Goal: Task Accomplishment & Management: Complete application form

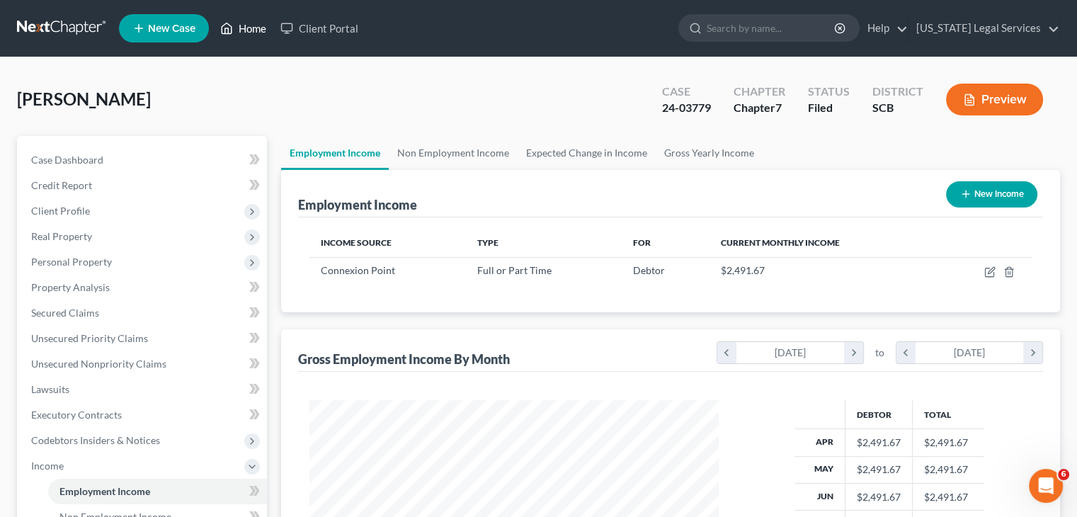
click at [246, 37] on link "Home" at bounding box center [243, 28] width 60 height 25
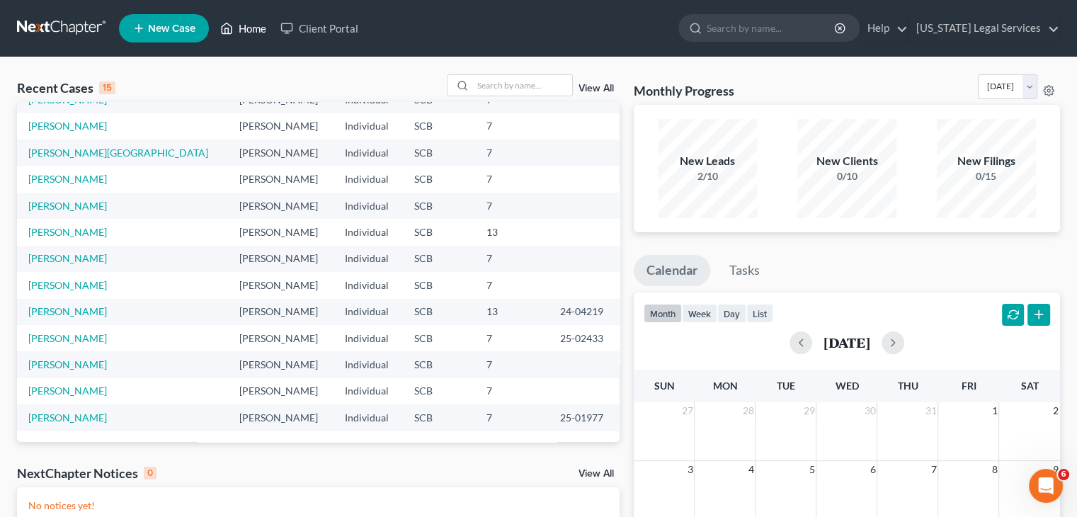
scroll to position [85, 0]
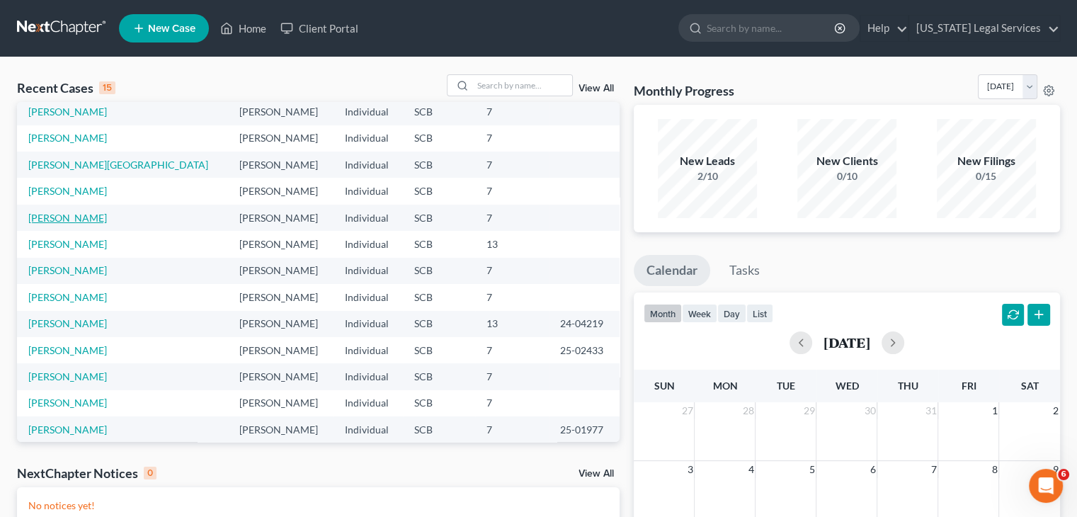
click at [59, 220] on link "[PERSON_NAME]" at bounding box center [67, 218] width 79 height 12
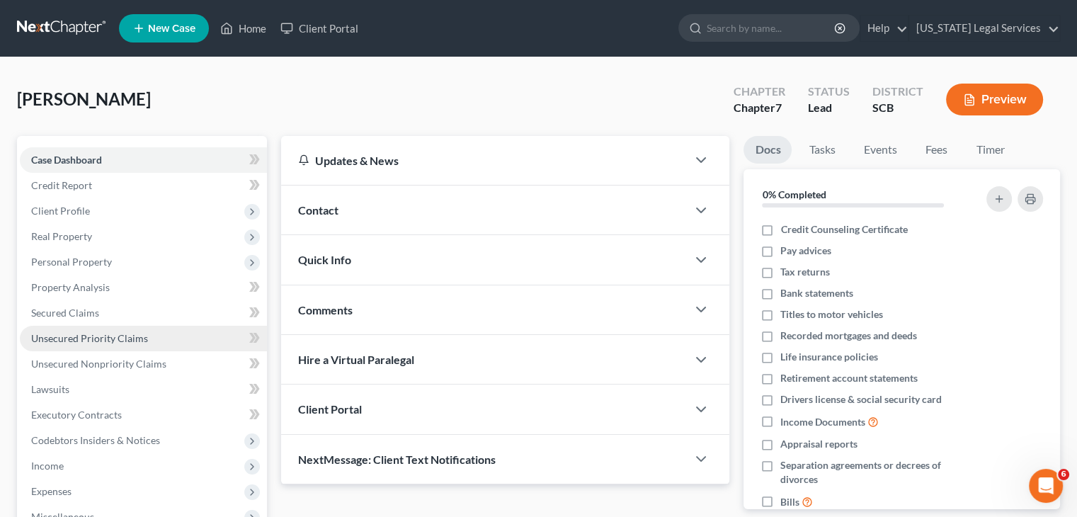
click at [93, 339] on span "Unsecured Priority Claims" at bounding box center [89, 338] width 117 height 12
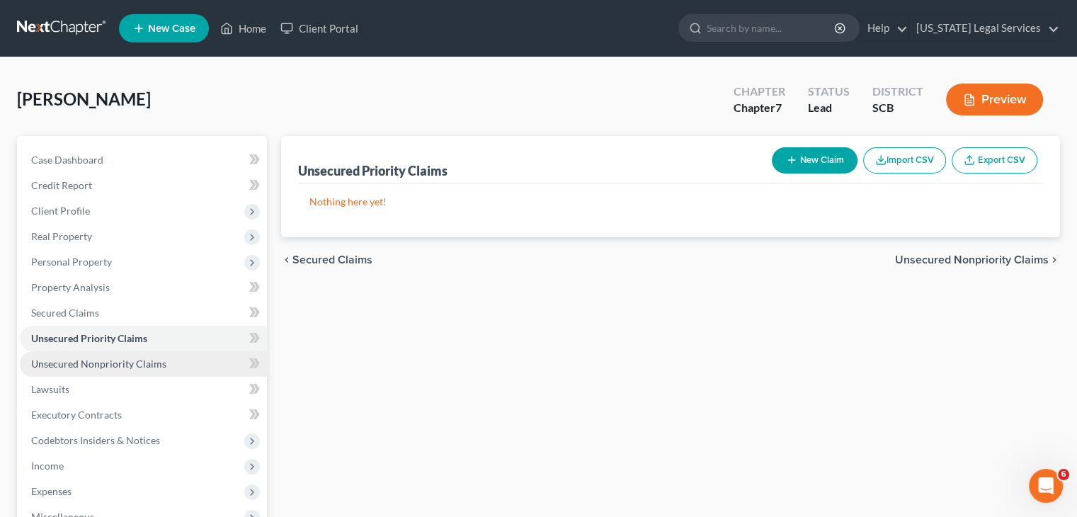
click at [98, 365] on span "Unsecured Nonpriority Claims" at bounding box center [98, 364] width 135 height 12
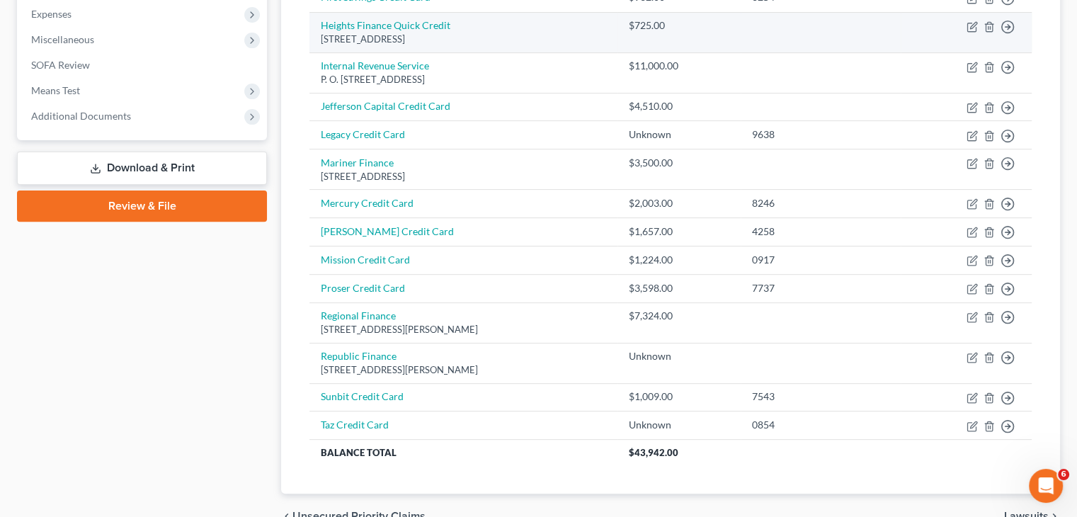
scroll to position [479, 0]
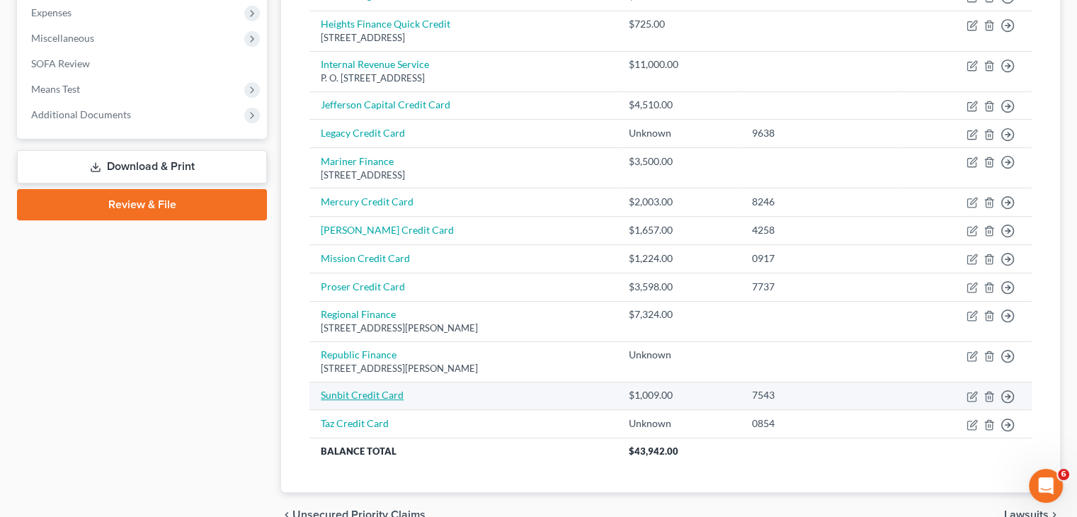
click at [391, 390] on link "Sunbit Credit Card" at bounding box center [362, 395] width 83 height 12
select select "0"
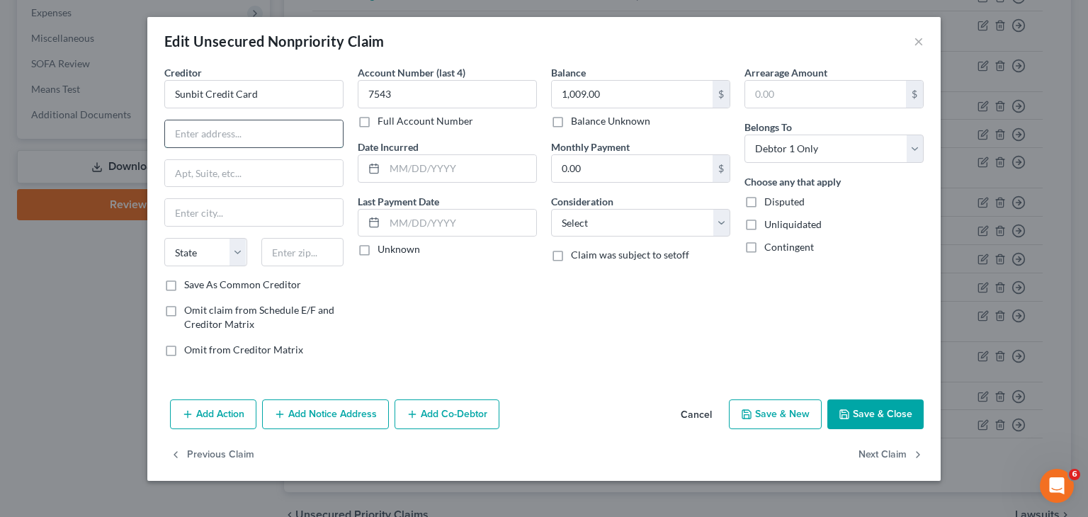
click at [252, 136] on input "text" at bounding box center [254, 133] width 178 height 27
type input "[STREET_ADDRESS]"
type input "[GEOGRAPHIC_DATA]"
type input "90024"
select select "4"
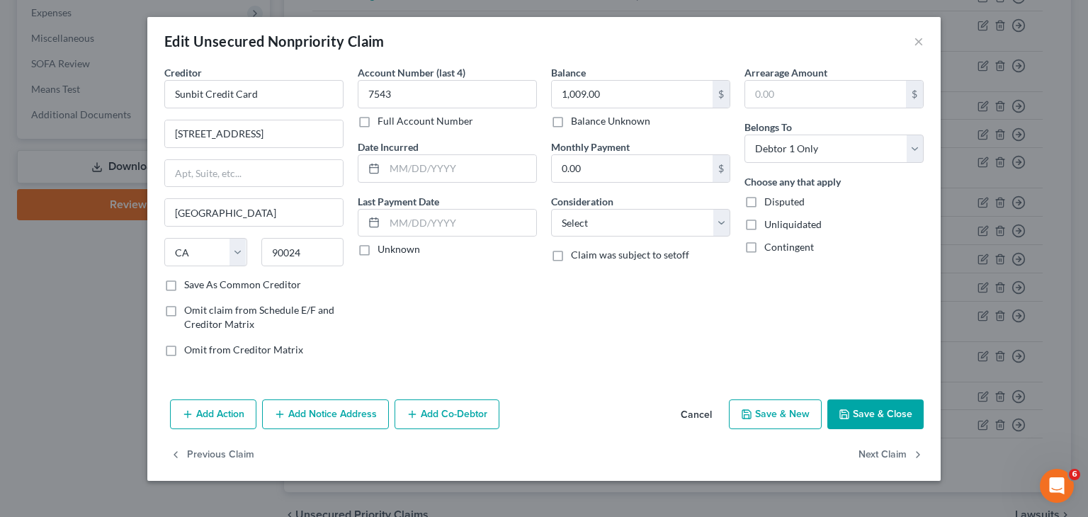
click at [424, 294] on div "Account Number (last 4) 7543 Full Account Number Date Incurred Last Payment Dat…" at bounding box center [447, 216] width 193 height 303
click at [858, 409] on button "Save & Close" at bounding box center [875, 414] width 96 height 30
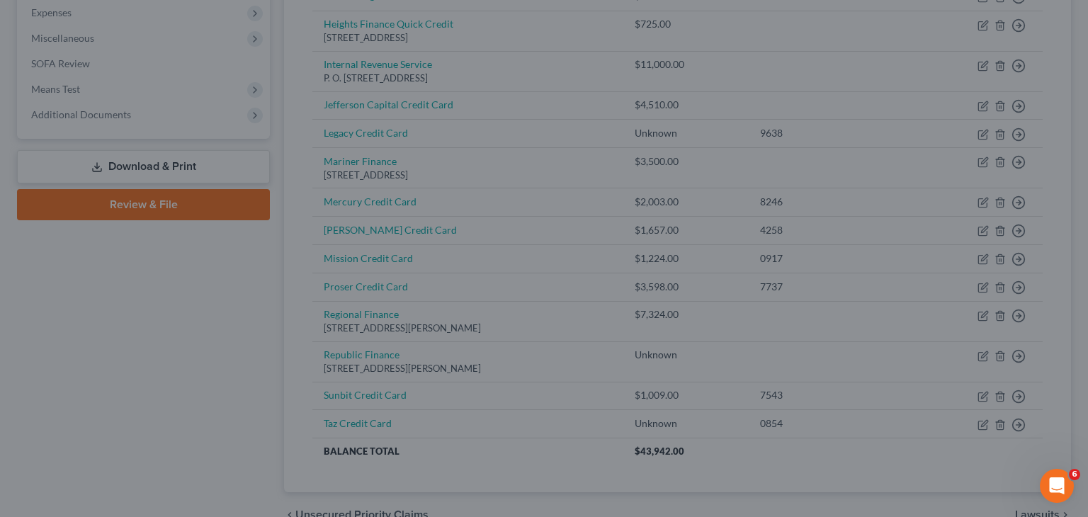
type input "0"
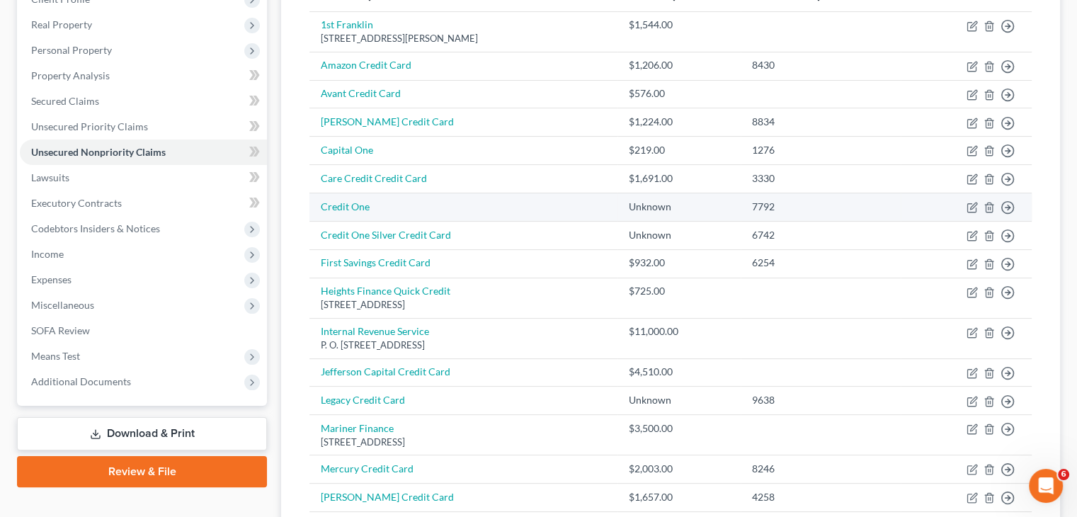
scroll to position [204, 0]
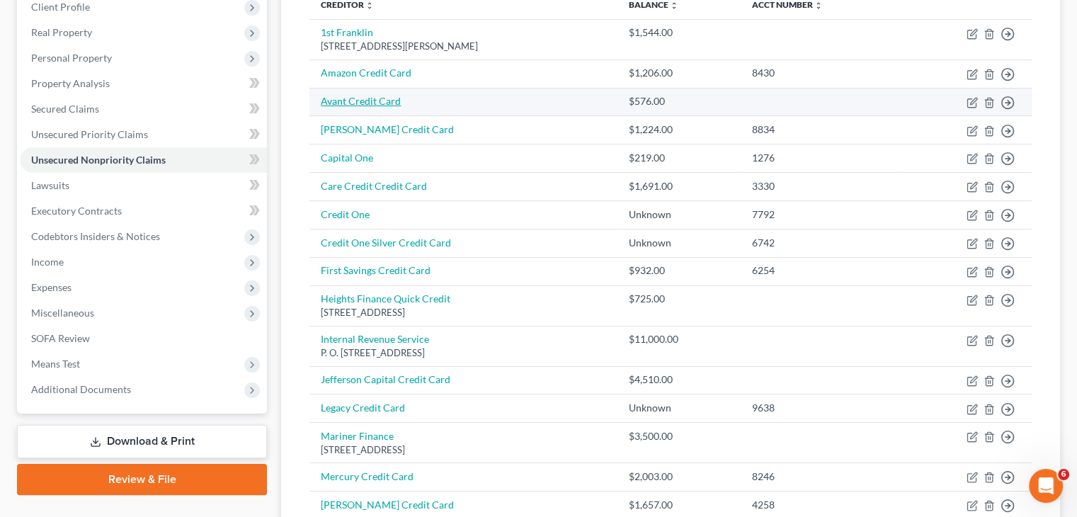
click at [358, 98] on link "Avant Credit Card" at bounding box center [361, 101] width 80 height 12
select select "0"
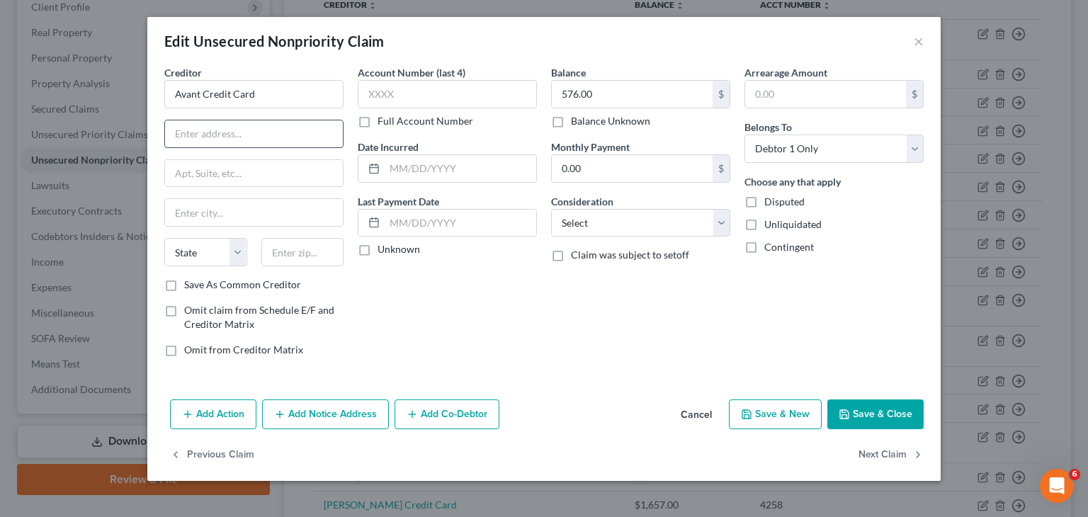
click at [276, 128] on input "text" at bounding box center [254, 133] width 178 height 27
type input "[STREET_ADDRESS]"
type input "[GEOGRAPHIC_DATA]"
type input "60654"
click at [608, 367] on div "Creditor * Avant Credit Card 222 W. Merchandise mart plaza [GEOGRAPHIC_DATA] [U…" at bounding box center [543, 229] width 793 height 329
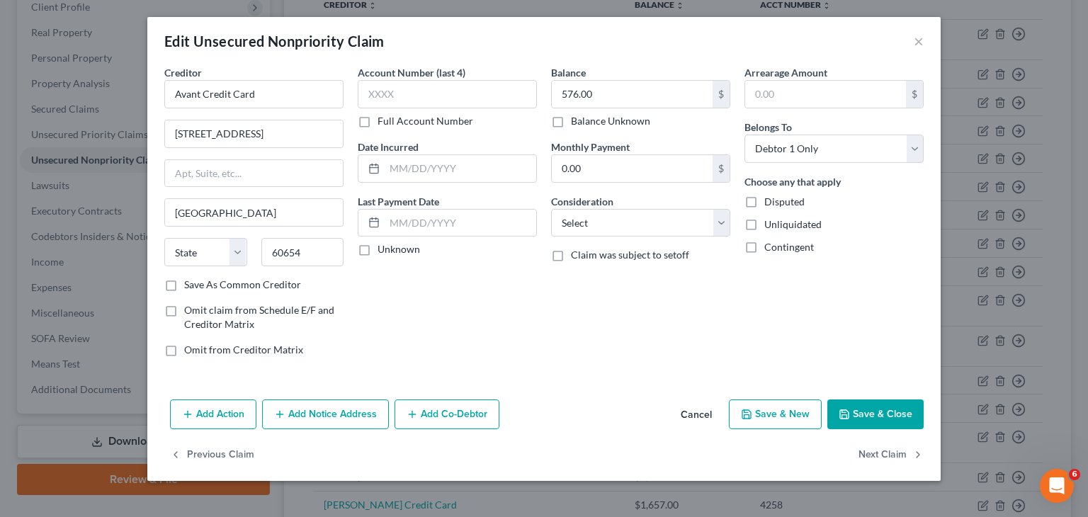
select select "14"
click at [869, 421] on button "Save & Close" at bounding box center [875, 414] width 96 height 30
type input "0"
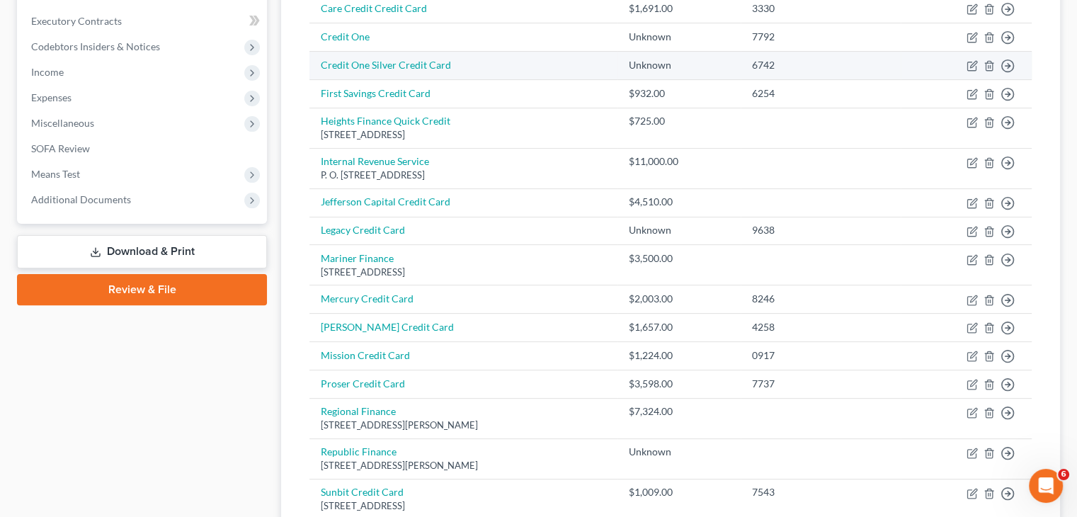
scroll to position [395, 0]
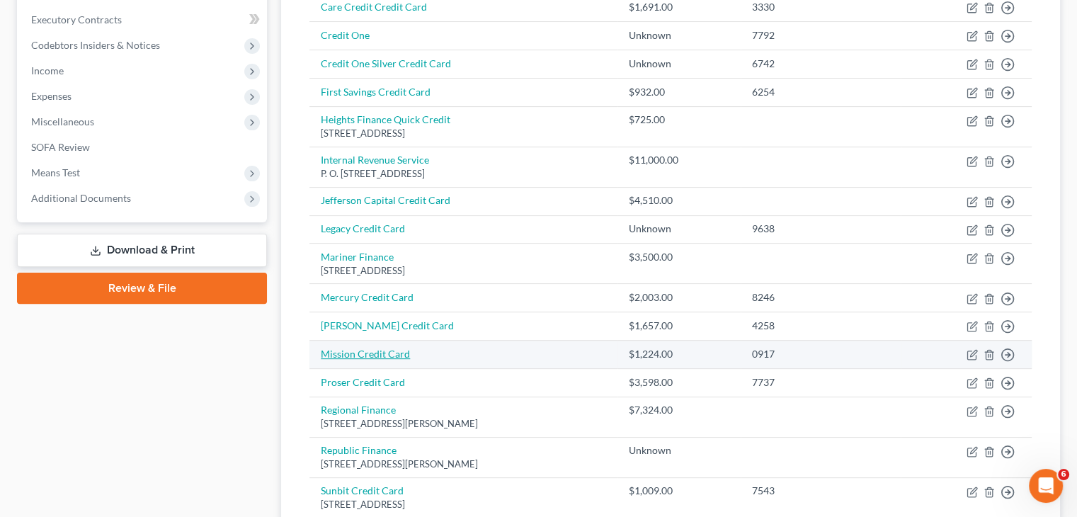
click at [377, 350] on link "Mission Credit Card" at bounding box center [365, 354] width 89 height 12
select select "0"
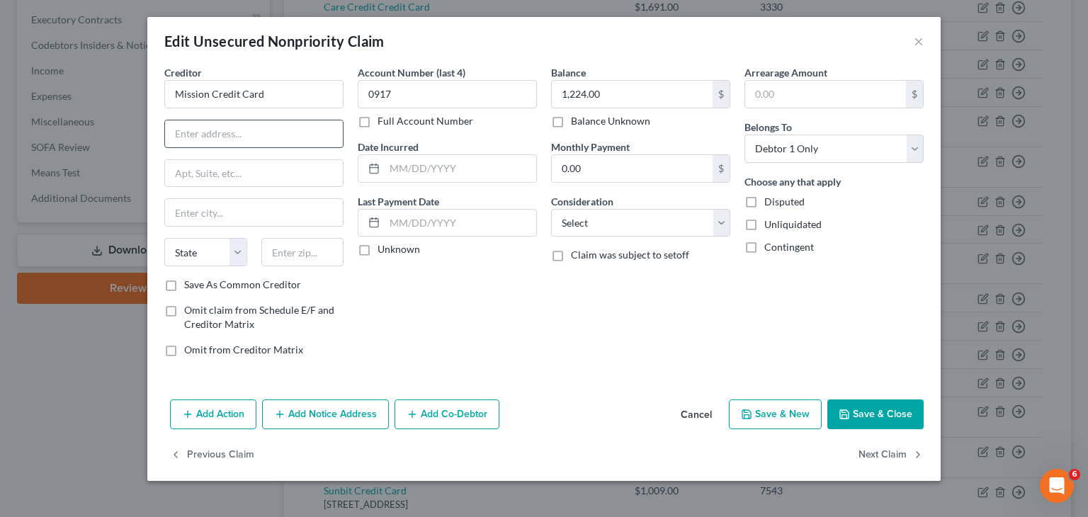
click at [239, 137] on input "text" at bounding box center [254, 133] width 178 height 27
type input "PO Box 105286"
type input "Atlanata"
type input "30348"
type input "[GEOGRAPHIC_DATA]"
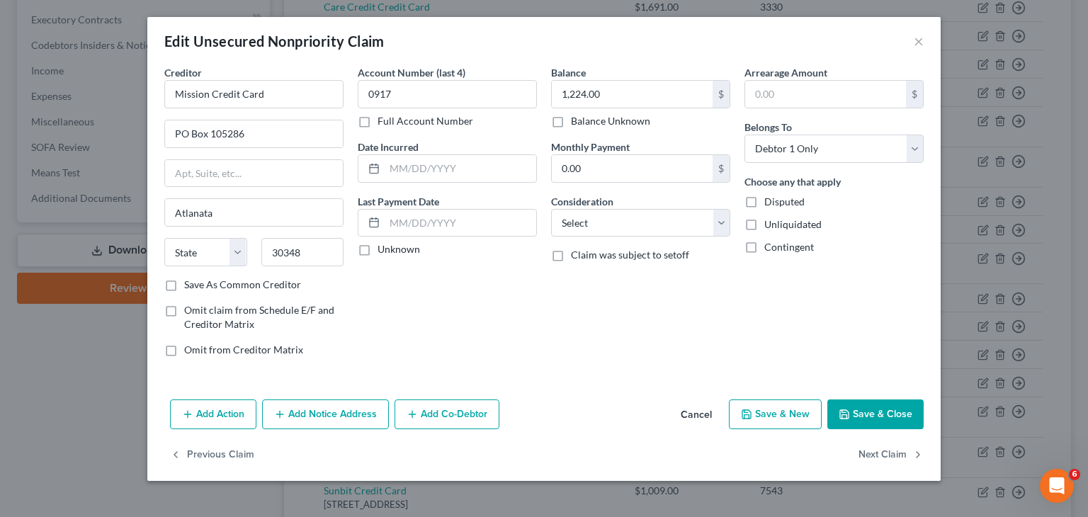
select select "10"
click at [561, 324] on div "Balance 1,224.00 $ Balance Unknown Balance Undetermined 1,224.00 $ Balance Unkn…" at bounding box center [640, 216] width 193 height 303
click at [895, 409] on button "Save & Close" at bounding box center [875, 414] width 96 height 30
type input "0"
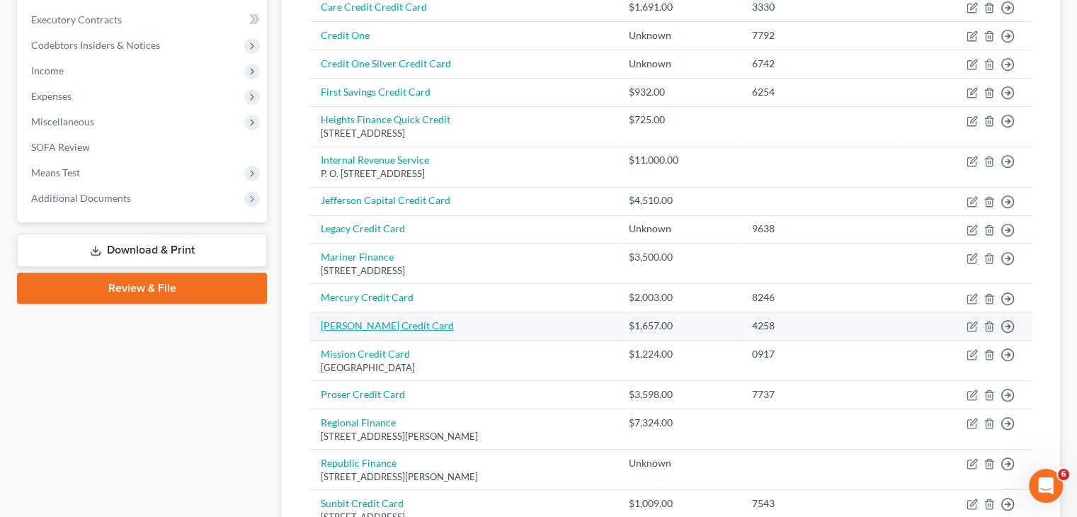
click at [387, 327] on link "[PERSON_NAME] Credit Card" at bounding box center [387, 325] width 133 height 12
select select "0"
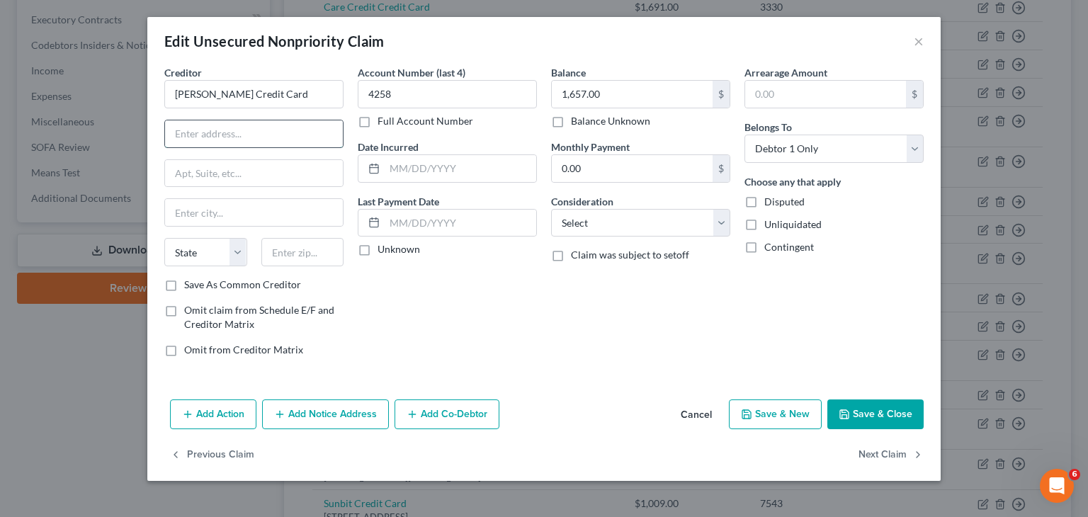
click at [236, 134] on input "text" at bounding box center [254, 133] width 178 height 27
type input "PO Box 9201"
type input "Old Bethpage"
type input "11804"
select select "35"
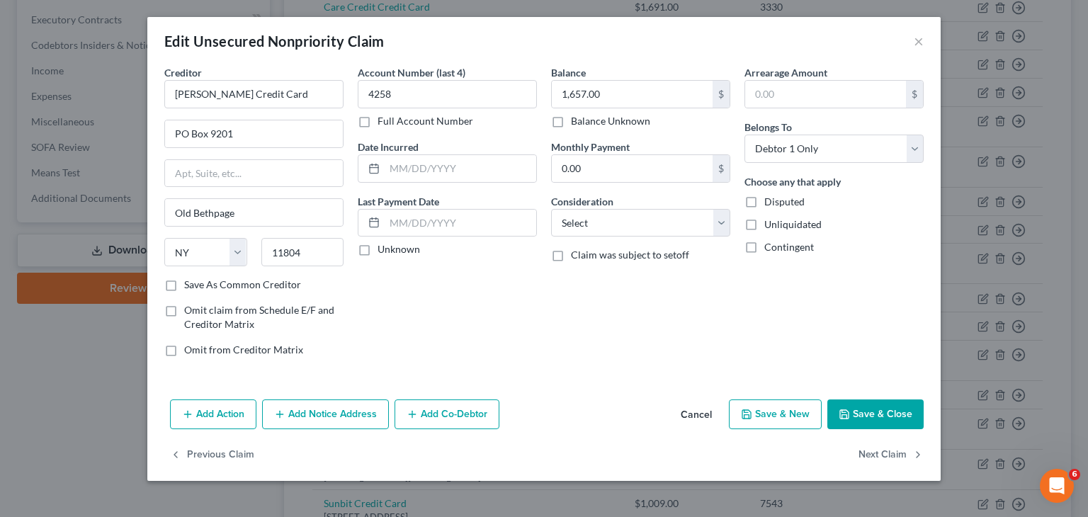
click at [420, 307] on div "Account Number (last 4) 4258 Full Account Number Date Incurred Last Payment Dat…" at bounding box center [447, 216] width 193 height 303
click at [864, 407] on button "Save & Close" at bounding box center [875, 414] width 96 height 30
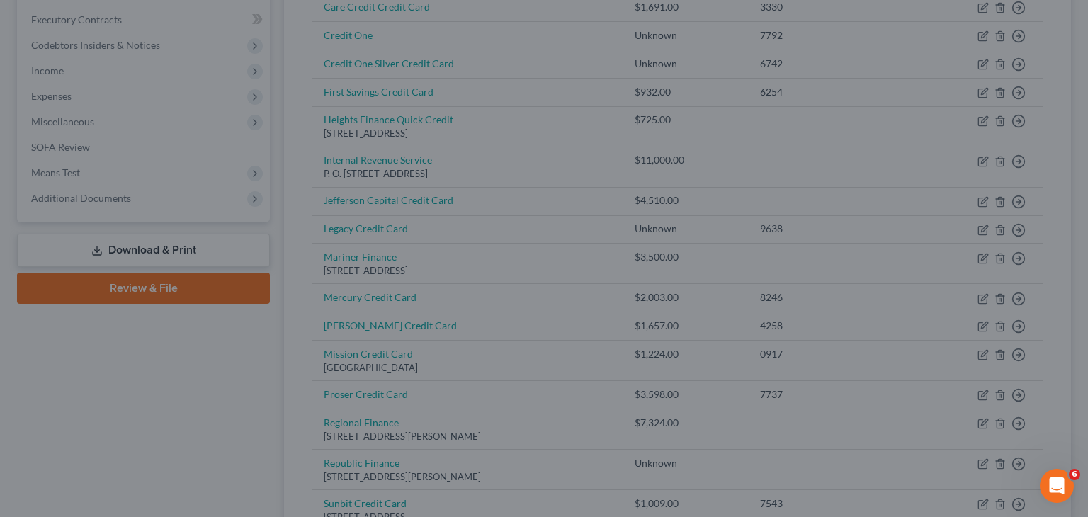
type input "0"
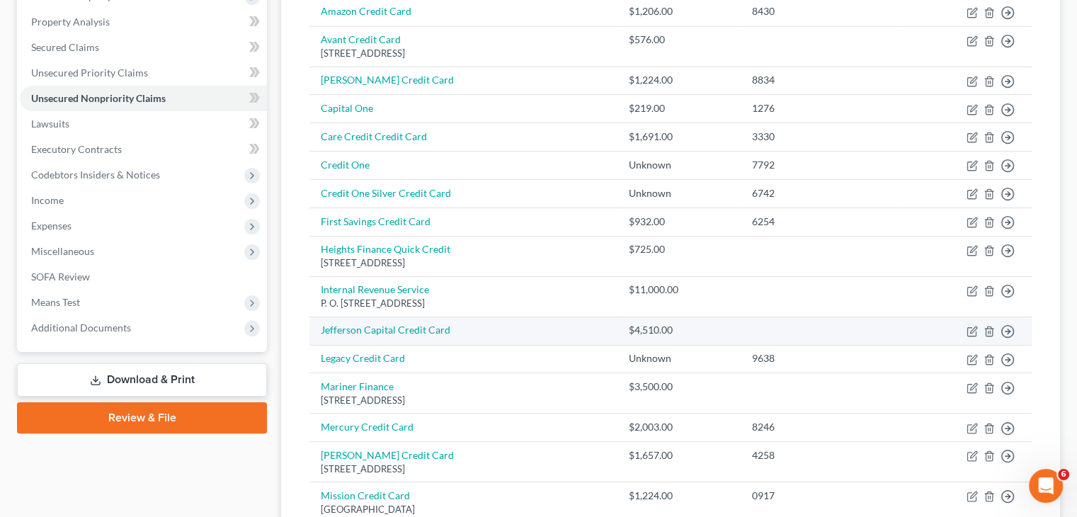
scroll to position [252, 0]
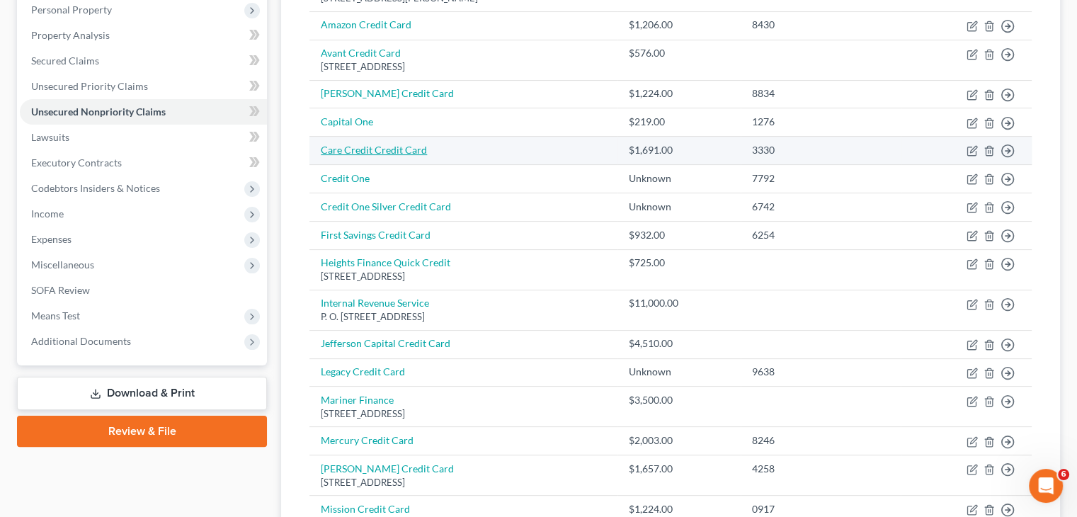
click at [407, 152] on link "Care Credit Credit Card" at bounding box center [374, 150] width 106 height 12
select select "0"
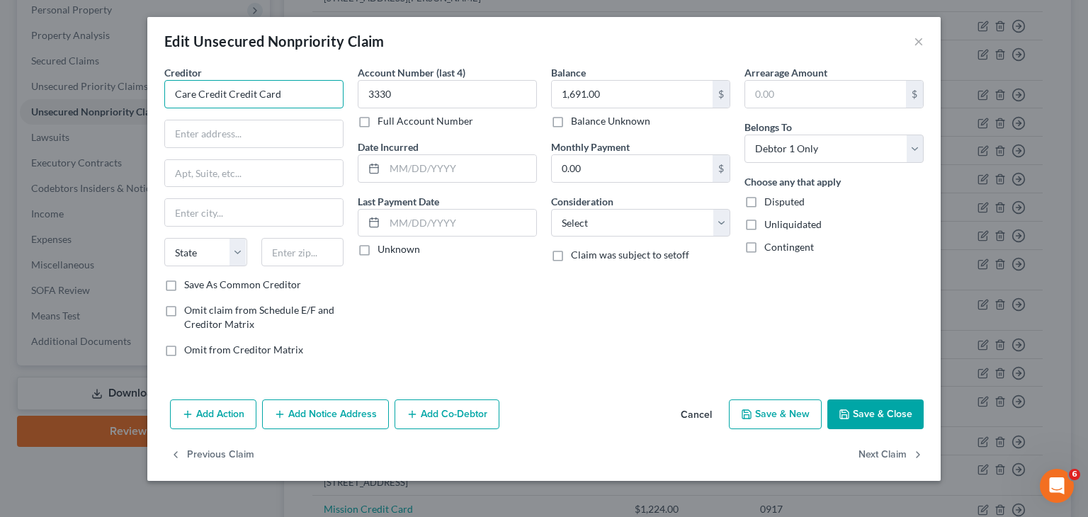
click at [307, 102] on input "Care Credit Credit Card" at bounding box center [253, 94] width 179 height 28
click at [241, 140] on input "text" at bounding box center [254, 133] width 178 height 27
type input "Care Credit Credit Card/Synchrony"
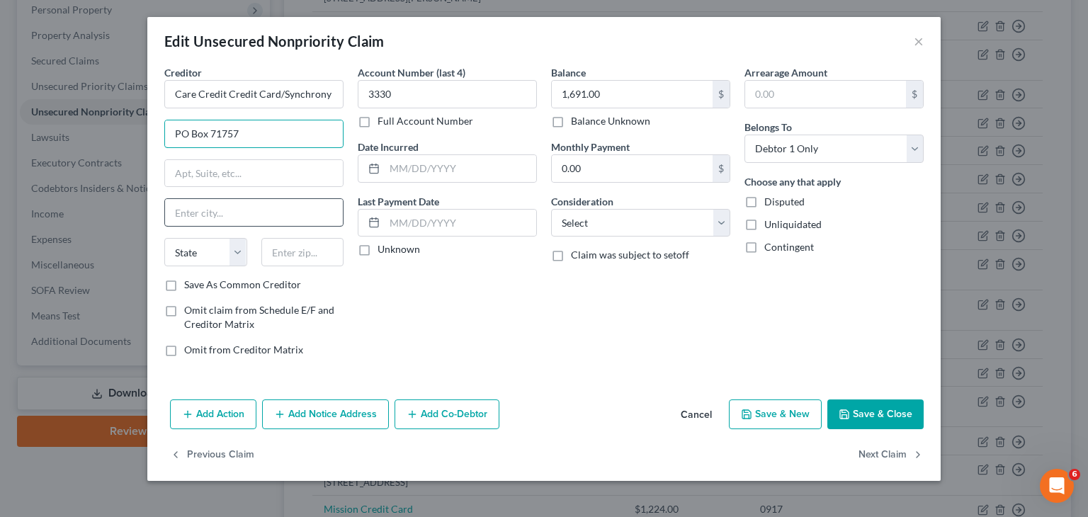
type input "PO Box 71757"
click at [238, 207] on input "text" at bounding box center [254, 212] width 178 height 27
click at [280, 249] on input "text" at bounding box center [302, 252] width 83 height 28
type input "19176"
click at [403, 331] on div "Account Number (last 4) 3330 Full Account Number Date Incurred Last Payment Dat…" at bounding box center [447, 216] width 193 height 303
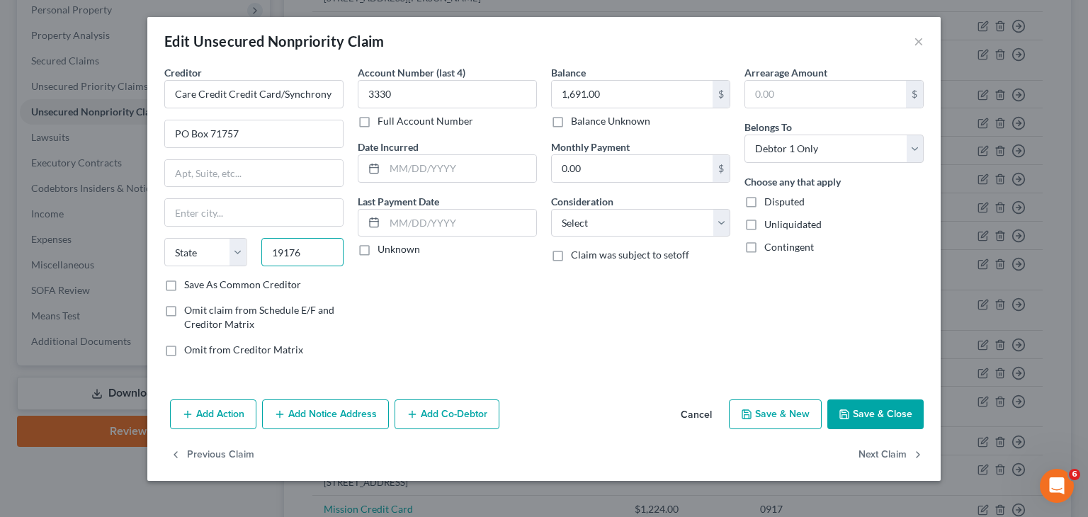
drag, startPoint x: 327, startPoint y: 242, endPoint x: 338, endPoint y: 259, distance: 20.0
click at [338, 259] on input "19176" at bounding box center [302, 252] width 83 height 28
drag, startPoint x: 263, startPoint y: 140, endPoint x: 164, endPoint y: 137, distance: 99.2
click at [165, 137] on input "PO Box 71757" at bounding box center [254, 133] width 178 height 27
click at [212, 207] on input "text" at bounding box center [254, 212] width 178 height 27
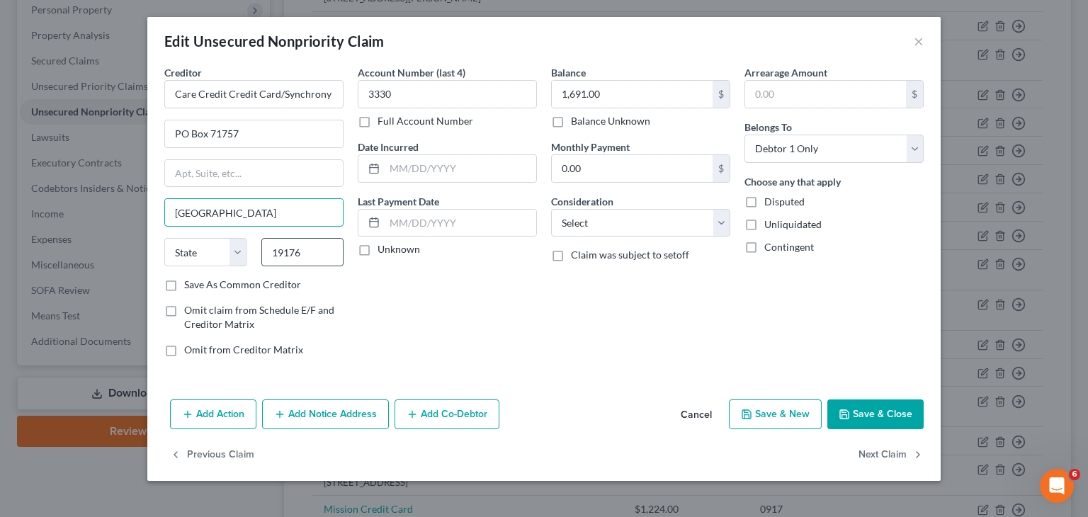
type input "[GEOGRAPHIC_DATA]"
click at [285, 254] on input "19176" at bounding box center [302, 252] width 83 height 28
click at [351, 271] on div "Account Number (last 4) 3330 Full Account Number Date Incurred Last Payment Dat…" at bounding box center [447, 216] width 193 height 303
click at [327, 256] on input "19176" at bounding box center [302, 252] width 83 height 28
click at [450, 295] on div "Account Number (last 4) 3330 Full Account Number Date Incurred Last Payment Dat…" at bounding box center [447, 216] width 193 height 303
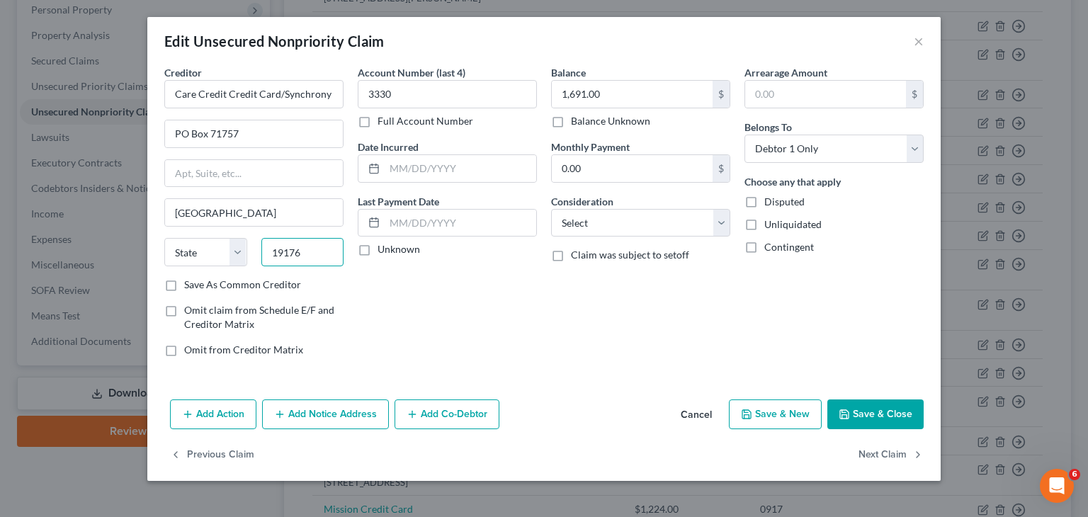
click at [317, 254] on input "19176" at bounding box center [302, 252] width 83 height 28
click at [224, 244] on select "State [US_STATE] AK AR AZ CA CO CT DE DC [GEOGRAPHIC_DATA] [GEOGRAPHIC_DATA] GU…" at bounding box center [205, 252] width 83 height 28
select select "39"
click at [164, 238] on select "State [US_STATE] AK AR AZ CA CO CT DE DC [GEOGRAPHIC_DATA] [GEOGRAPHIC_DATA] GU…" at bounding box center [205, 252] width 83 height 28
click at [894, 407] on button "Save & Close" at bounding box center [875, 414] width 96 height 30
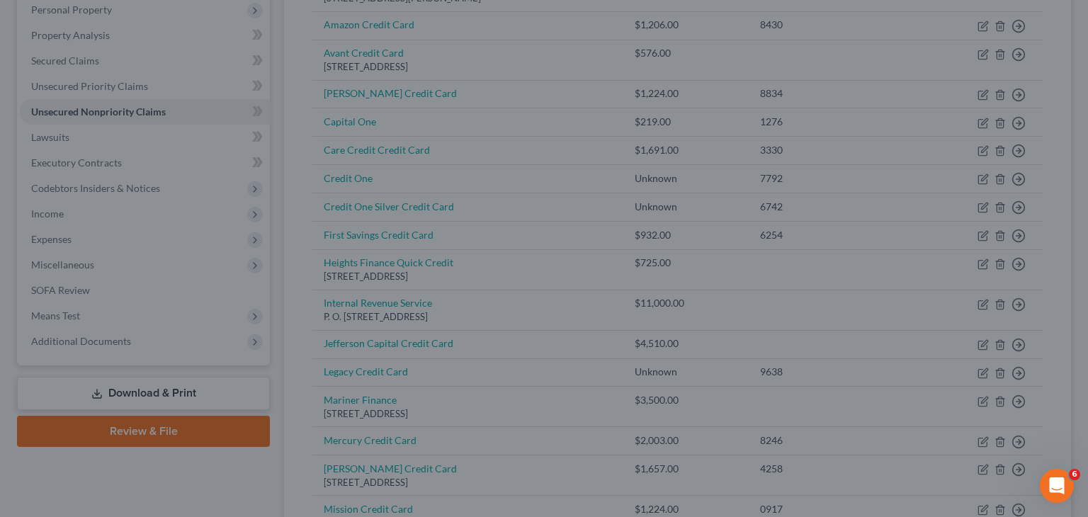
type input "0"
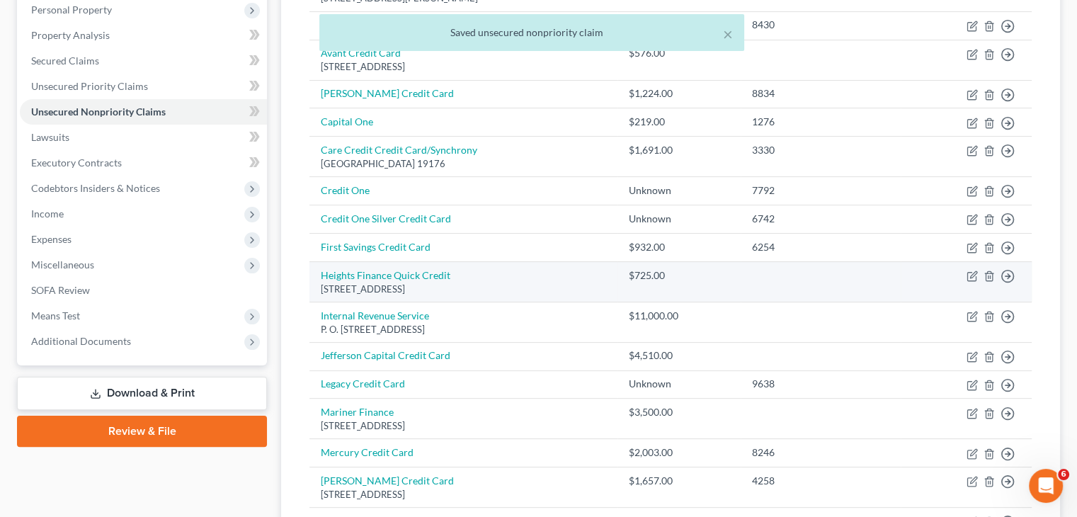
click at [475, 284] on div "[STREET_ADDRESS]" at bounding box center [463, 289] width 285 height 13
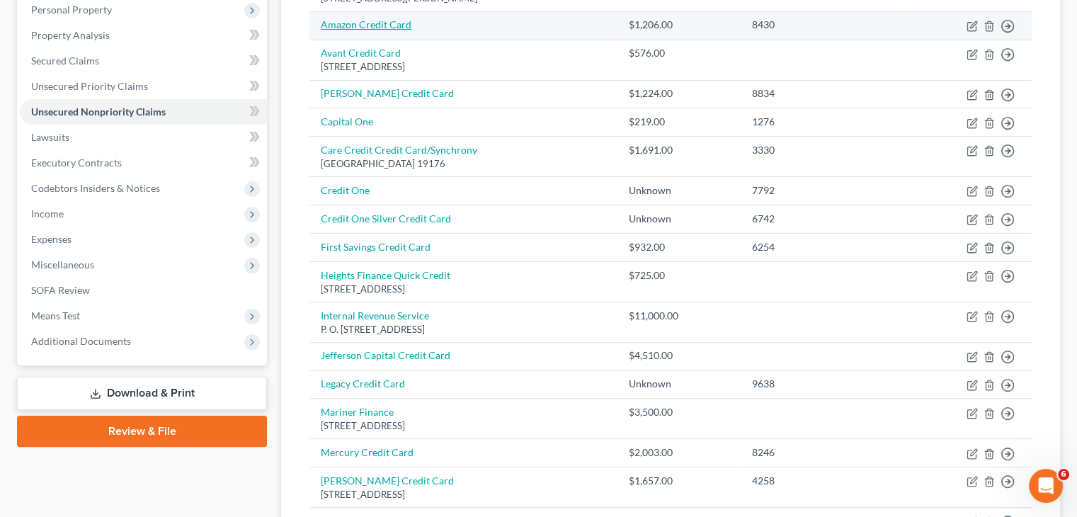
click at [378, 26] on link "Amazon Credit Card" at bounding box center [366, 24] width 91 height 12
select select "0"
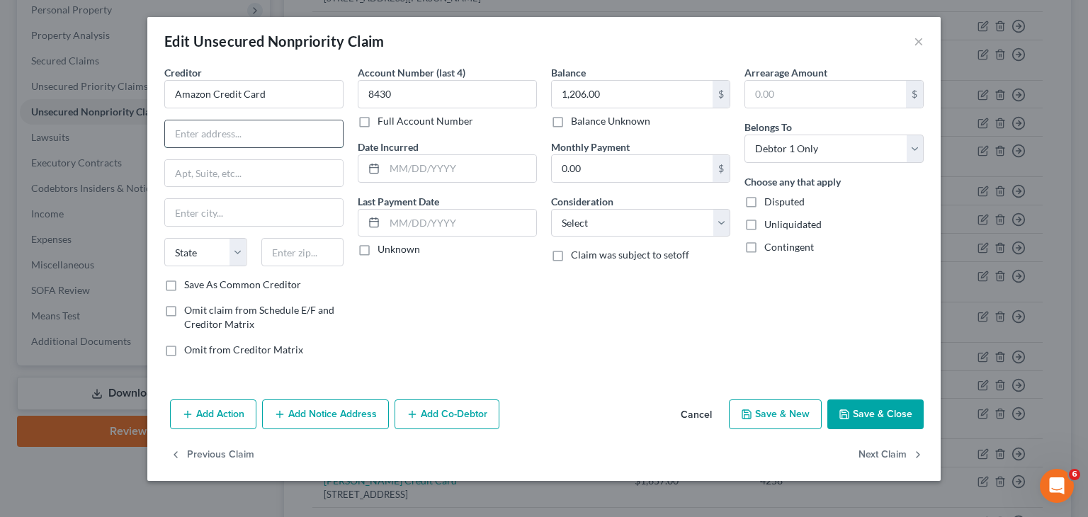
click at [272, 131] on input "text" at bounding box center [254, 133] width 178 height 27
type input "PO Box 71737"
type input "[GEOGRAPHIC_DATA]"
select select "39"
type input "19176"
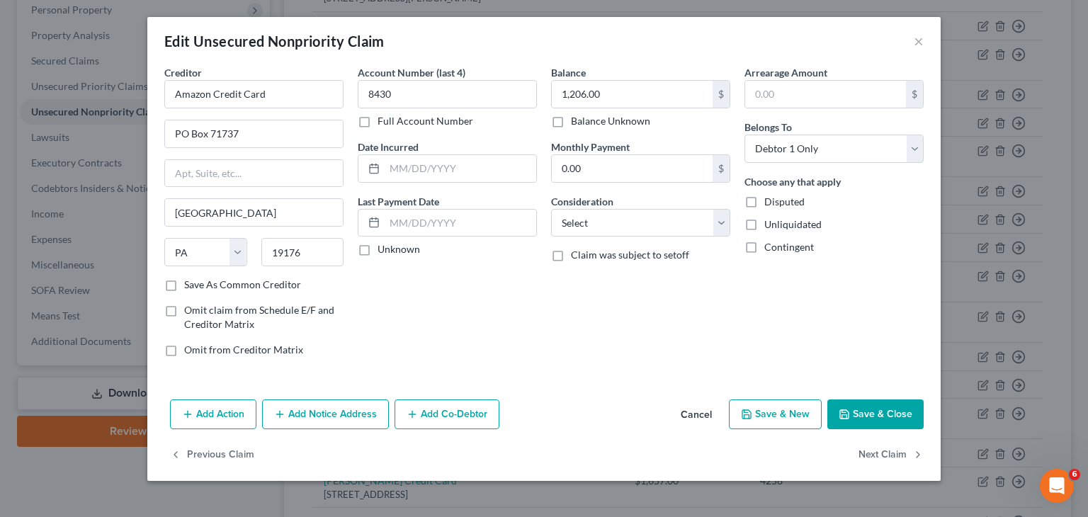
click at [866, 409] on button "Save & Close" at bounding box center [875, 414] width 96 height 30
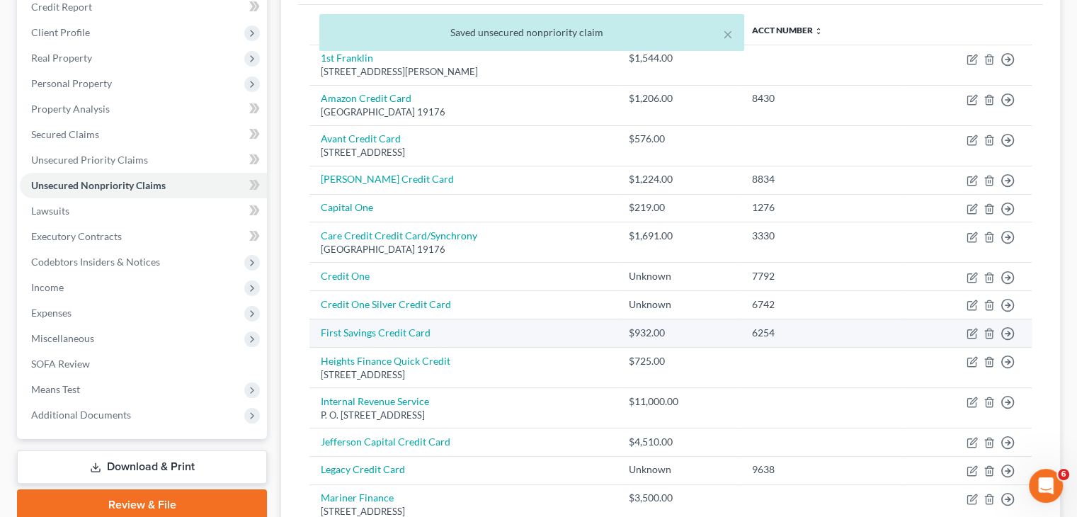
scroll to position [178, 0]
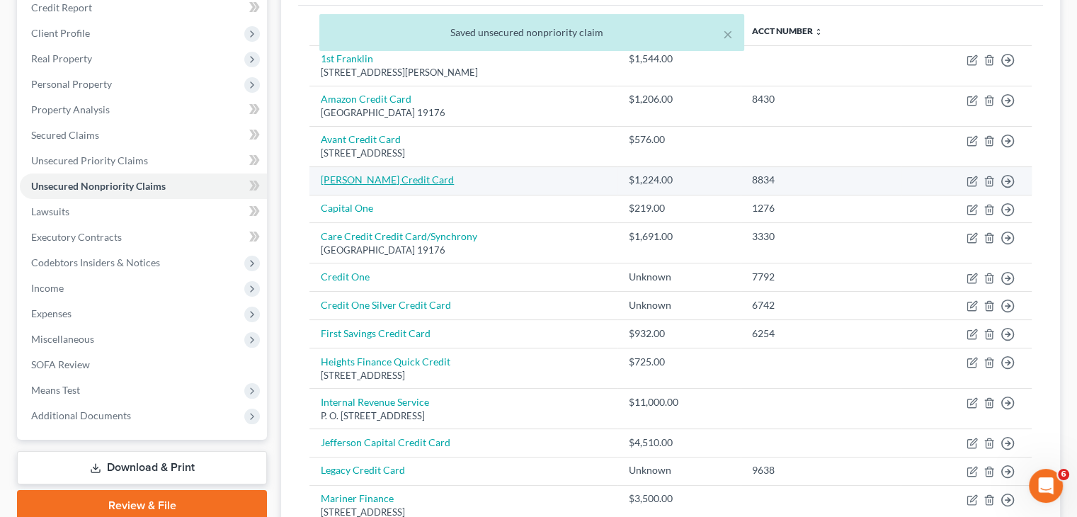
click at [369, 178] on link "[PERSON_NAME] Credit Card" at bounding box center [387, 180] width 133 height 12
select select "0"
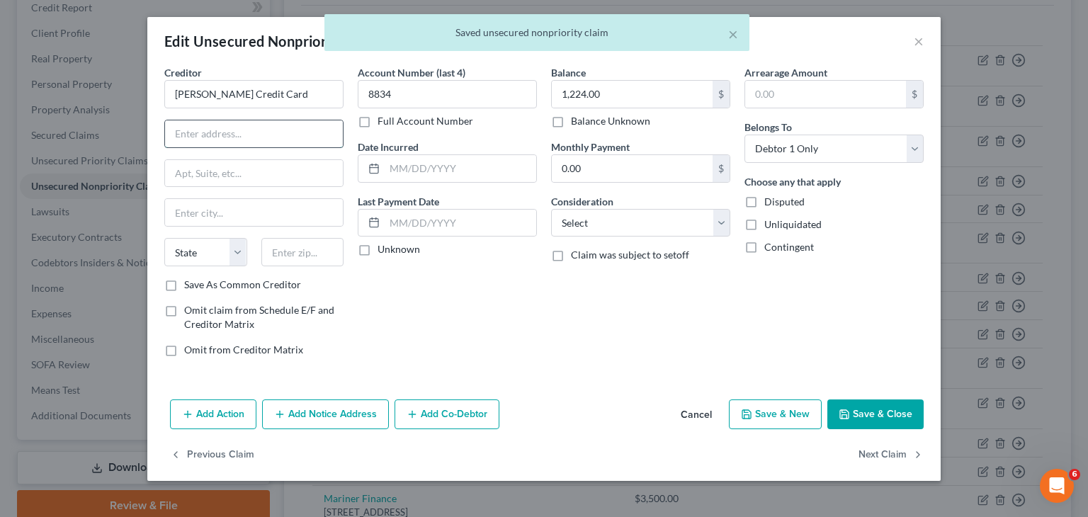
click at [243, 134] on input "text" at bounding box center [254, 133] width 178 height 27
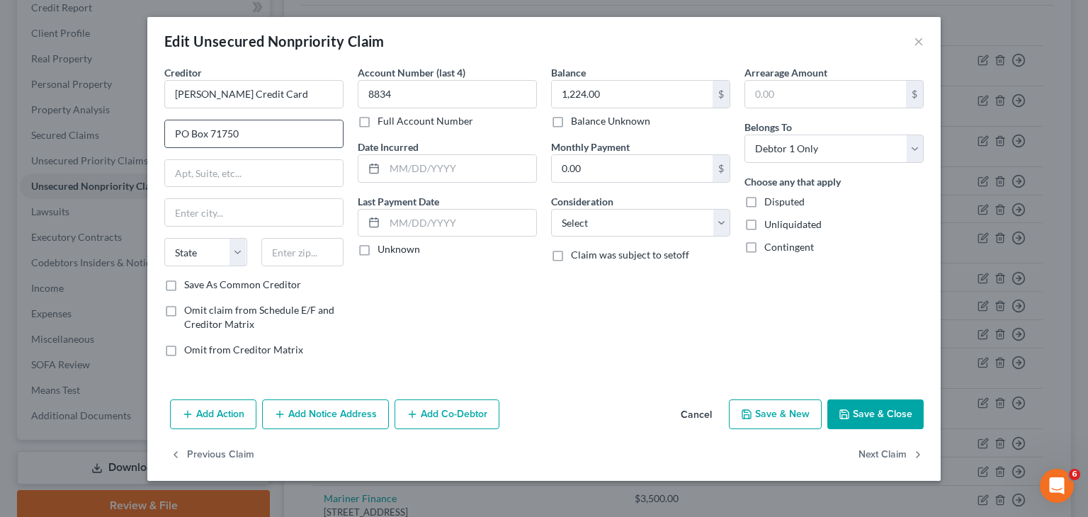
type input "PO Box 71750"
type input "[GEOGRAPHIC_DATA]"
select select "39"
type input "19176"
click at [487, 327] on div "Account Number (last 4) 8834 Full Account Number Date Incurred Last Payment Dat…" at bounding box center [447, 216] width 193 height 303
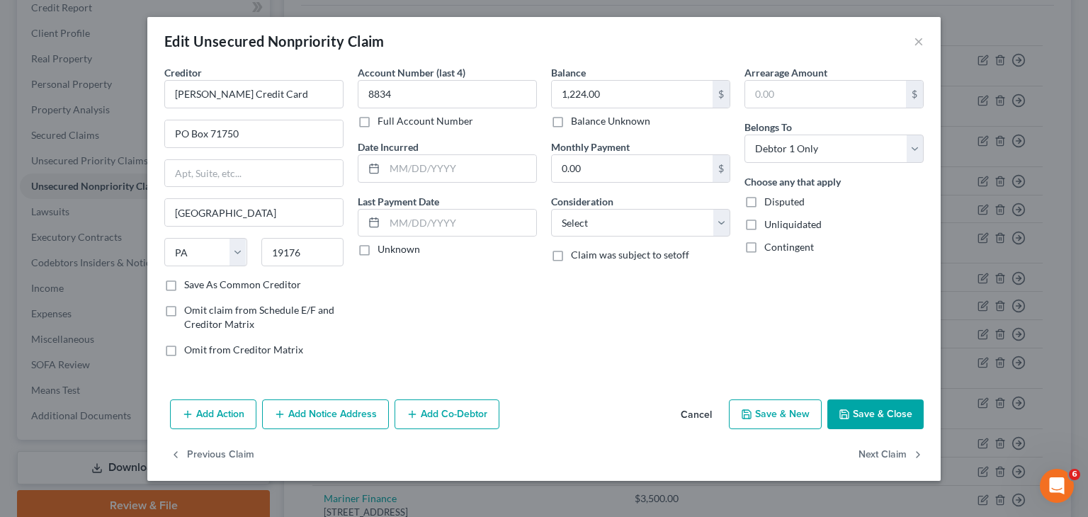
click at [857, 412] on button "Save & Close" at bounding box center [875, 414] width 96 height 30
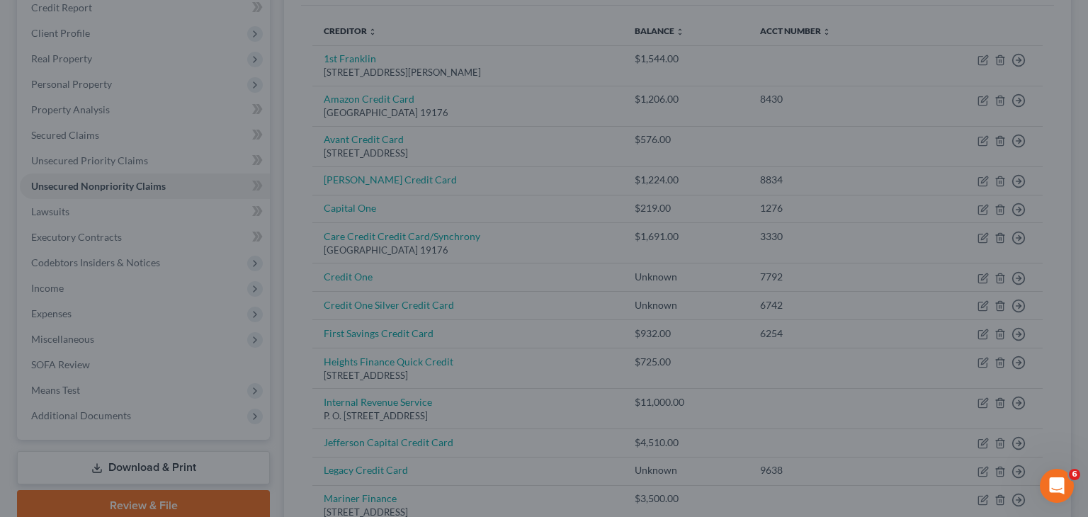
type input "0"
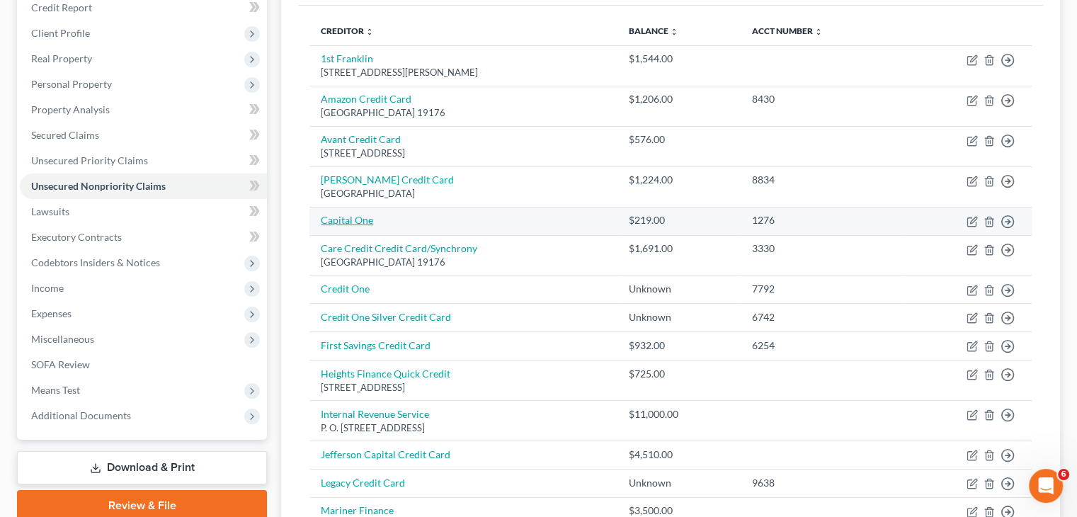
click at [355, 215] on link "Capital One" at bounding box center [347, 220] width 52 height 12
select select "0"
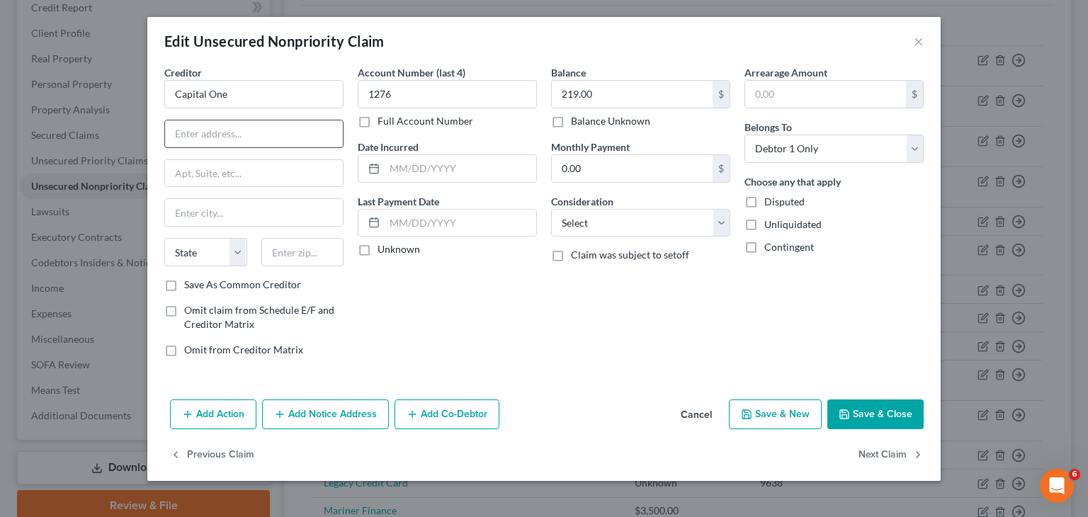
click at [240, 120] on input "text" at bounding box center [254, 133] width 178 height 27
type input "PO Box 31293"
type input "84131"
type input "[GEOGRAPHIC_DATA]"
select select "46"
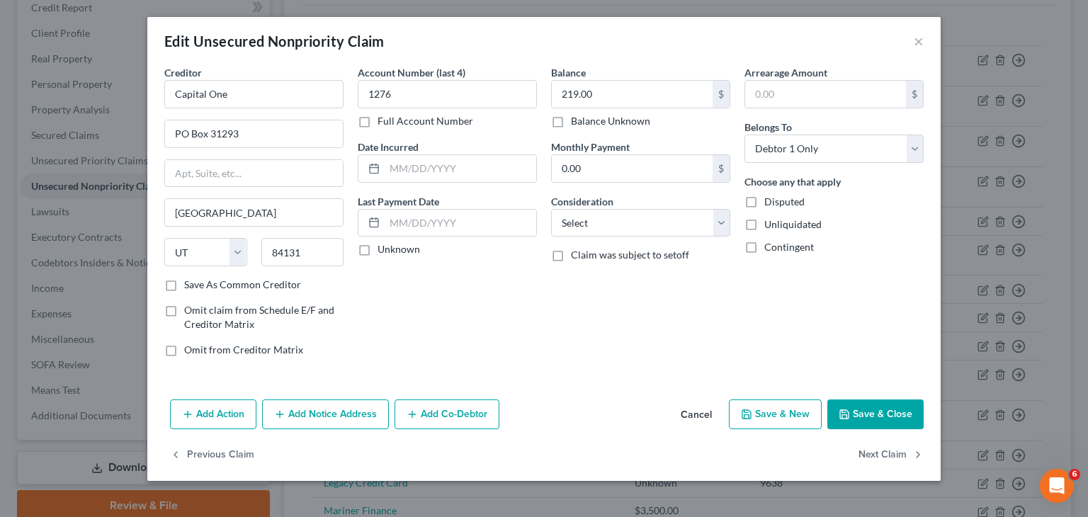
click at [358, 280] on div "Account Number (last 4) 1276 Full Account Number Date Incurred Last Payment Dat…" at bounding box center [447, 216] width 193 height 303
click at [889, 416] on button "Save & Close" at bounding box center [875, 414] width 96 height 30
type input "0"
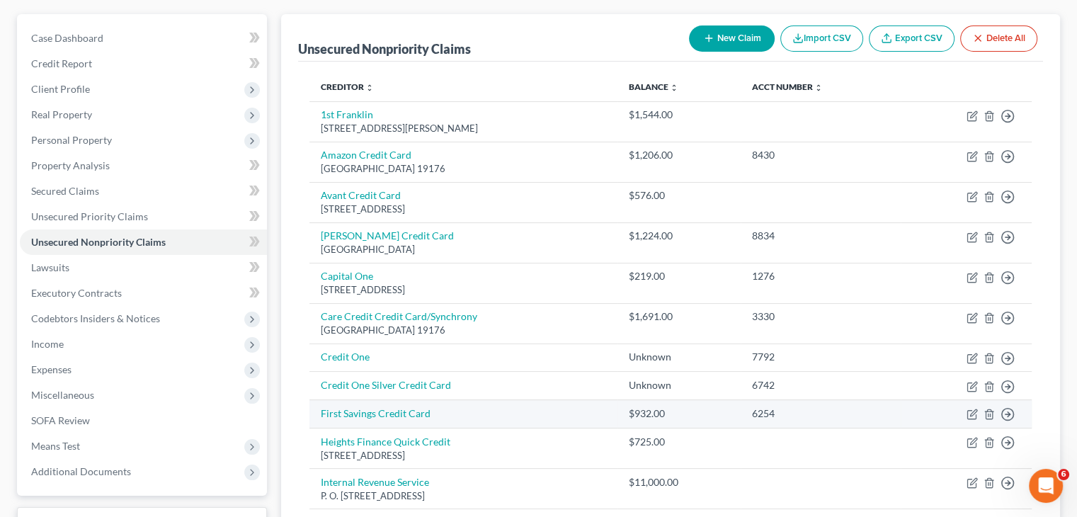
scroll to position [122, 0]
click at [537, 358] on td "Credit One" at bounding box center [464, 358] width 308 height 28
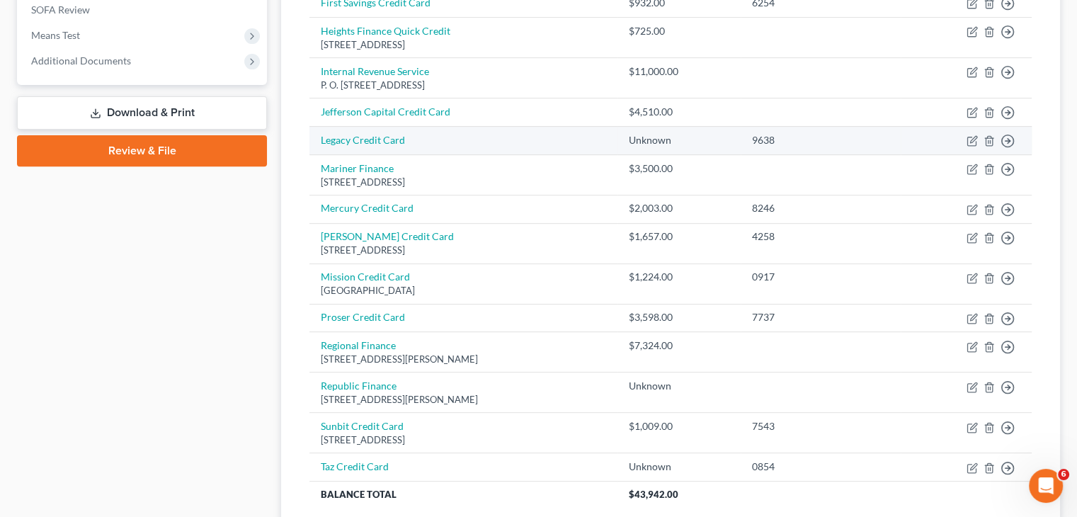
scroll to position [533, 0]
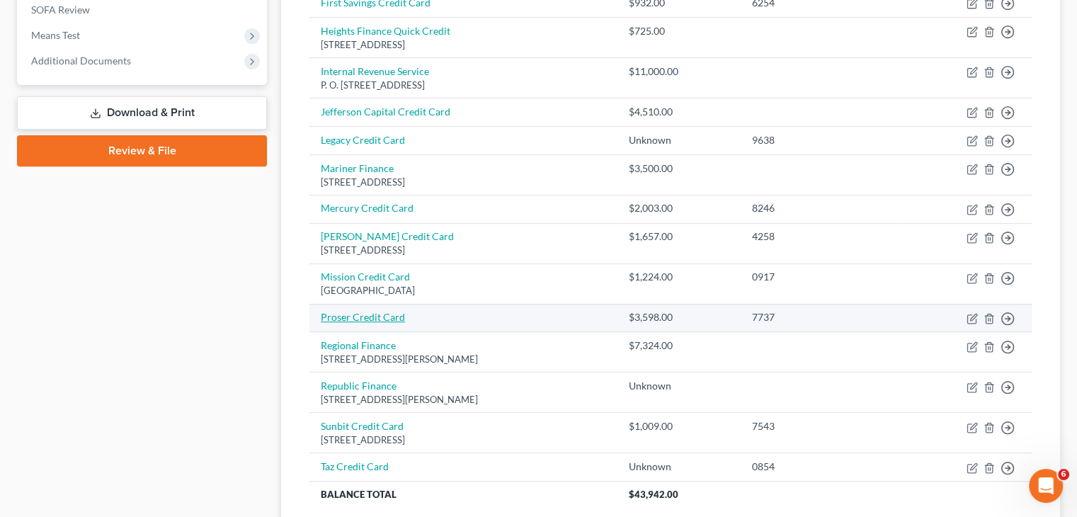
click at [387, 316] on link "Proser Credit Card" at bounding box center [363, 317] width 84 height 12
select select "0"
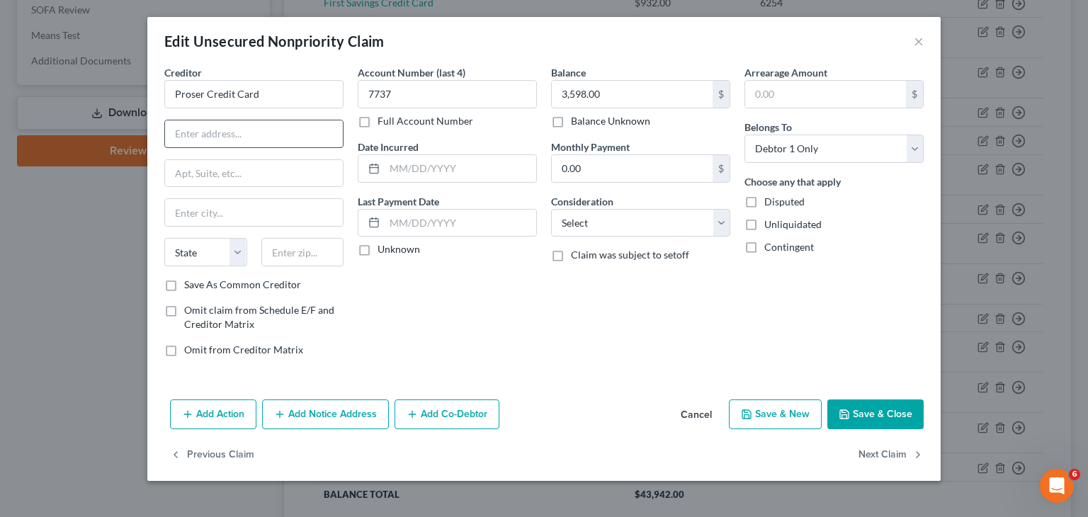
click at [256, 137] on input "text" at bounding box center [254, 133] width 178 height 27
type input "[STREET_ADDRESS]"
type input "[GEOGRAPHIC_DATA]"
type input "94105"
click at [453, 366] on div "Account Number (last 4) 7737 Full Account Number Date Incurred Last Payment Dat…" at bounding box center [447, 216] width 193 height 303
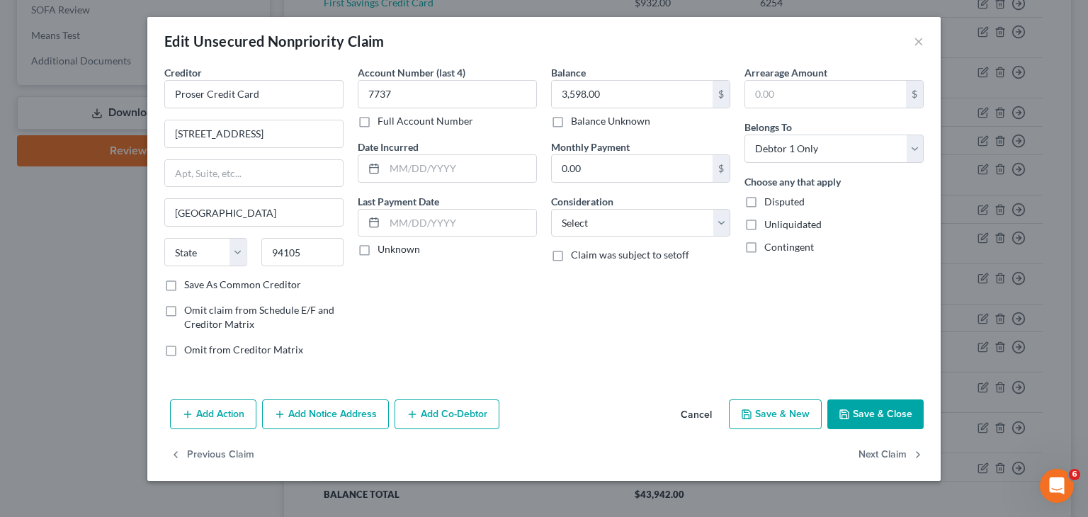
select select "4"
click at [873, 414] on button "Save & Close" at bounding box center [875, 414] width 96 height 30
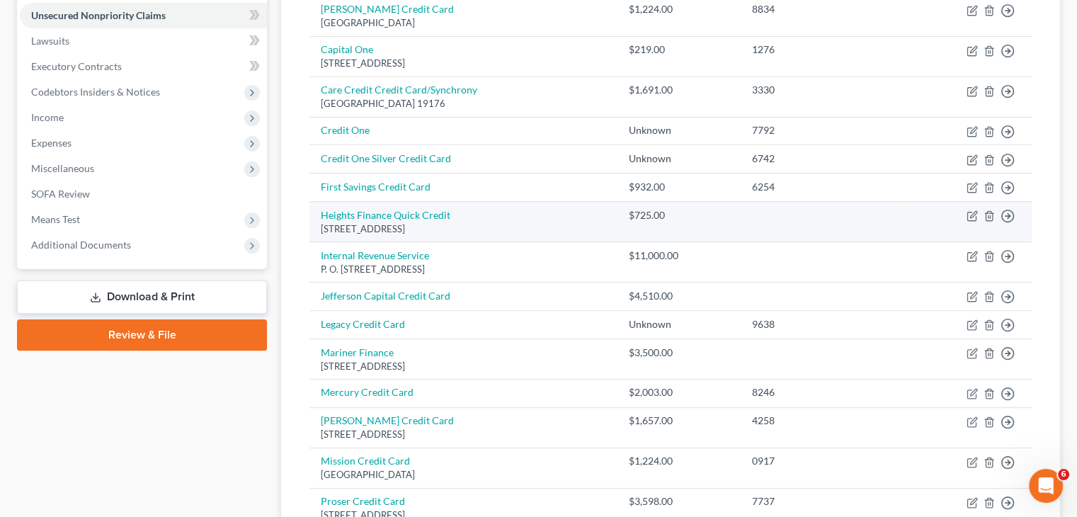
scroll to position [347, 0]
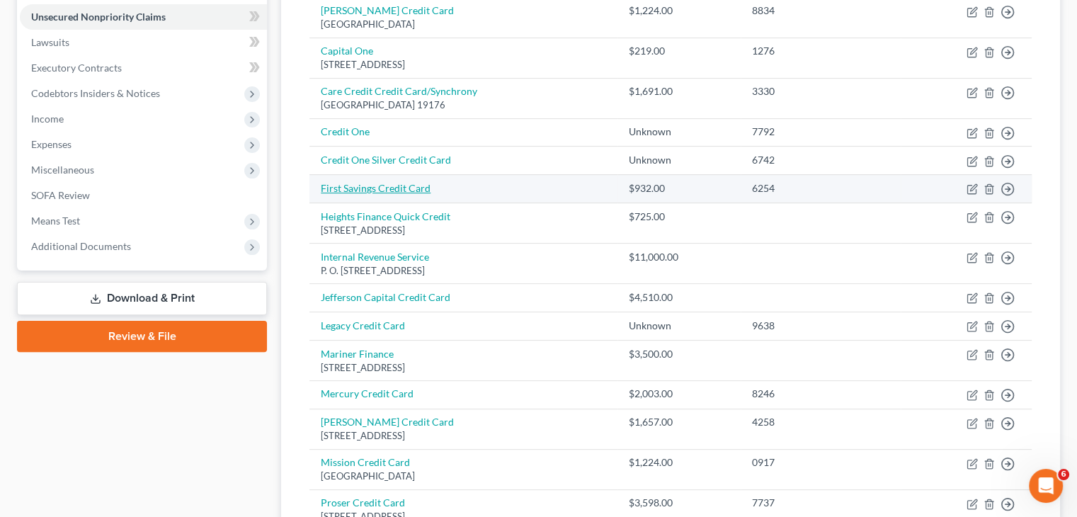
click at [400, 185] on link "First Savings Credit Card" at bounding box center [376, 188] width 110 height 12
select select "0"
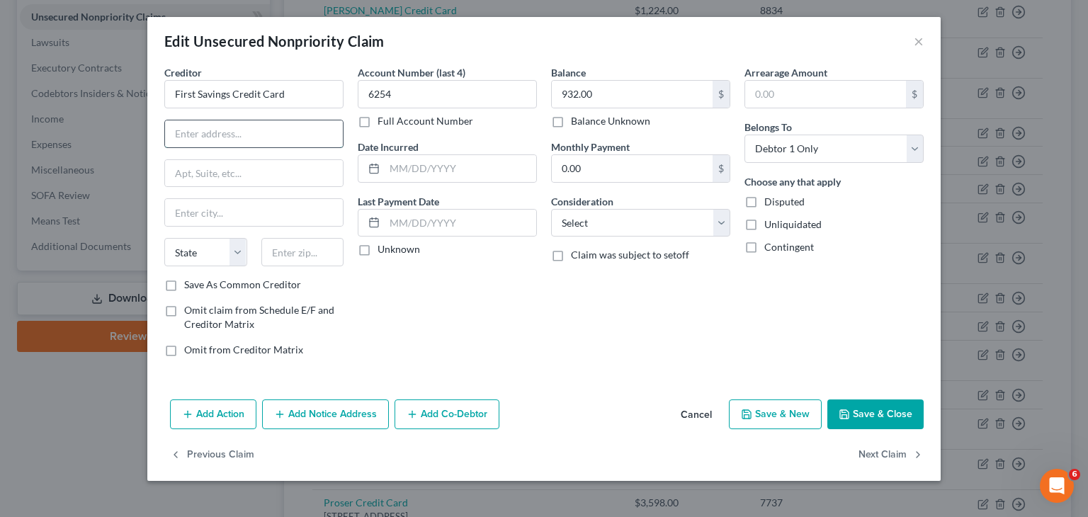
click at [269, 131] on input "text" at bounding box center [254, 133] width 178 height 27
click at [269, 131] on input "5" at bounding box center [254, 133] width 178 height 27
type input "[STREET_ADDRESS]"
type input "[GEOGRAPHIC_DATA]"
select select "43"
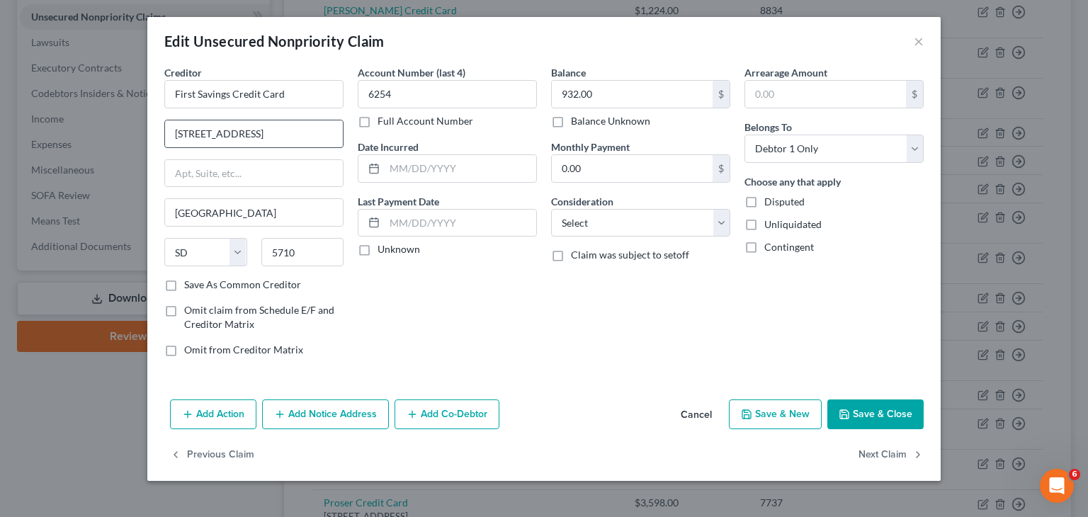
drag, startPoint x: 291, startPoint y: 136, endPoint x: 176, endPoint y: 130, distance: 115.6
click at [176, 130] on input "[STREET_ADDRESS]" at bounding box center [254, 133] width 178 height 27
click at [309, 259] on input "5710" at bounding box center [302, 252] width 83 height 28
type input "57104"
click at [891, 418] on button "Save & Close" at bounding box center [875, 414] width 96 height 30
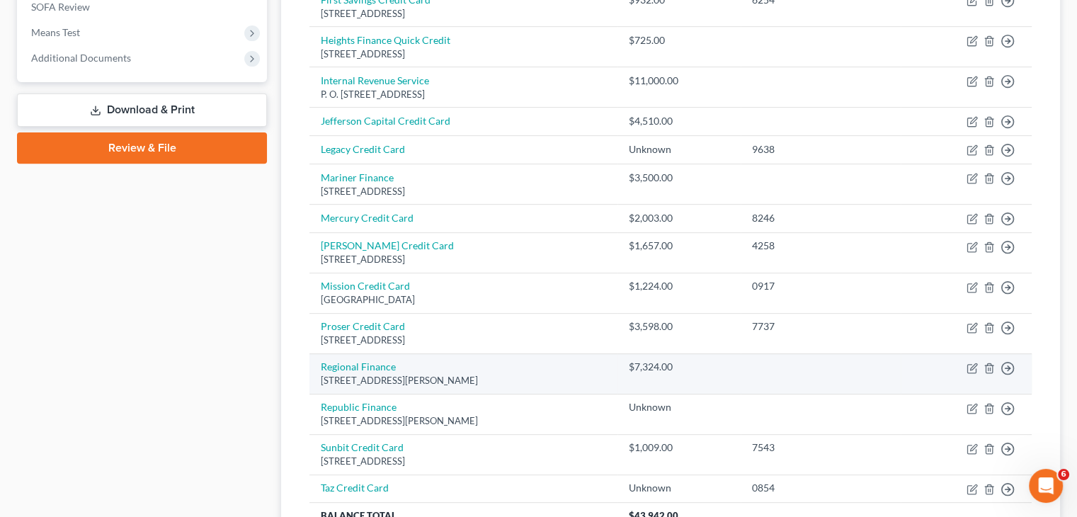
scroll to position [531, 0]
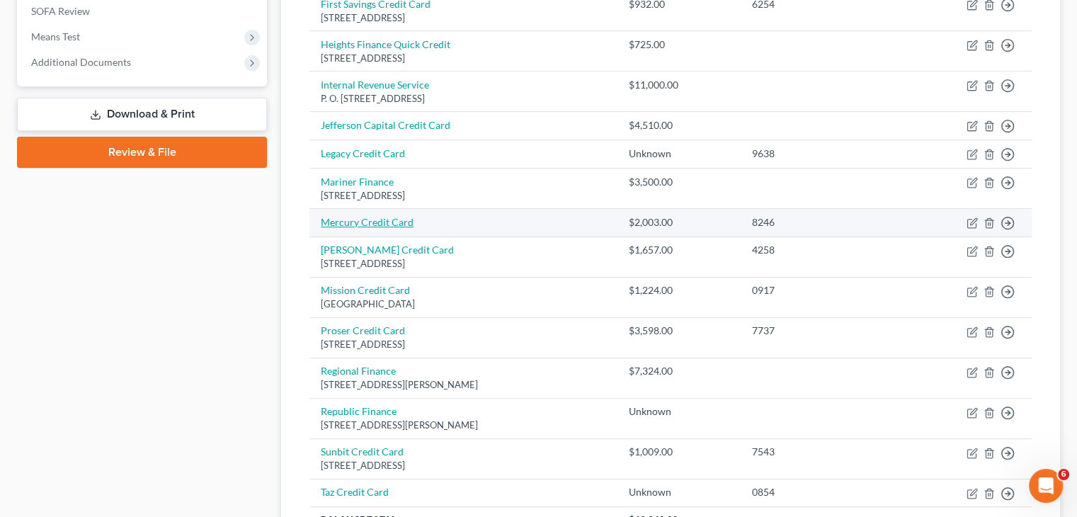
click at [385, 218] on link "Mercury Credit Card" at bounding box center [367, 222] width 93 height 12
select select "0"
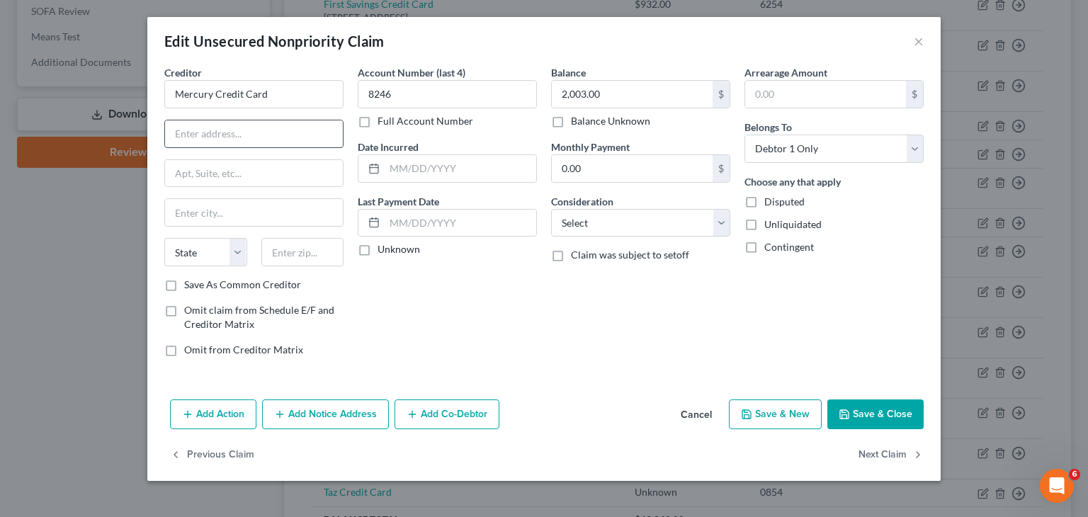
click at [276, 134] on input "text" at bounding box center [254, 133] width 178 height 27
type input "PO Box 84064"
click at [232, 213] on input "text" at bounding box center [254, 212] width 178 height 27
type input "Columbus"
type input "31908"
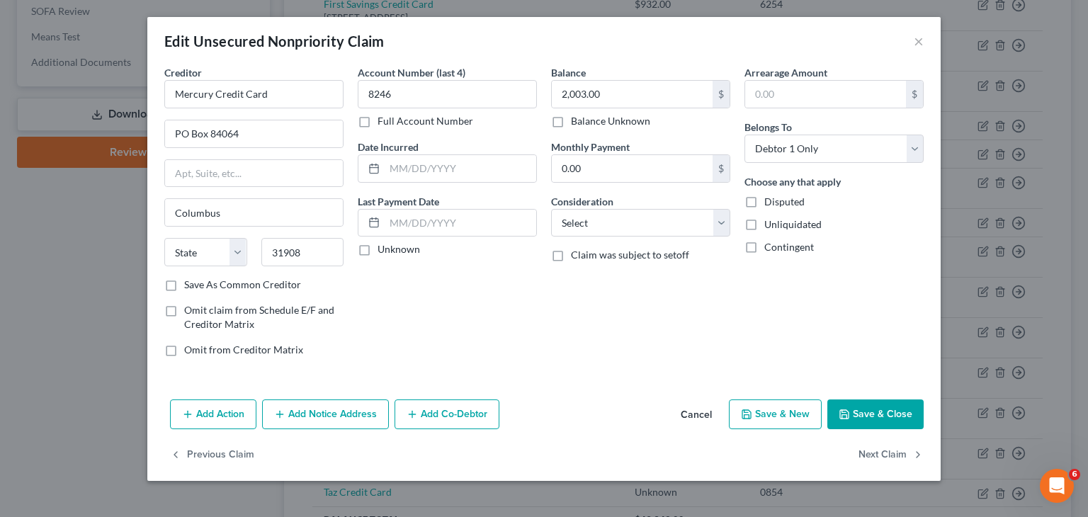
click at [572, 348] on div "Balance 2,003.00 $ Balance Unknown Balance Undetermined 2,003.00 $ Balance Unkn…" at bounding box center [640, 216] width 193 height 303
select select "10"
click at [879, 407] on button "Save & Close" at bounding box center [875, 414] width 96 height 30
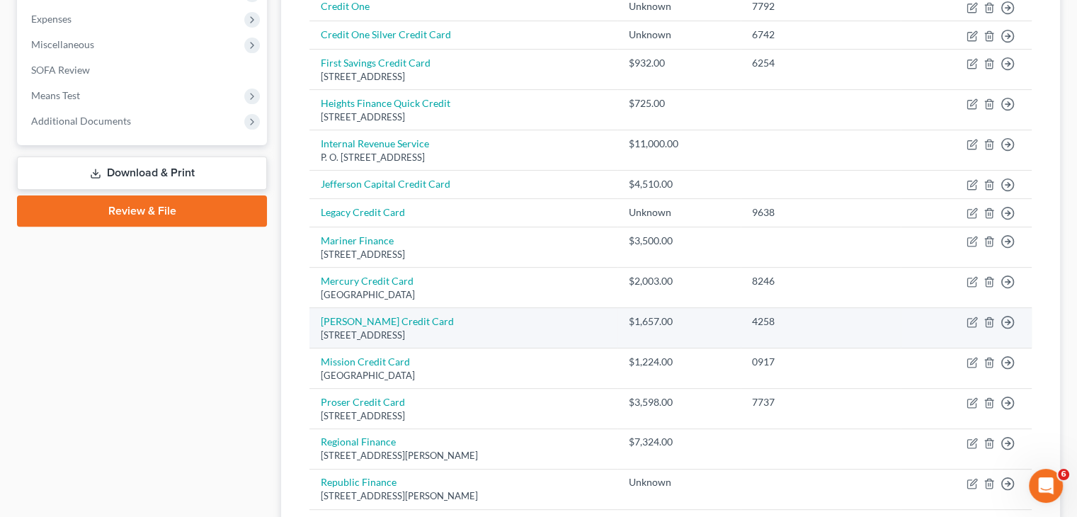
scroll to position [470, 0]
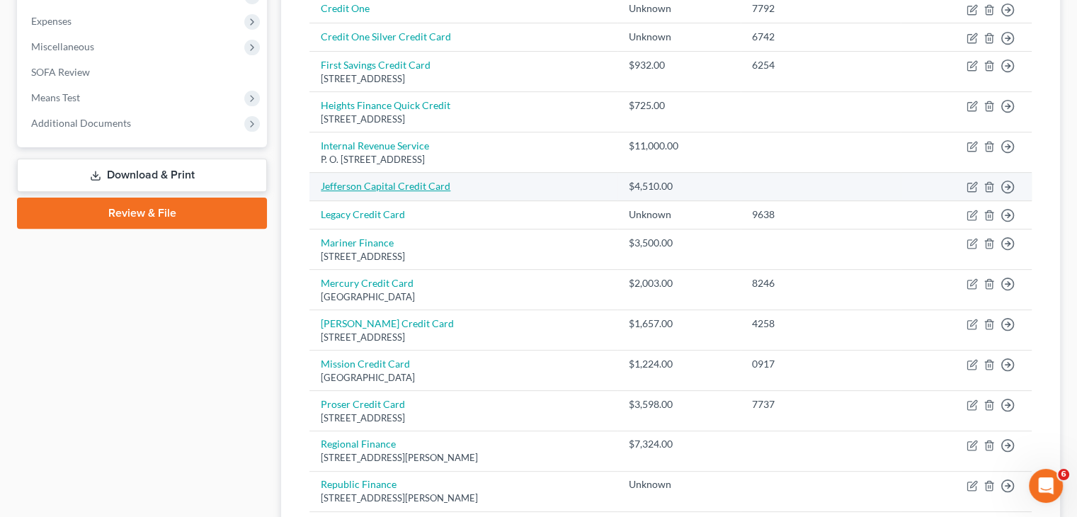
click at [411, 180] on link "Jefferson Capital Credit Card" at bounding box center [386, 186] width 130 height 12
select select "0"
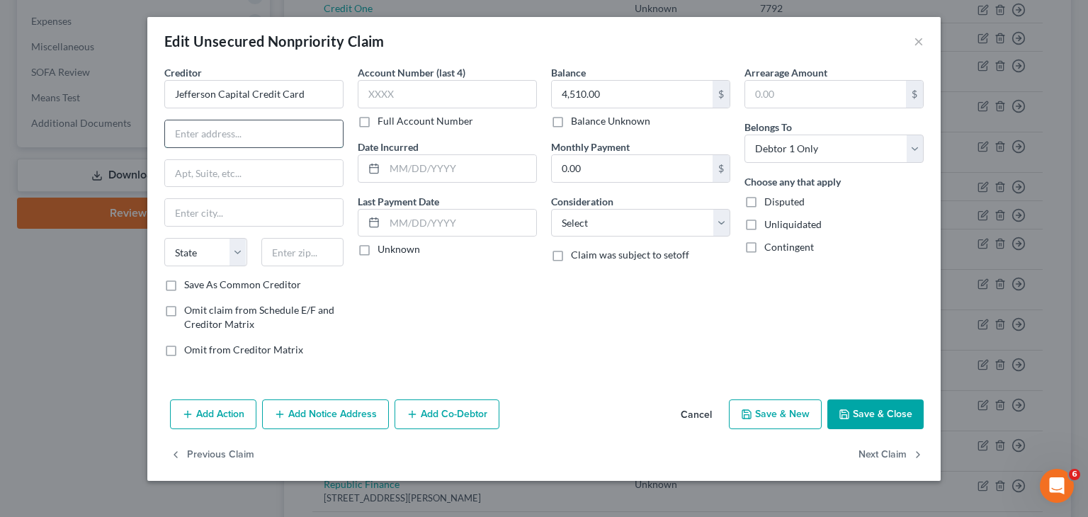
click at [273, 125] on input "text" at bounding box center [254, 133] width 178 height 27
type input "[STREET_ADDRESS]"
click at [251, 218] on input "text" at bounding box center [254, 212] width 178 height 27
type input "Sartell"
select select "24"
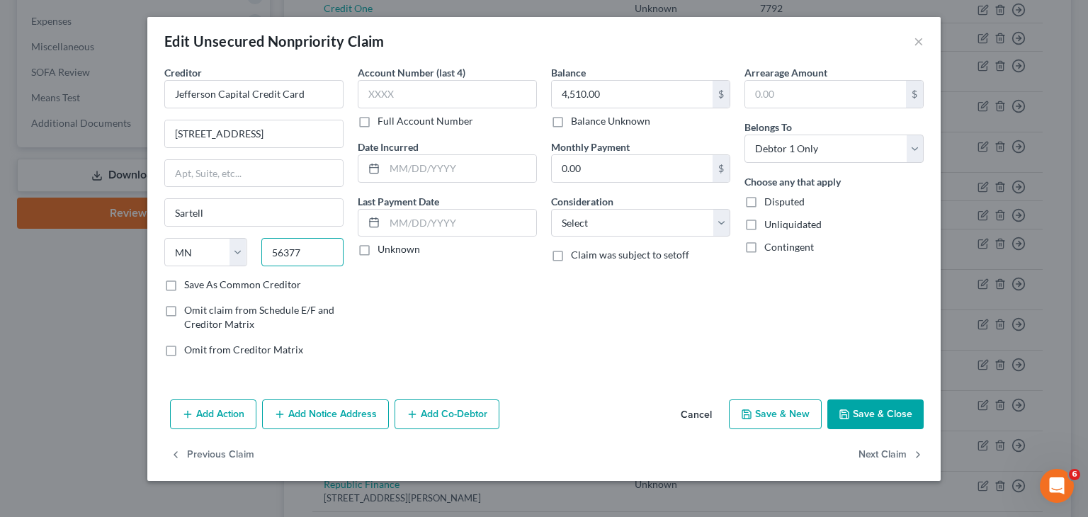
type input "56377"
click at [860, 413] on button "Save & Close" at bounding box center [875, 414] width 96 height 30
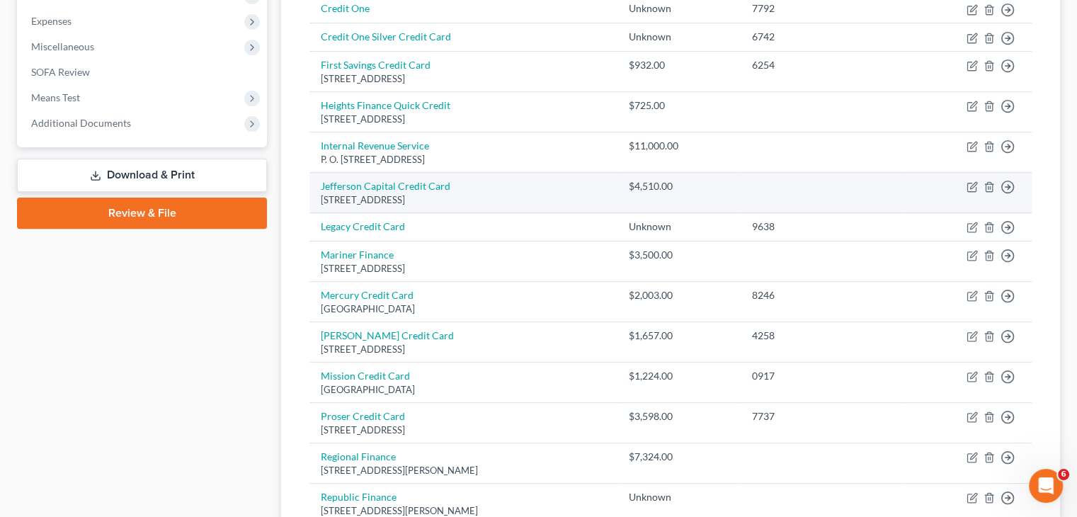
click at [484, 196] on div "[STREET_ADDRESS]" at bounding box center [463, 199] width 285 height 13
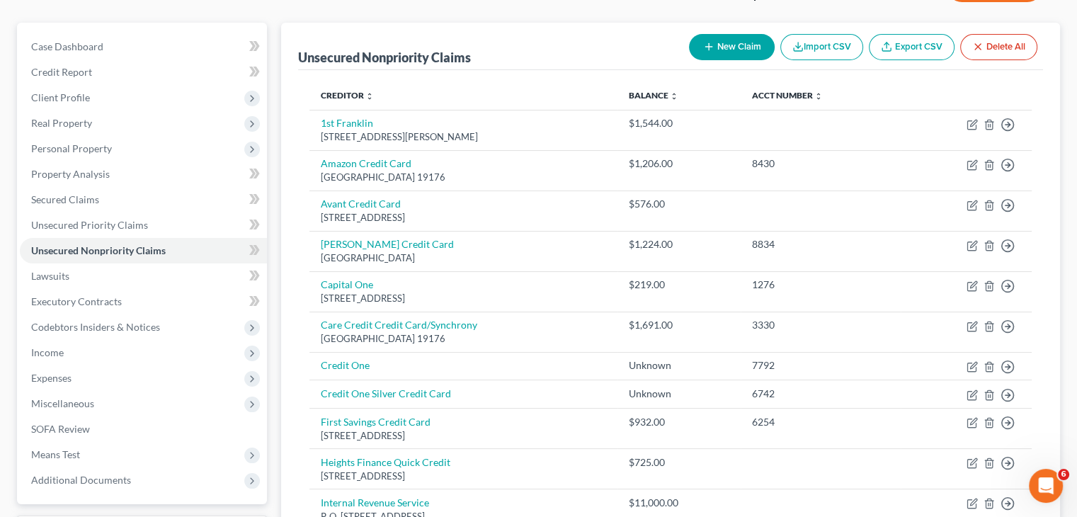
scroll to position [113, 0]
click at [84, 142] on span "Personal Property" at bounding box center [71, 148] width 81 height 12
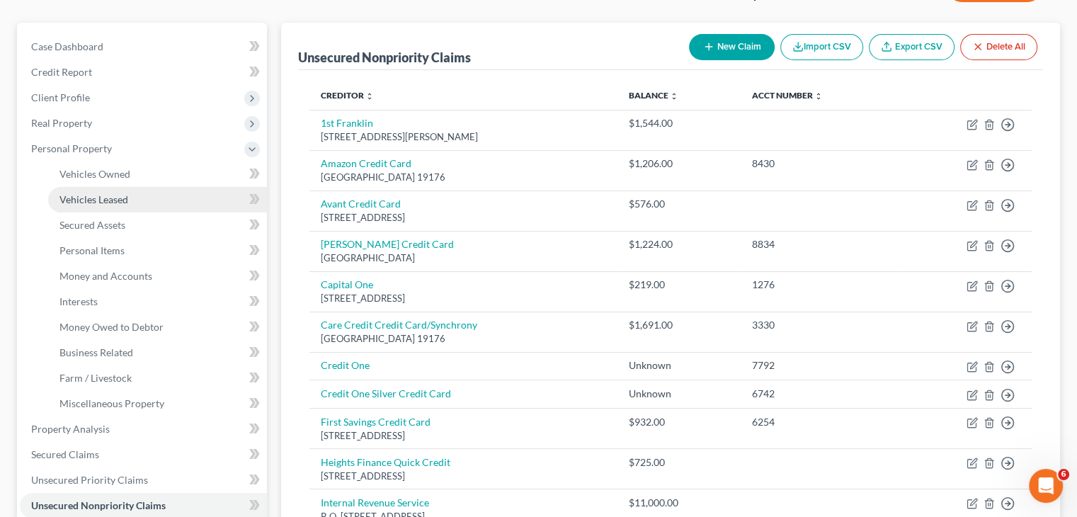
click at [106, 193] on span "Vehicles Leased" at bounding box center [93, 199] width 69 height 12
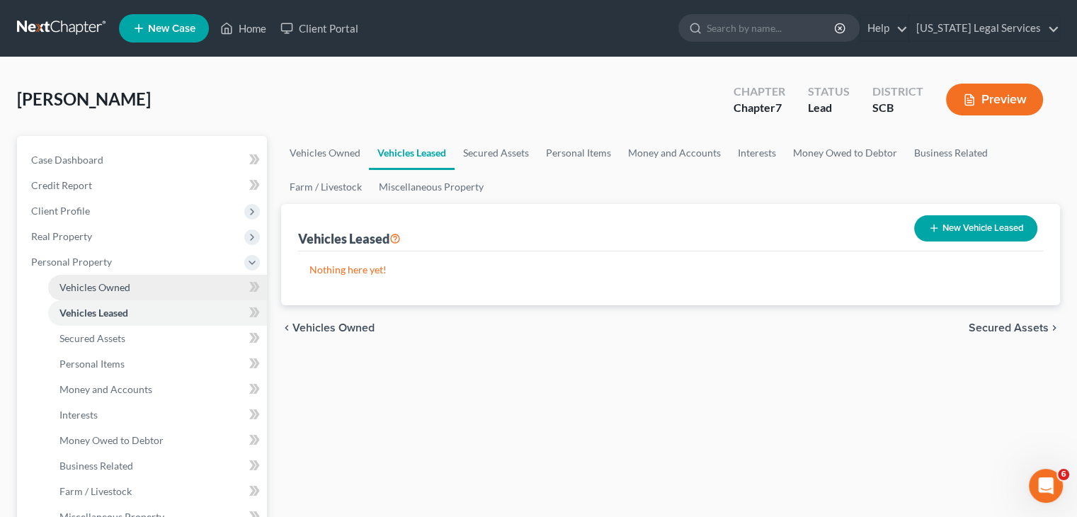
click at [110, 289] on span "Vehicles Owned" at bounding box center [94, 287] width 71 height 12
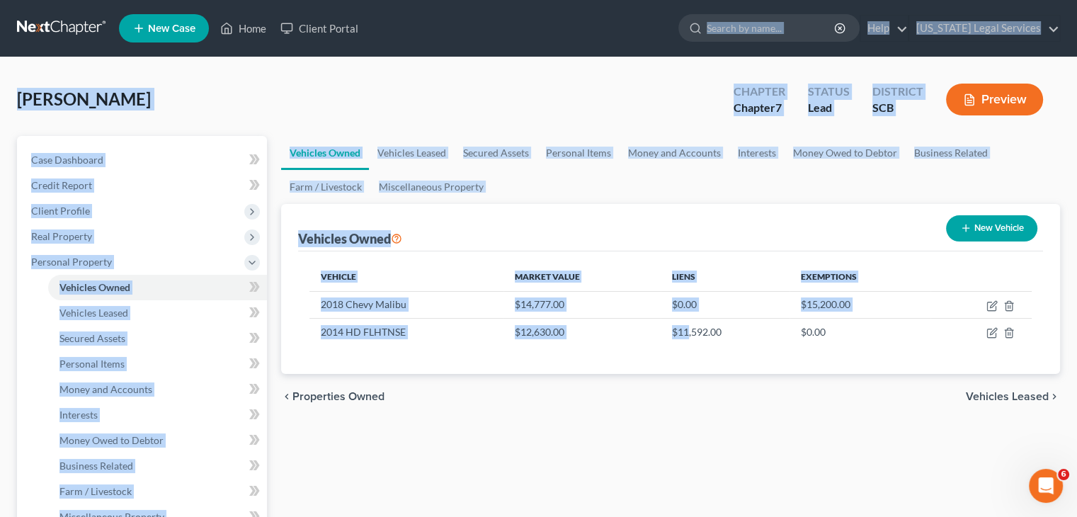
drag, startPoint x: 688, startPoint y: 336, endPoint x: 530, endPoint y: -6, distance: 377.1
click at [530, 0] on html "Home New Case Client Portal [US_STATE] Legal Services [EMAIL_ADDRESS][DOMAIN_NA…" at bounding box center [538, 504] width 1077 height 1008
click at [486, 72] on div "[PERSON_NAME] Upgraded Chapter Chapter 7 Status Lead District SCB Preview Petit…" at bounding box center [538, 519] width 1077 height 925
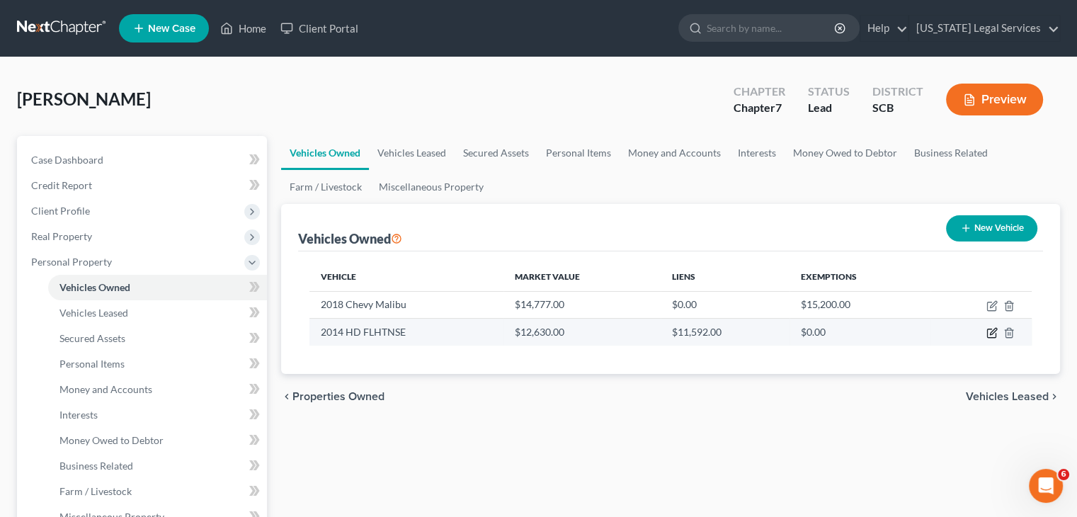
click at [992, 336] on icon "button" at bounding box center [992, 332] width 11 height 11
select select "7"
select select "12"
select select "2"
select select "0"
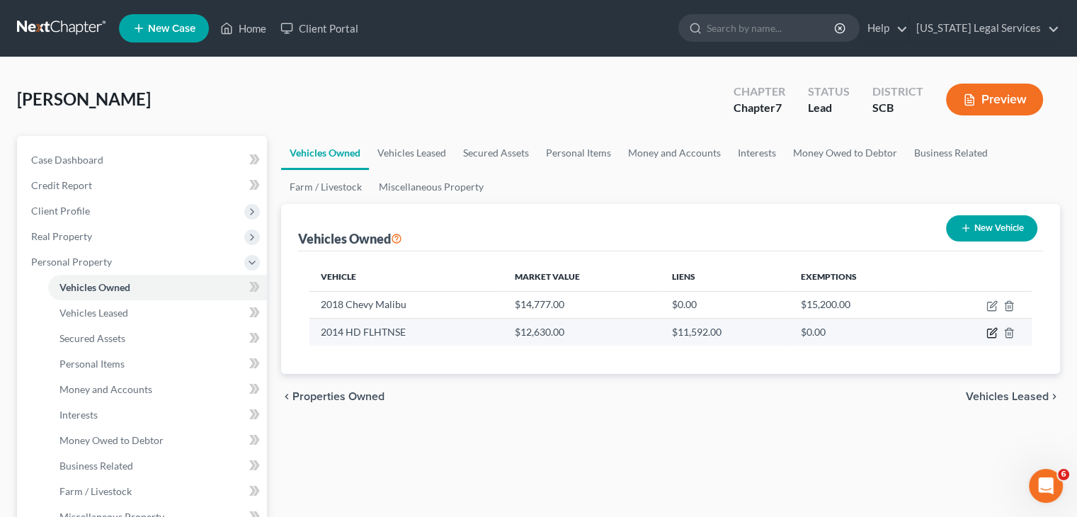
select select "0"
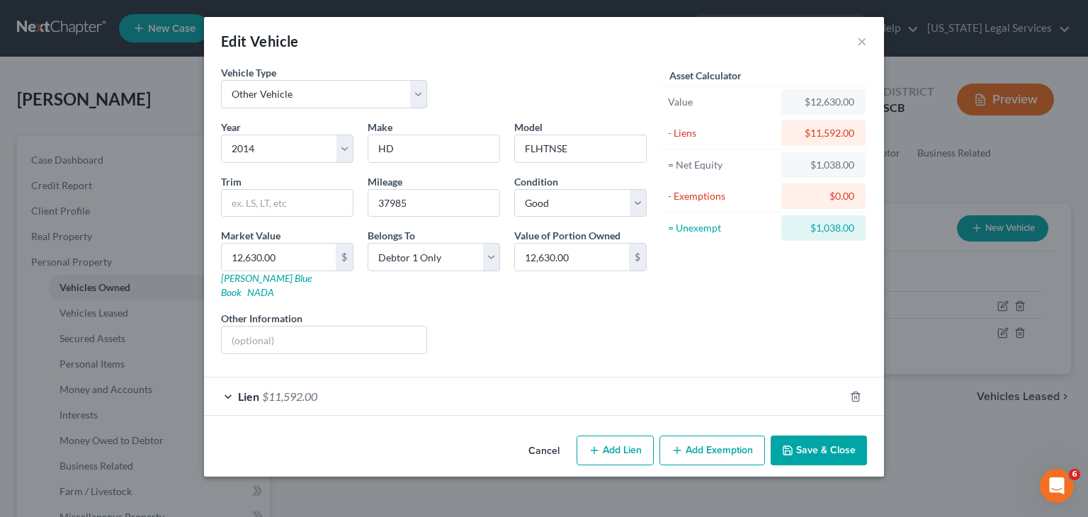
click at [420, 378] on div "Lien $11,592.00" at bounding box center [524, 397] width 640 height 38
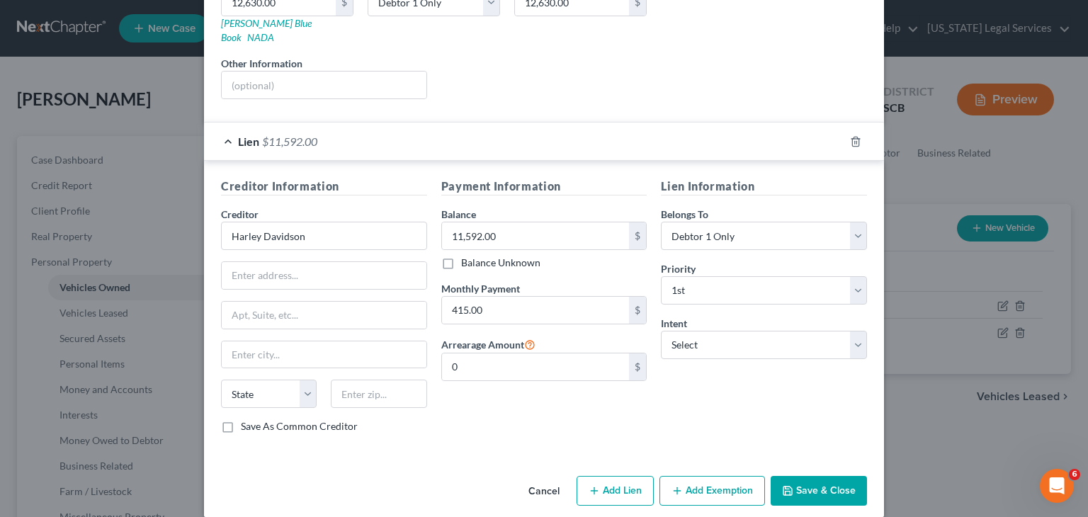
scroll to position [254, 0]
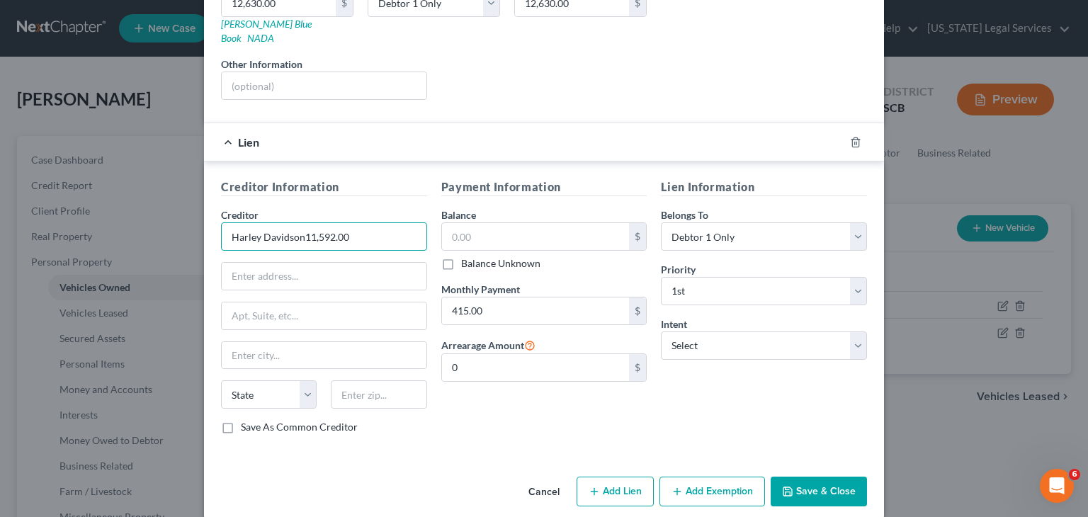
click at [365, 222] on input "Harley Davidson11,592.00" at bounding box center [324, 236] width 206 height 28
type input "Harley Davidson"
click at [414, 178] on h5 "Creditor Information" at bounding box center [324, 187] width 206 height 18
click at [492, 223] on input "text" at bounding box center [536, 236] width 188 height 27
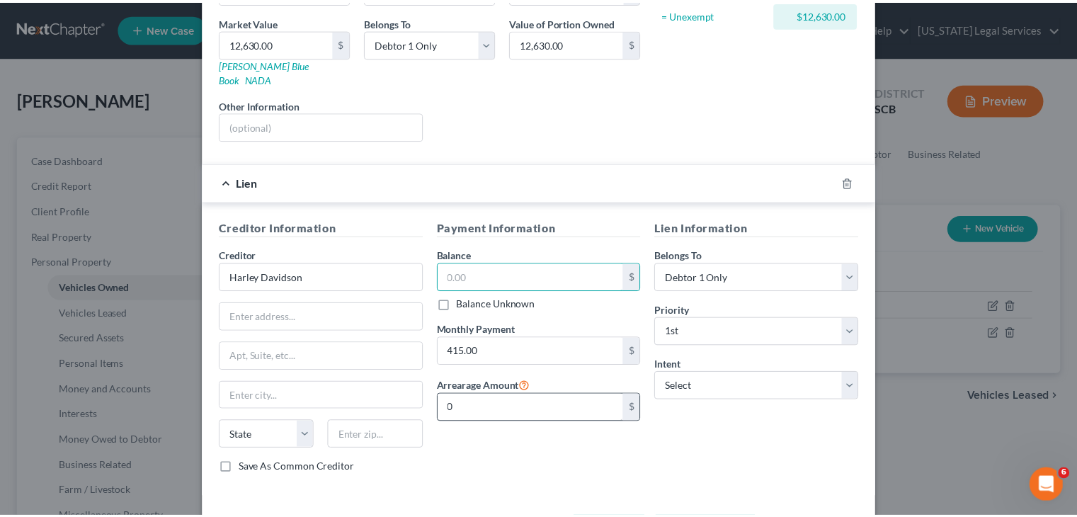
scroll to position [255, 0]
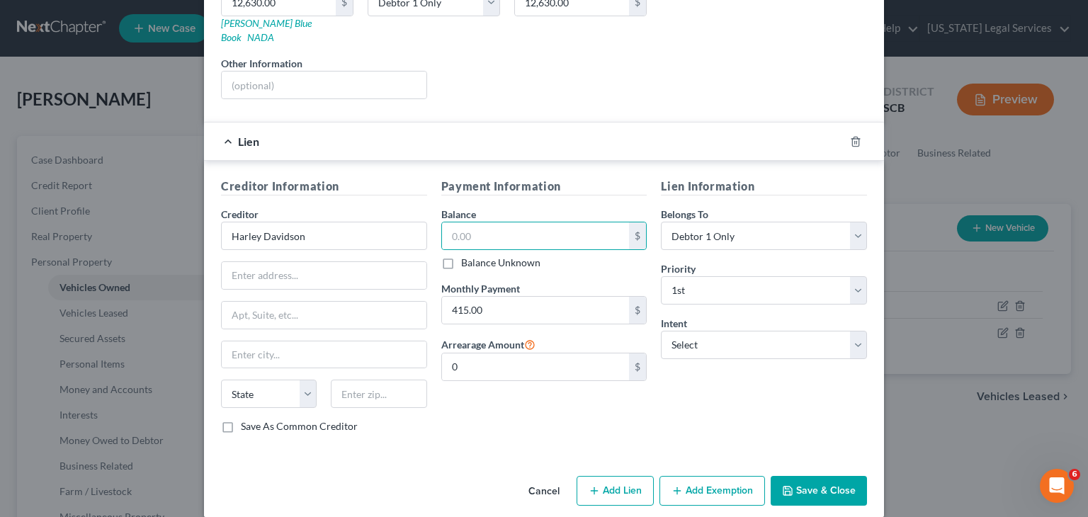
click at [550, 477] on button "Cancel" at bounding box center [544, 491] width 54 height 28
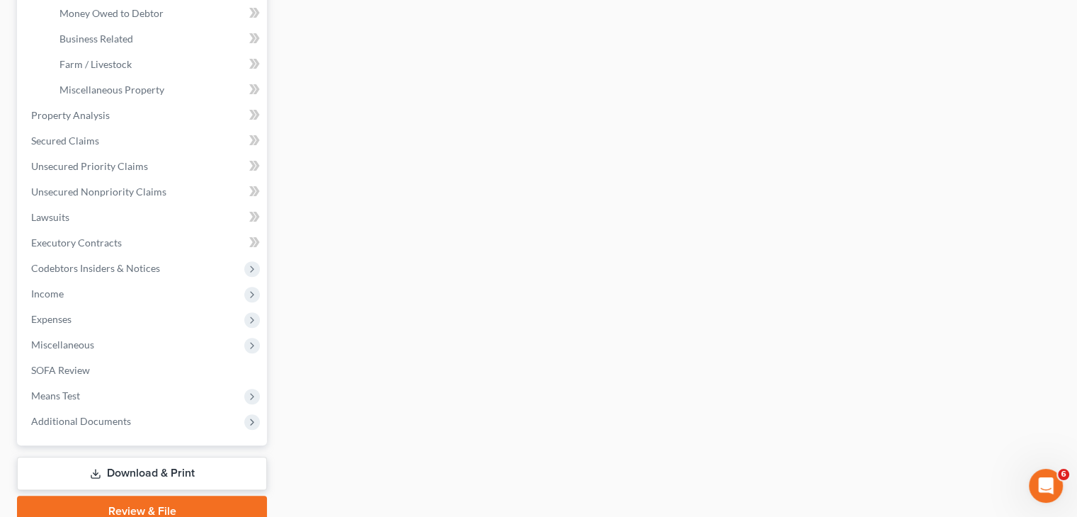
scroll to position [428, 0]
click at [125, 319] on span "Expenses" at bounding box center [143, 318] width 247 height 25
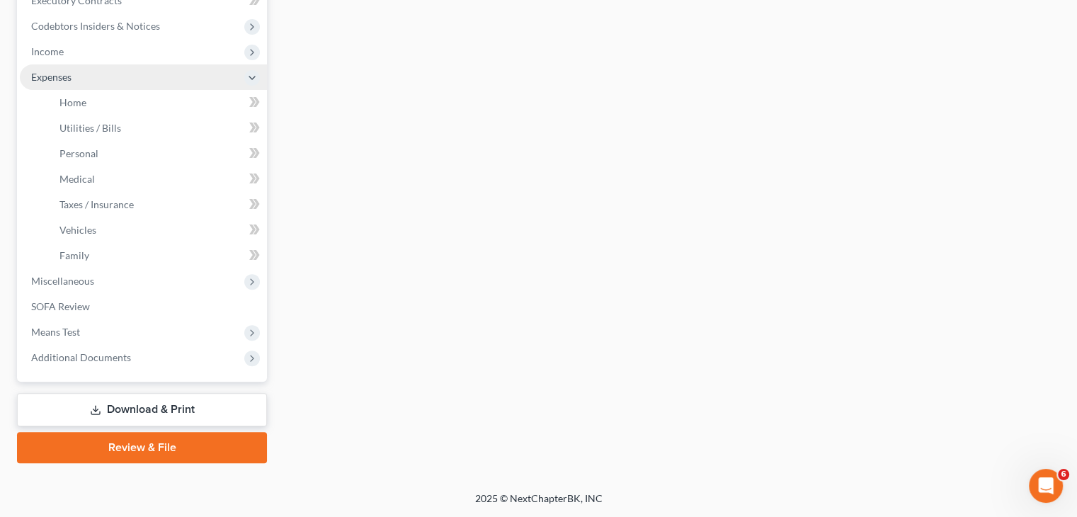
scroll to position [413, 0]
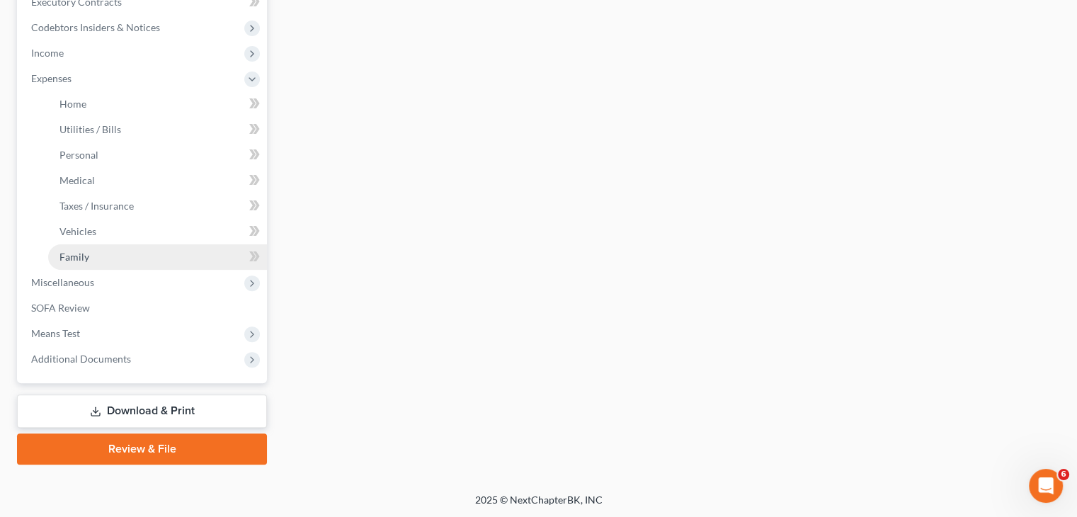
click at [129, 248] on link "Family" at bounding box center [157, 256] width 219 height 25
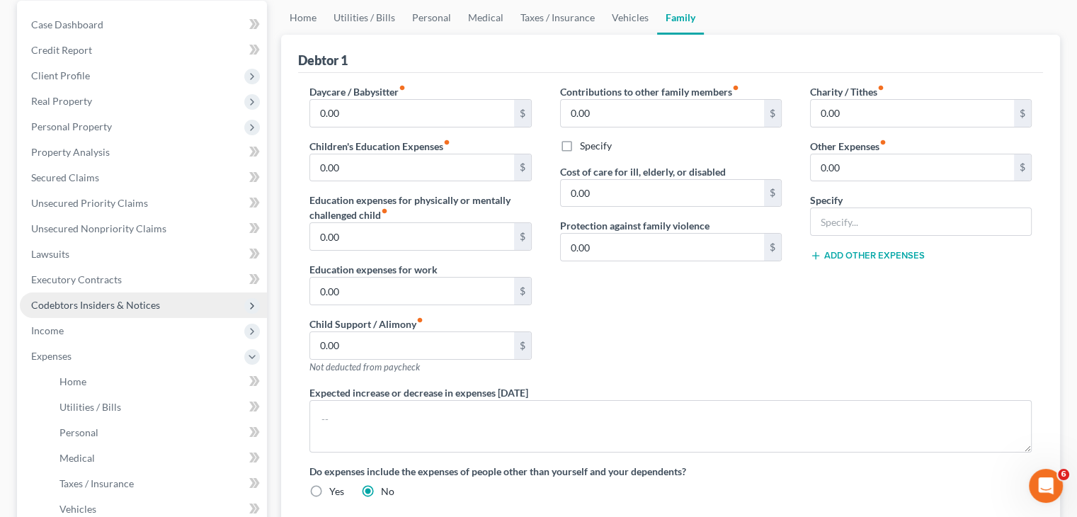
scroll to position [150, 0]
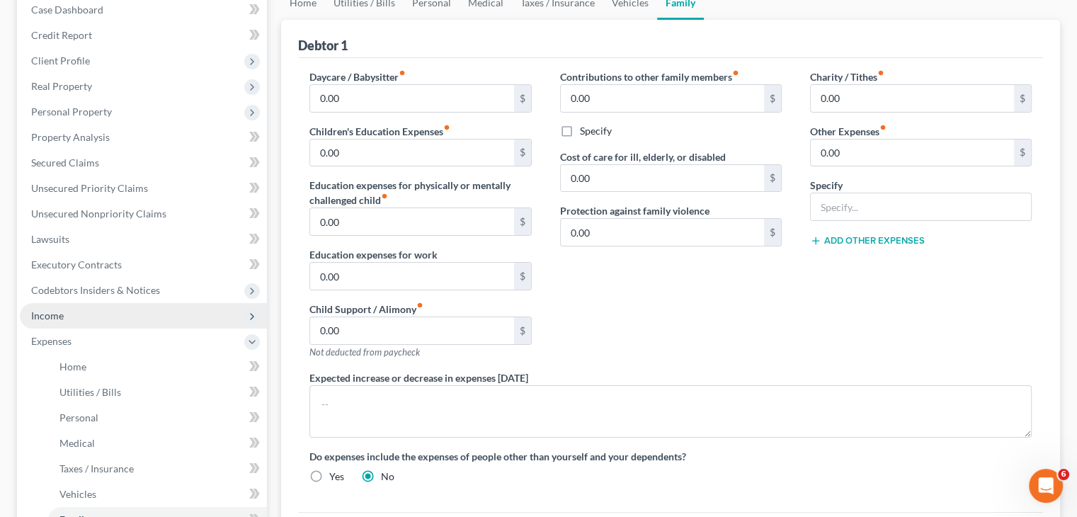
click at [107, 307] on span "Income" at bounding box center [143, 315] width 247 height 25
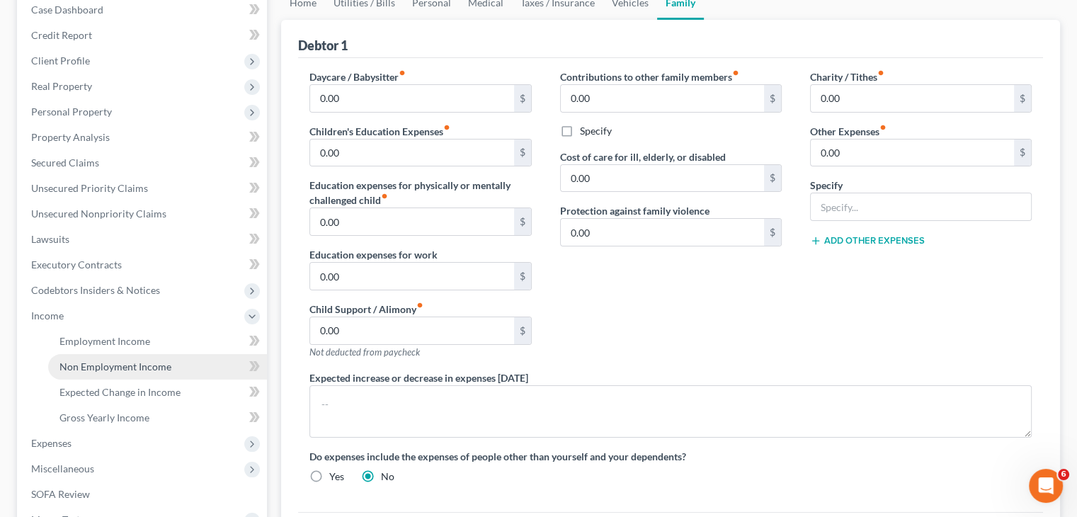
click at [130, 366] on span "Non Employment Income" at bounding box center [115, 367] width 112 height 12
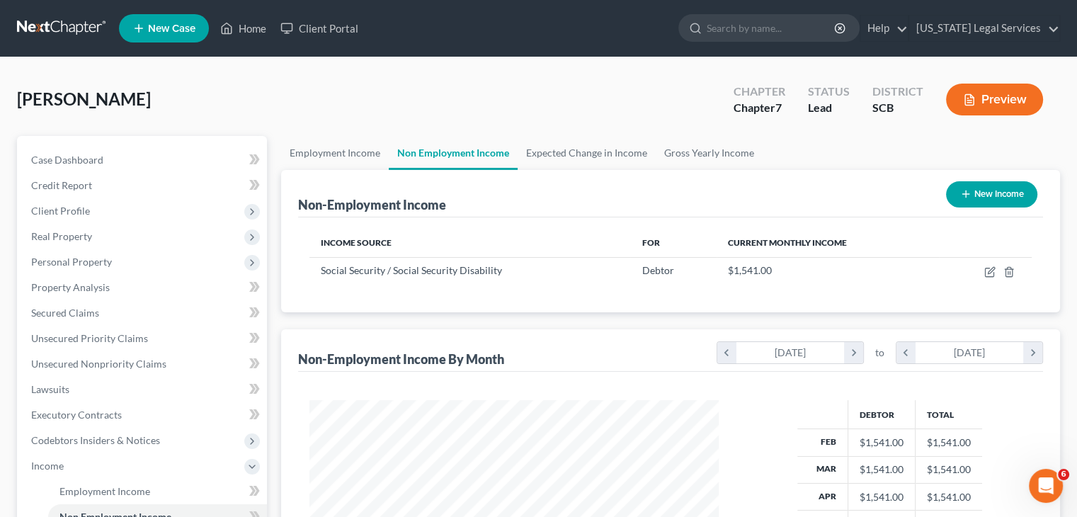
click at [993, 188] on button "New Income" at bounding box center [991, 194] width 91 height 26
select select "0"
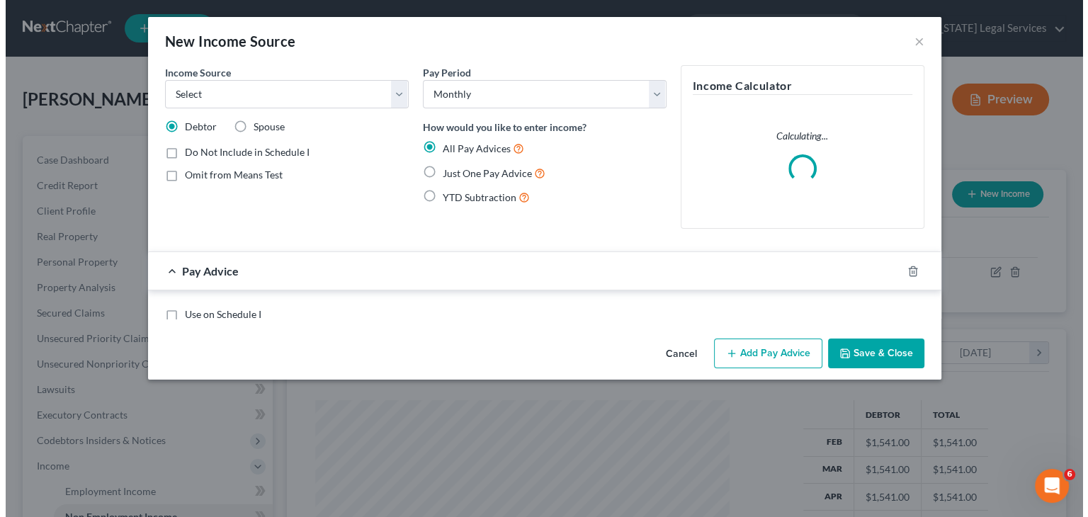
scroll to position [252, 442]
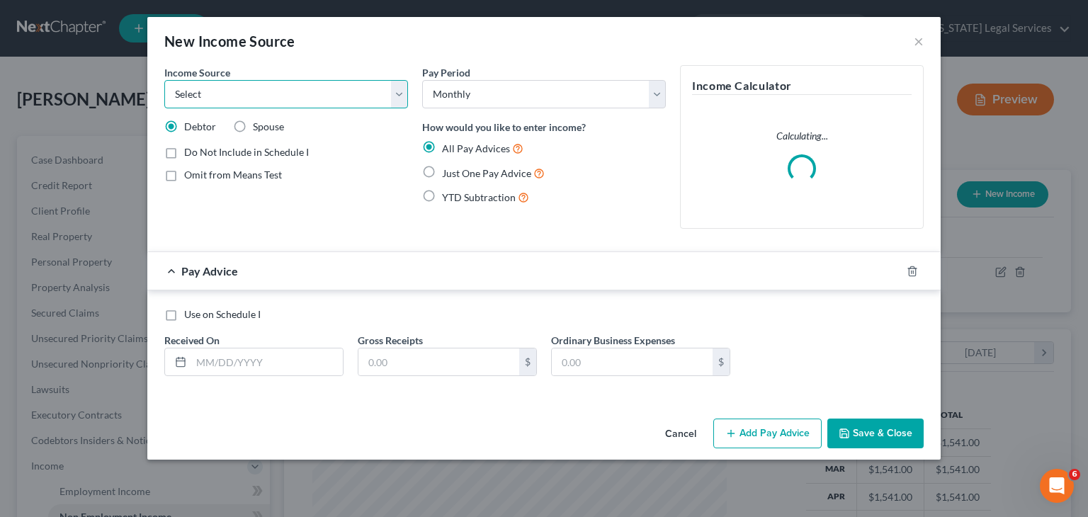
click at [264, 101] on select "Select Unemployment Disability (from employer) Pension Retirement Social Securi…" at bounding box center [286, 94] width 244 height 28
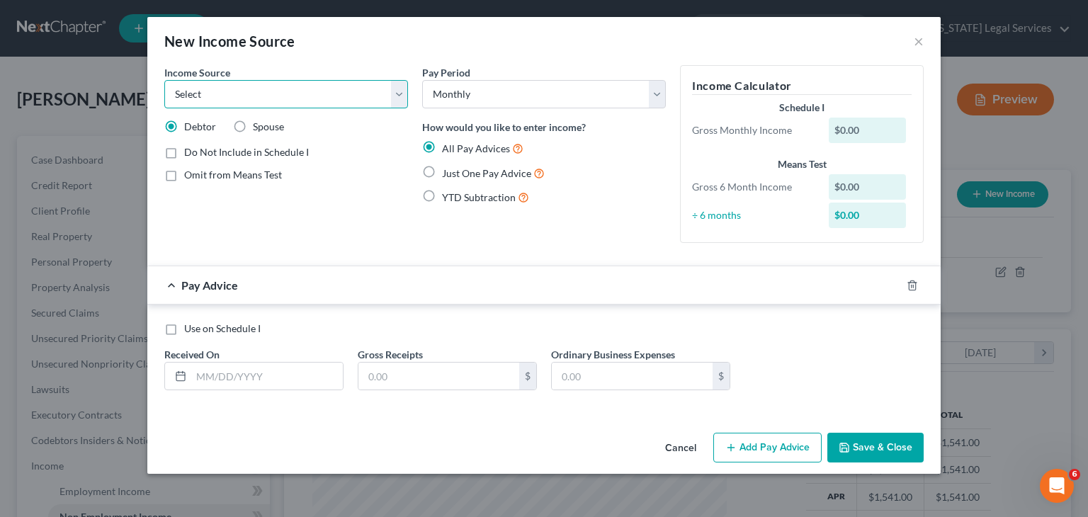
select select "13"
click at [164, 80] on select "Select Unemployment Disability (from employer) Pension Retirement Social Securi…" at bounding box center [286, 94] width 244 height 28
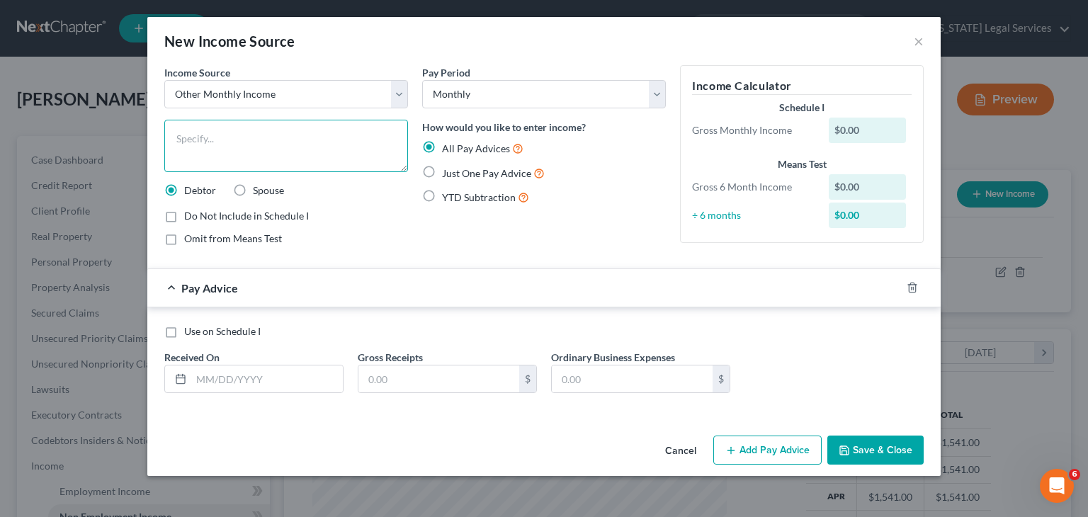
click at [278, 128] on textarea at bounding box center [286, 146] width 244 height 52
click at [324, 152] on textarea "Friend pays monthly payment indirectly to [PERSON_NAME] but pays for the mortor…" at bounding box center [286, 146] width 244 height 52
type textarea "Friend pays monthly payment indirectly to Ms. Corn but pays for the mortorcycle…"
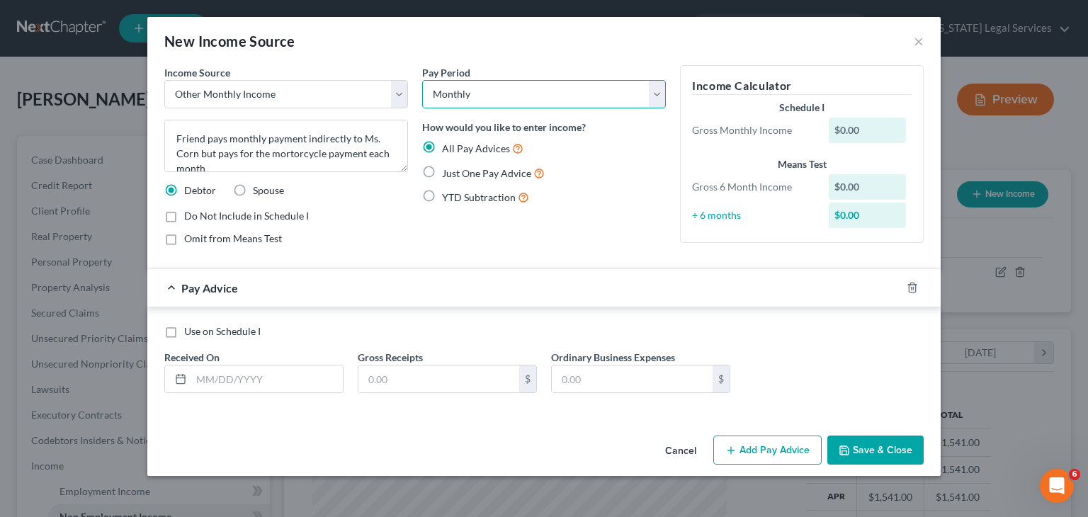
click at [474, 86] on select "Select Monthly Twice Monthly Every Other Week Weekly" at bounding box center [544, 94] width 244 height 28
click at [472, 176] on span "Just One Pay Advice" at bounding box center [486, 173] width 89 height 12
click at [457, 174] on input "Just One Pay Advice" at bounding box center [452, 169] width 9 height 9
radio input "true"
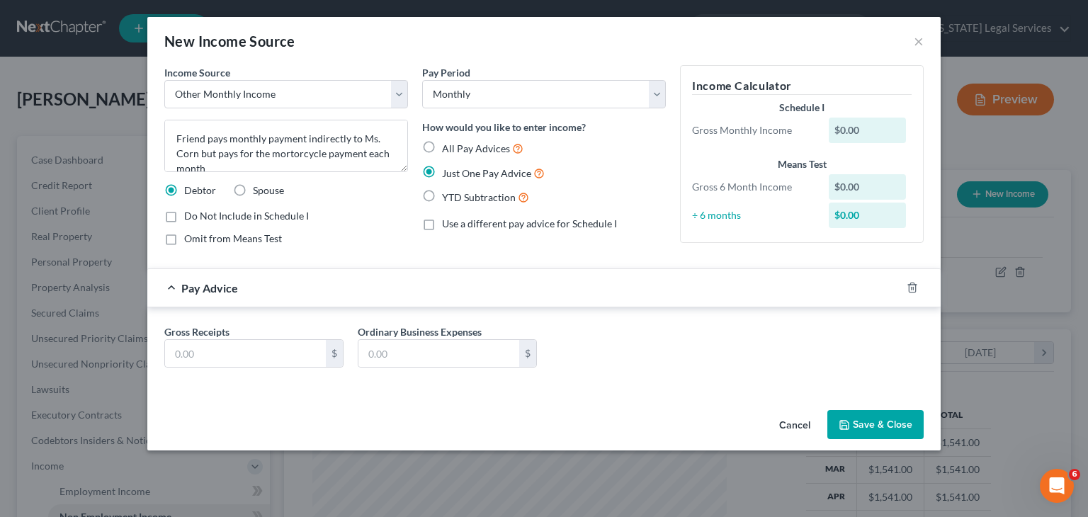
click at [230, 366] on div "Gross Receipts $ Ordinary Business Expenses $" at bounding box center [543, 351] width 773 height 55
click at [229, 361] on input "text" at bounding box center [245, 353] width 161 height 27
type input "415.61"
click at [350, 232] on div "Omit from Means Test" at bounding box center [286, 239] width 244 height 14
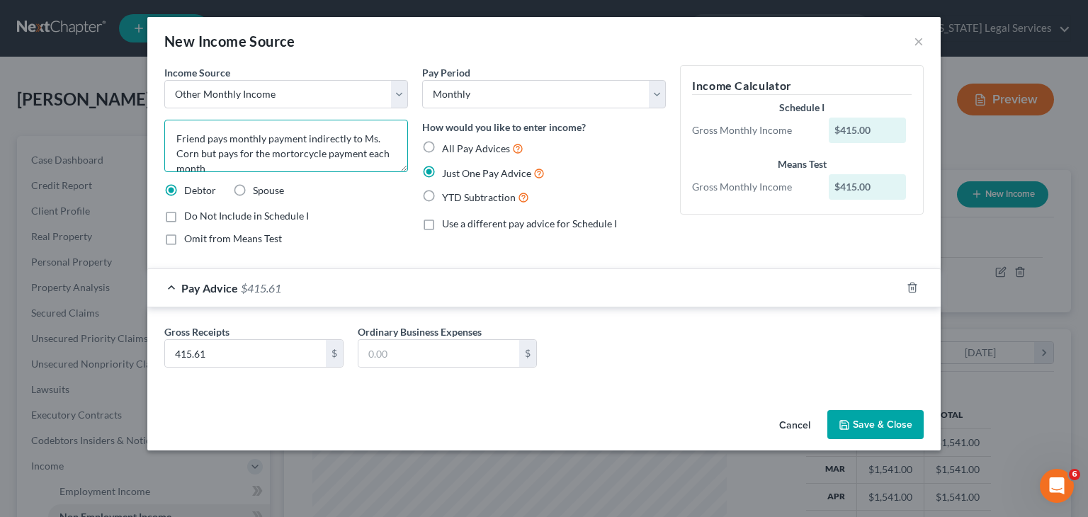
click at [302, 159] on textarea "Friend pays monthly payment indirectly to Ms. Corn but pays for the mortorcycle…" at bounding box center [286, 146] width 244 height 52
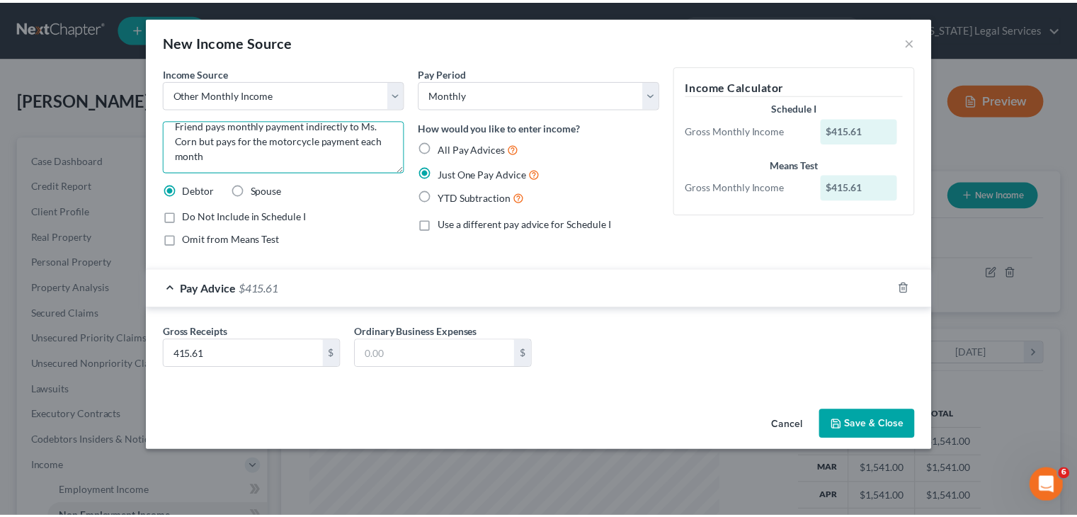
scroll to position [14, 0]
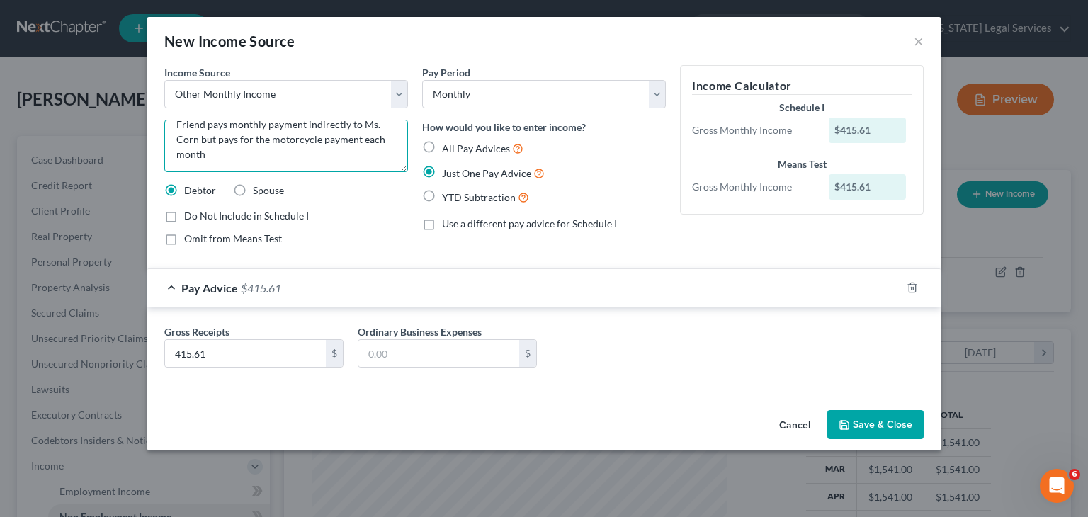
click at [227, 137] on textarea "Friend pays monthly payment indirectly to Ms. Corn but pays for the motorcycle …" at bounding box center [286, 146] width 244 height 52
click at [237, 139] on textarea "Friend pays monthly payment indirectly to Ms. Corn but pays for the motorcycle …" at bounding box center [286, 146] width 244 height 52
click at [194, 152] on textarea "Friend pays monthly payment indirectly to Ms. Corn but pays directly to the mot…" at bounding box center [286, 146] width 244 height 52
click at [321, 140] on textarea "Friend pays monthly payment indirectly to Ms. Corn but pays directly to the mot…" at bounding box center [286, 146] width 244 height 52
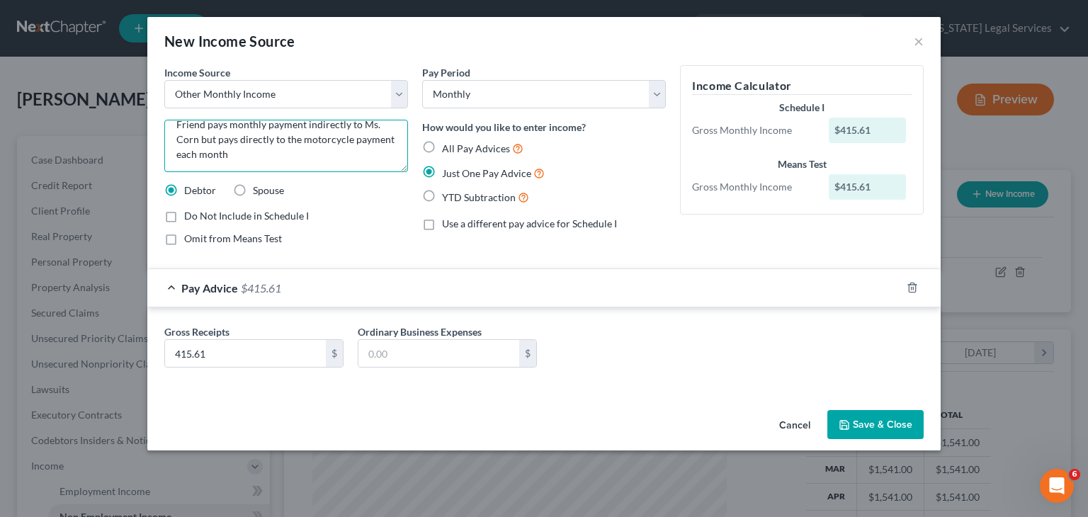
click at [193, 150] on textarea "Friend pays monthly payment indirectly to Ms. Corn but pays directly to the mot…" at bounding box center [286, 146] width 244 height 52
click at [195, 154] on textarea "Friend pays monthly payment indirectly to Ms. Corn but pays directly to the mot…" at bounding box center [286, 146] width 244 height 52
click at [345, 151] on textarea "Friend pays monthly payment indirectly to Ms. Corn but pays directly to the mot…" at bounding box center [286, 146] width 244 height 52
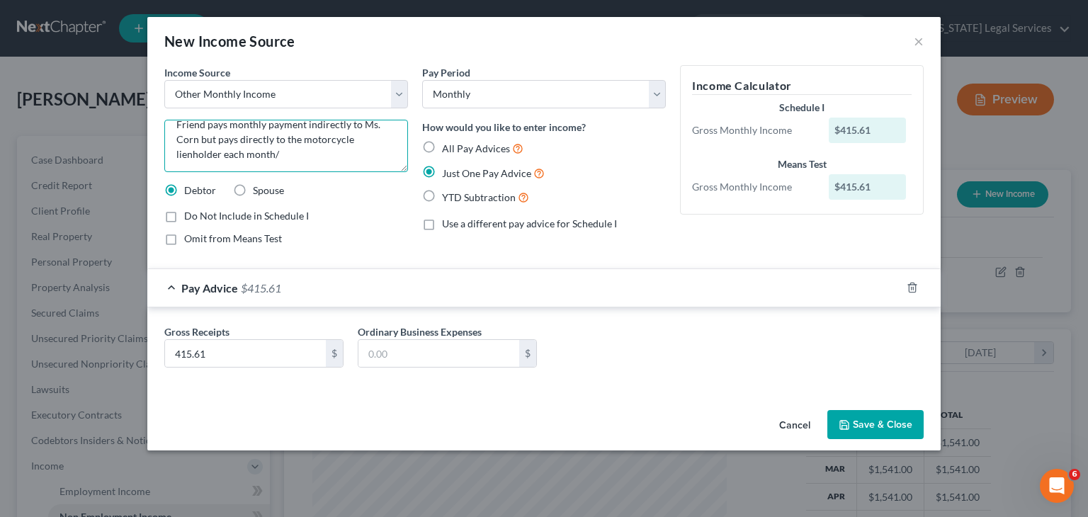
type textarea "Friend pays monthly payment indirectly to Ms. Corn but pays directly to the mot…"
click at [870, 429] on button "Save & Close" at bounding box center [875, 425] width 96 height 30
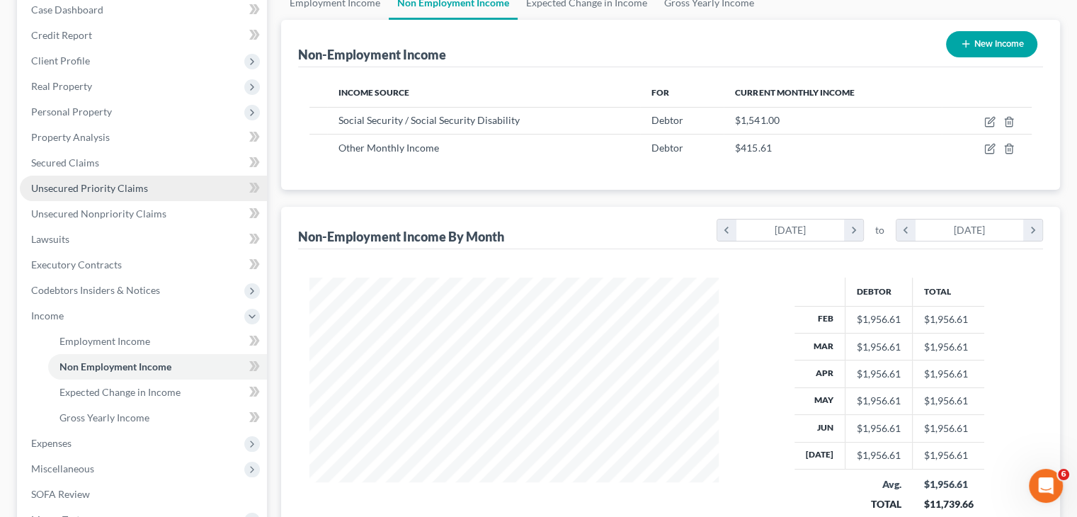
scroll to position [153, 0]
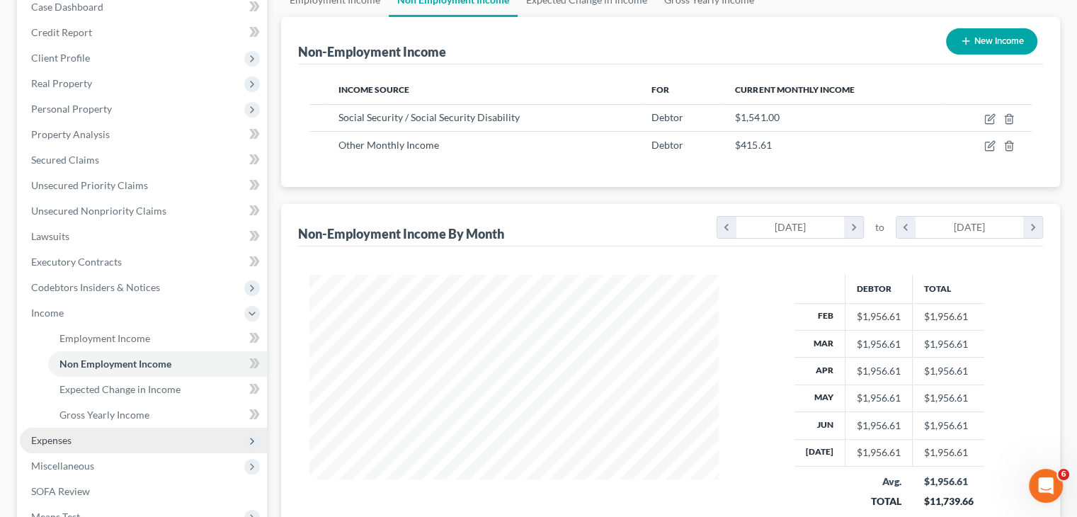
click at [121, 443] on span "Expenses" at bounding box center [143, 440] width 247 height 25
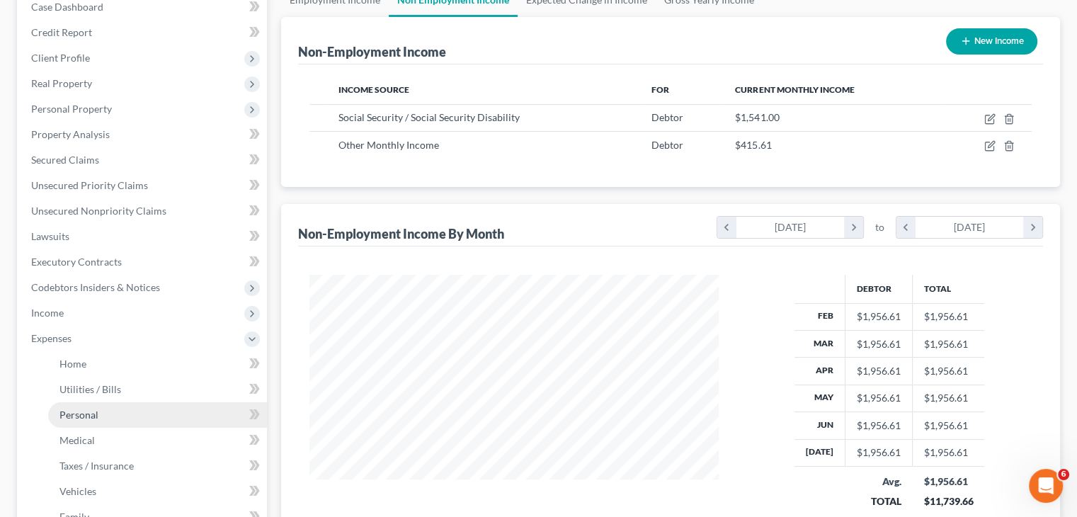
scroll to position [330, 0]
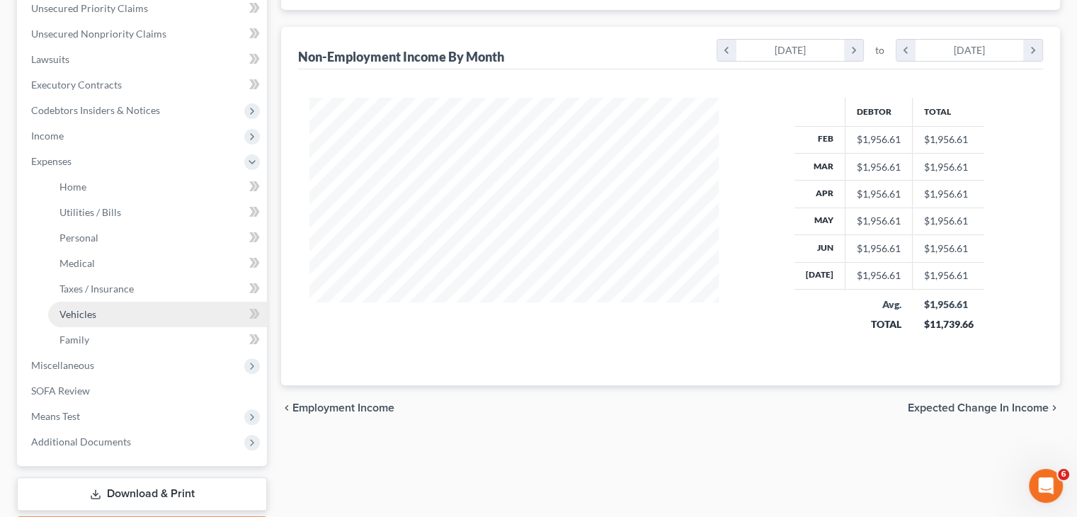
click at [123, 314] on link "Vehicles" at bounding box center [157, 314] width 219 height 25
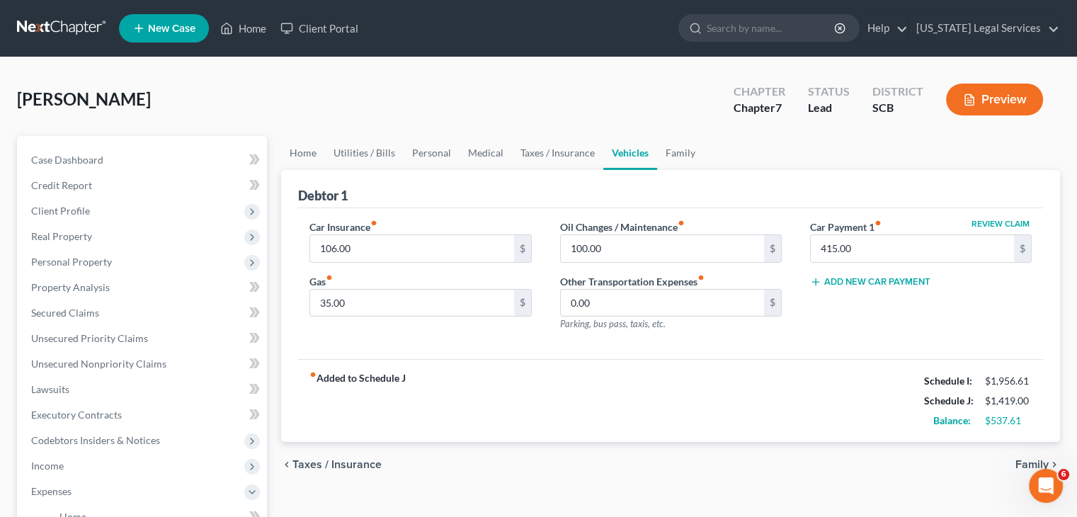
click at [862, 343] on div "Car Insurance fiber_manual_record 106.00 $ Gas fiber_manual_record 35.00 $ Oil …" at bounding box center [670, 284] width 745 height 152
click at [682, 164] on link "Family" at bounding box center [680, 153] width 47 height 34
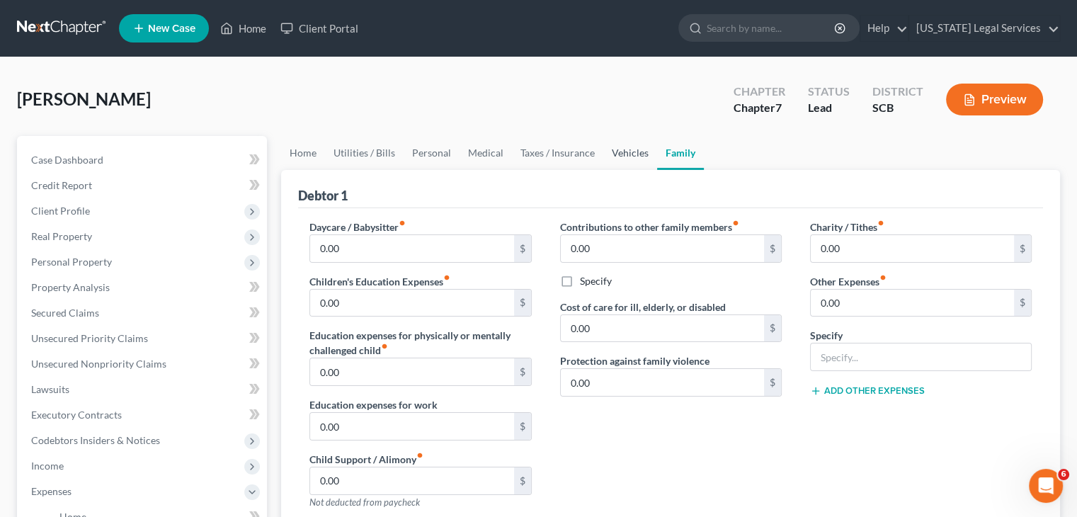
click at [615, 159] on link "Vehicles" at bounding box center [630, 153] width 54 height 34
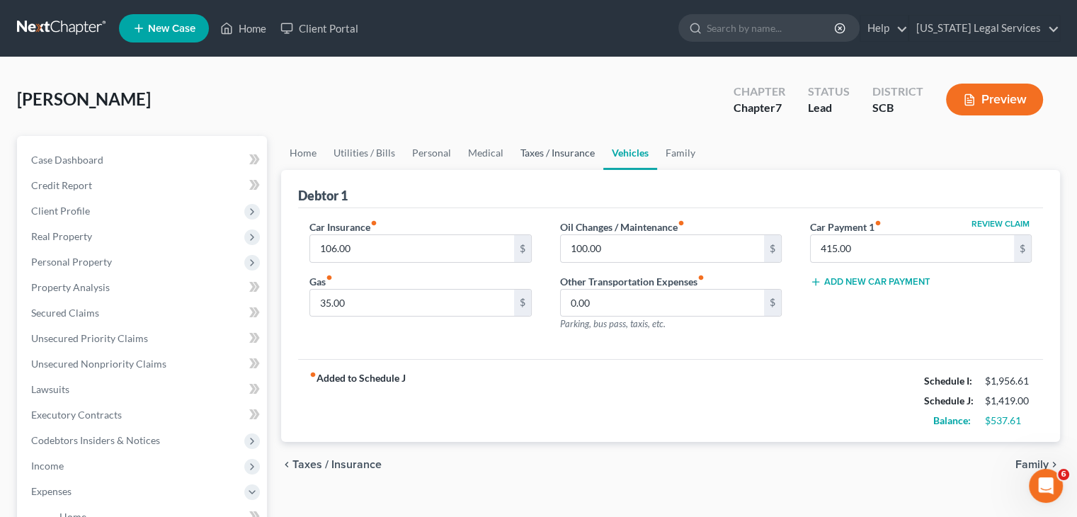
click at [540, 160] on link "Taxes / Insurance" at bounding box center [557, 153] width 91 height 34
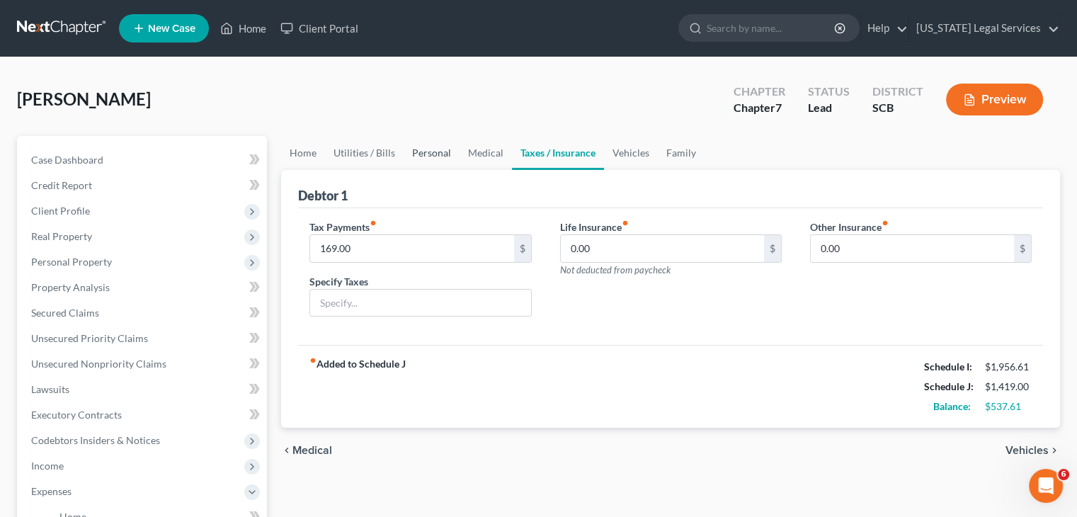
click at [454, 159] on link "Personal" at bounding box center [432, 153] width 56 height 34
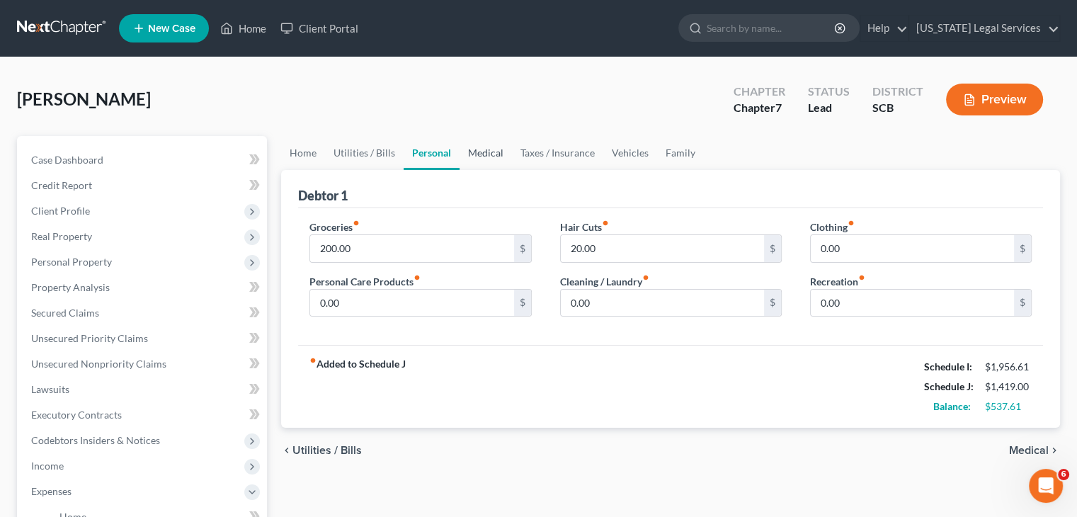
click at [468, 158] on link "Medical" at bounding box center [486, 153] width 52 height 34
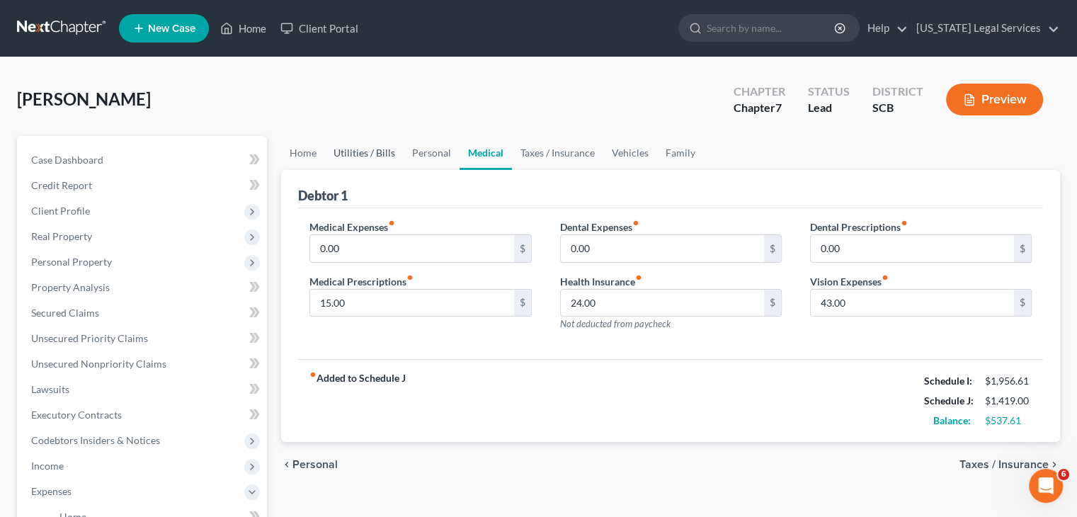
click at [370, 164] on link "Utilities / Bills" at bounding box center [364, 153] width 79 height 34
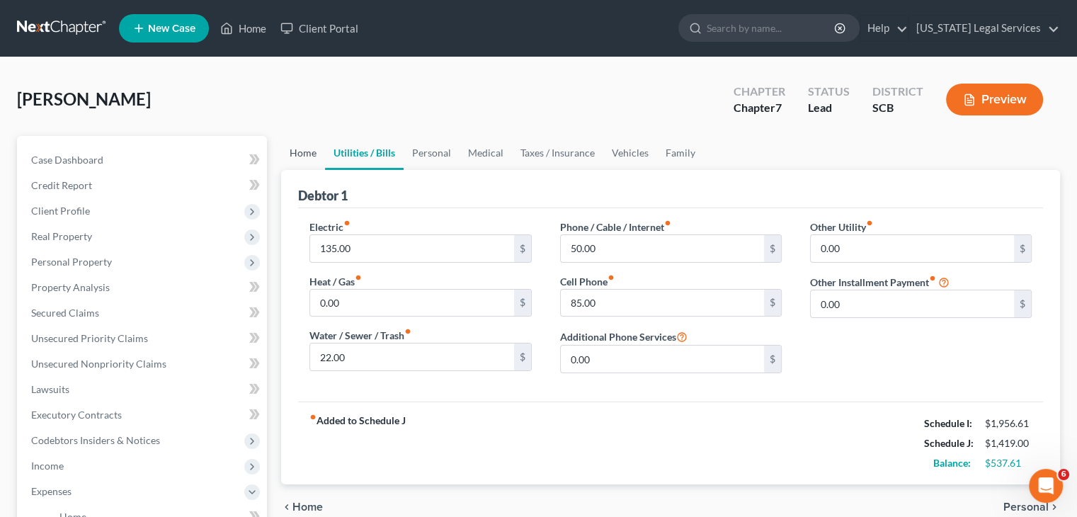
click at [319, 161] on link "Home" at bounding box center [303, 153] width 44 height 34
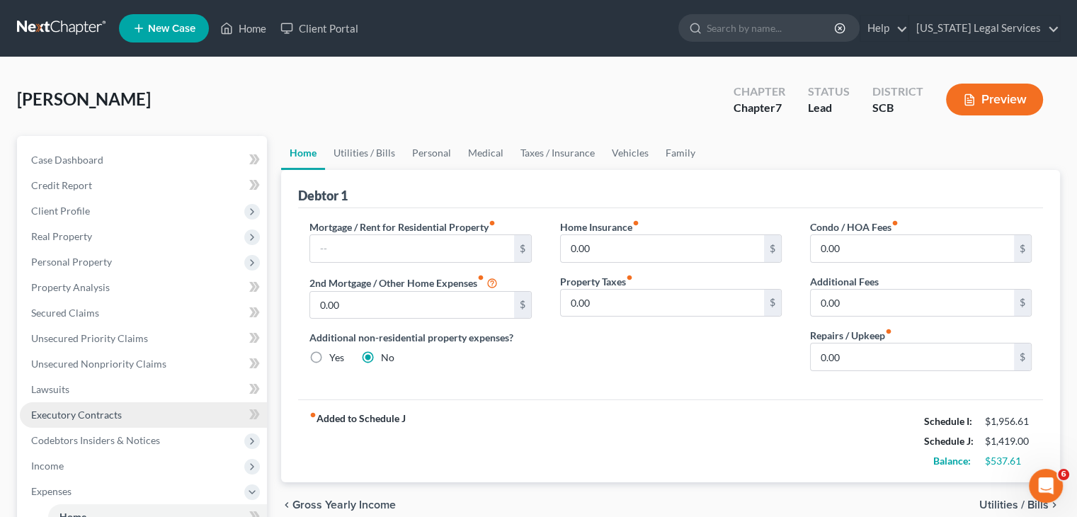
scroll to position [45, 0]
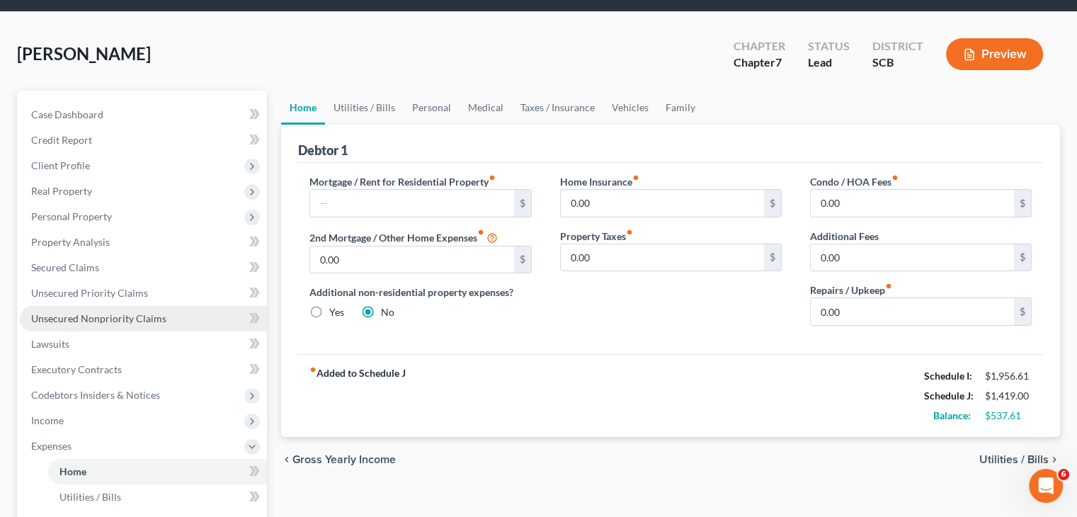
click at [99, 311] on link "Unsecured Nonpriority Claims" at bounding box center [143, 318] width 247 height 25
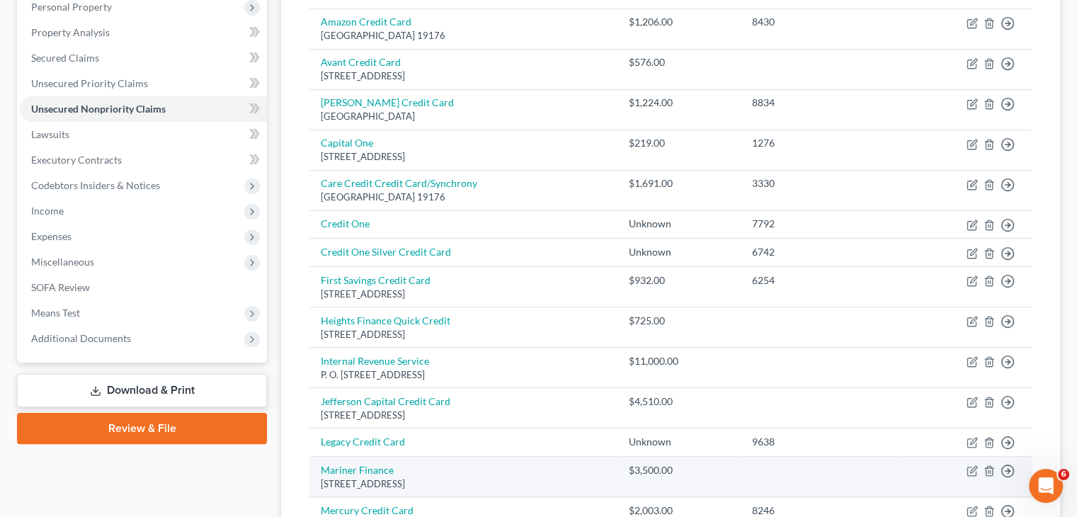
scroll to position [254, 0]
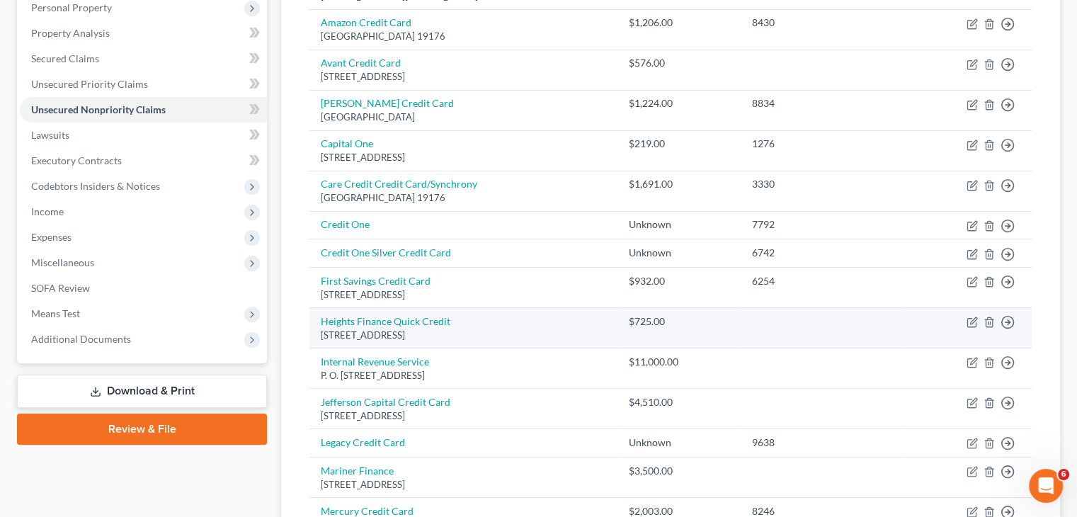
click at [592, 316] on td "Heights Finance Quick Credit [STREET_ADDRESS]" at bounding box center [464, 328] width 308 height 40
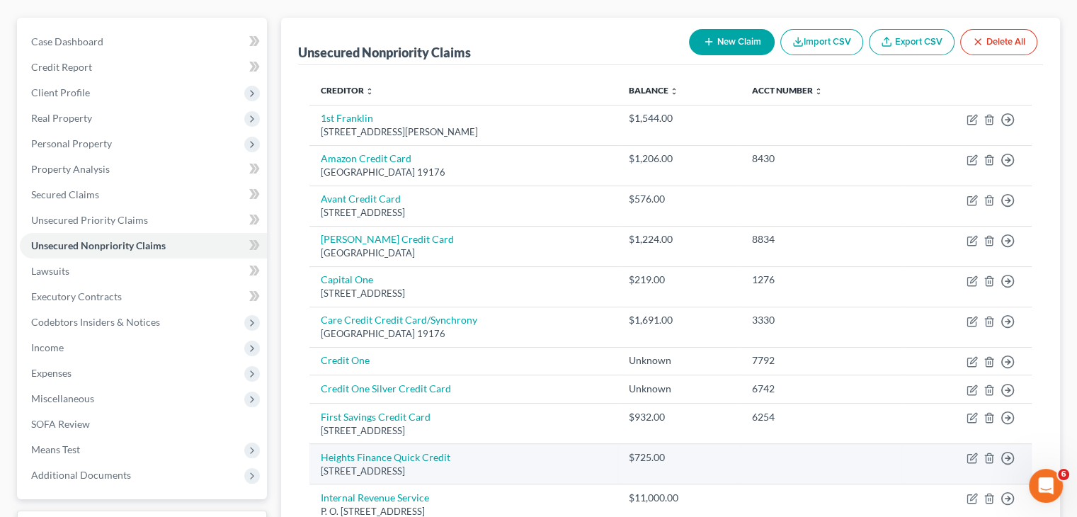
scroll to position [112, 0]
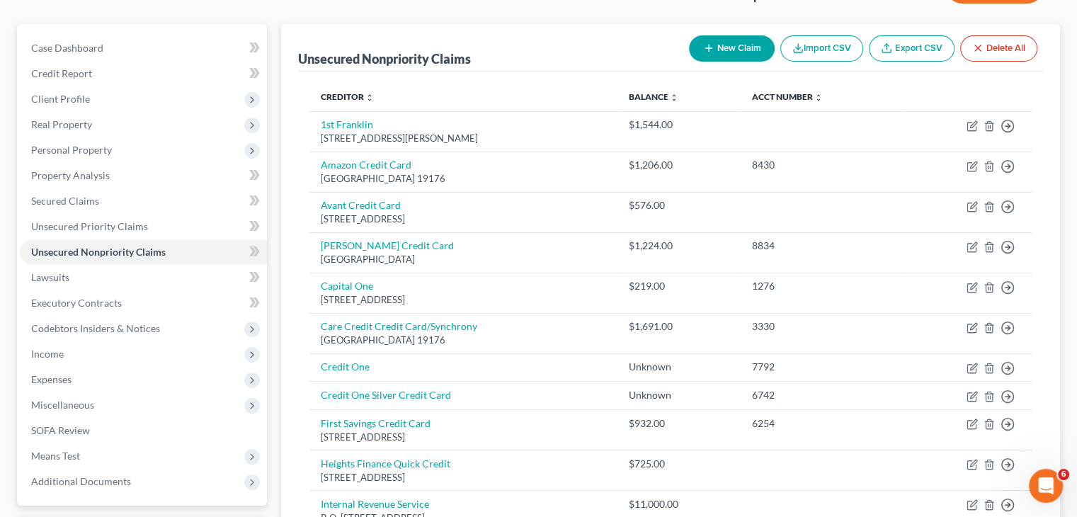
click at [737, 59] on button "New Claim" at bounding box center [732, 48] width 86 height 26
select select "0"
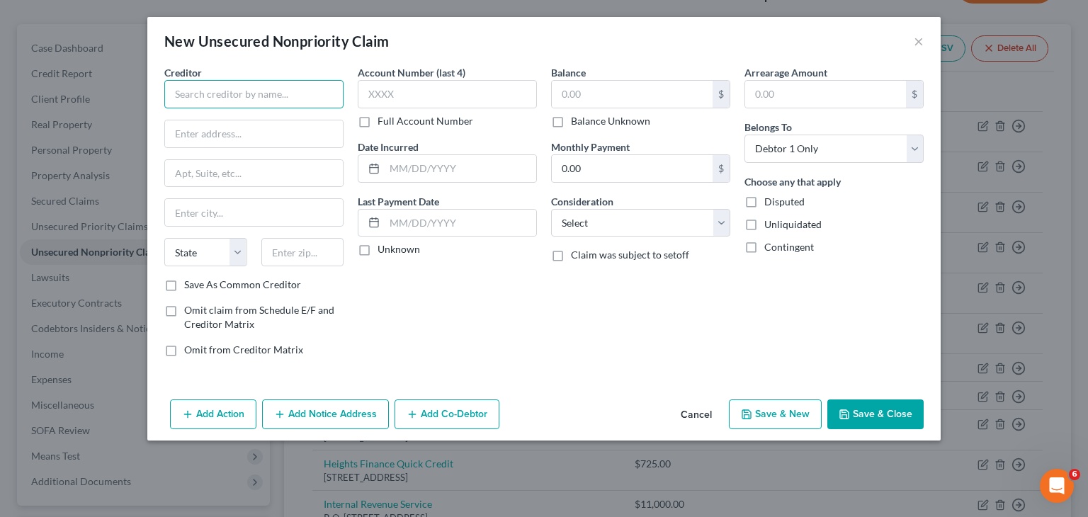
click at [244, 98] on input "text" at bounding box center [253, 94] width 179 height 28
type input "Celtic"
type input "[STREET_ADDRESS][PERSON_NAME]"
type input "Wilmington"
select select "7"
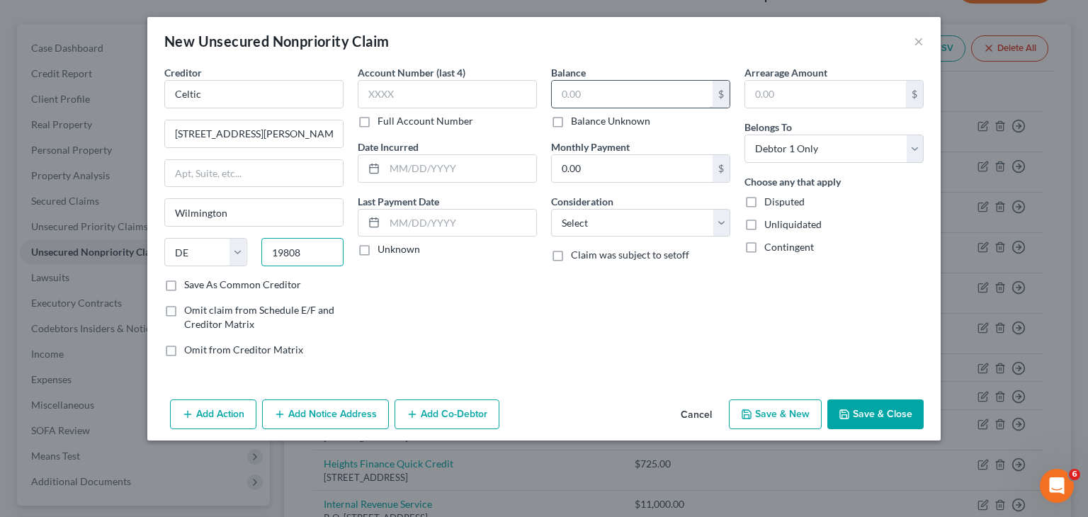
type input "19808"
click at [598, 97] on input "text" at bounding box center [632, 94] width 161 height 27
click at [859, 413] on button "Save & Close" at bounding box center [875, 414] width 96 height 30
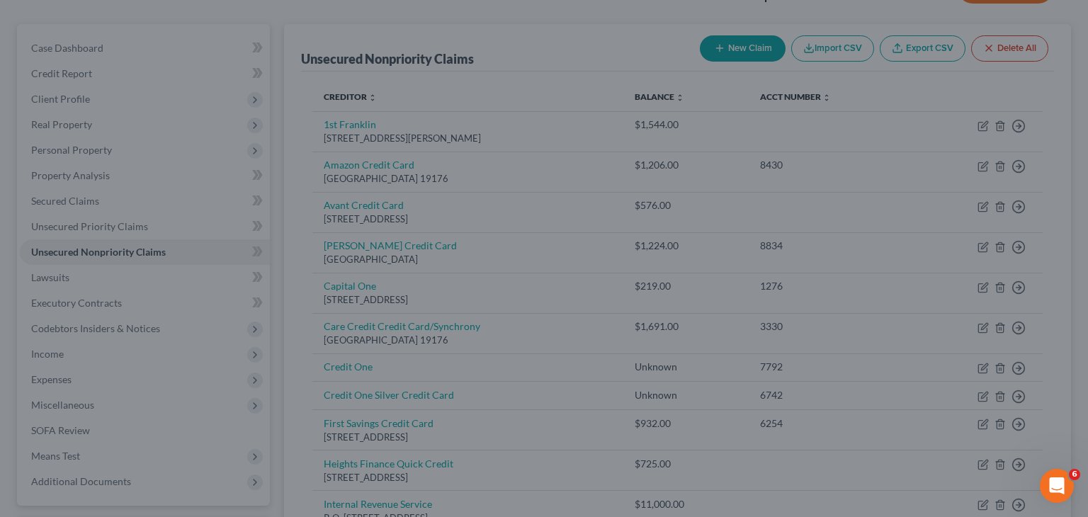
type input "1,269.00"
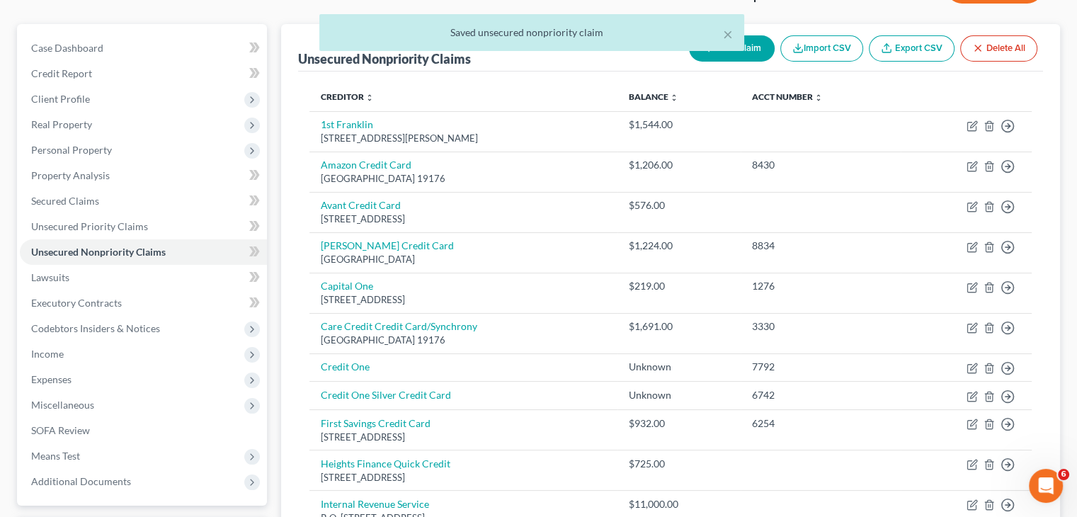
click at [717, 55] on div "× Saved unsecured nonpriority claim" at bounding box center [531, 36] width 1077 height 44
click at [713, 57] on div "× Saved unsecured nonpriority claim" at bounding box center [531, 36] width 1077 height 44
click at [714, 55] on div "× Saved unsecured nonpriority claim" at bounding box center [531, 36] width 1077 height 44
click at [726, 40] on button "×" at bounding box center [728, 33] width 10 height 17
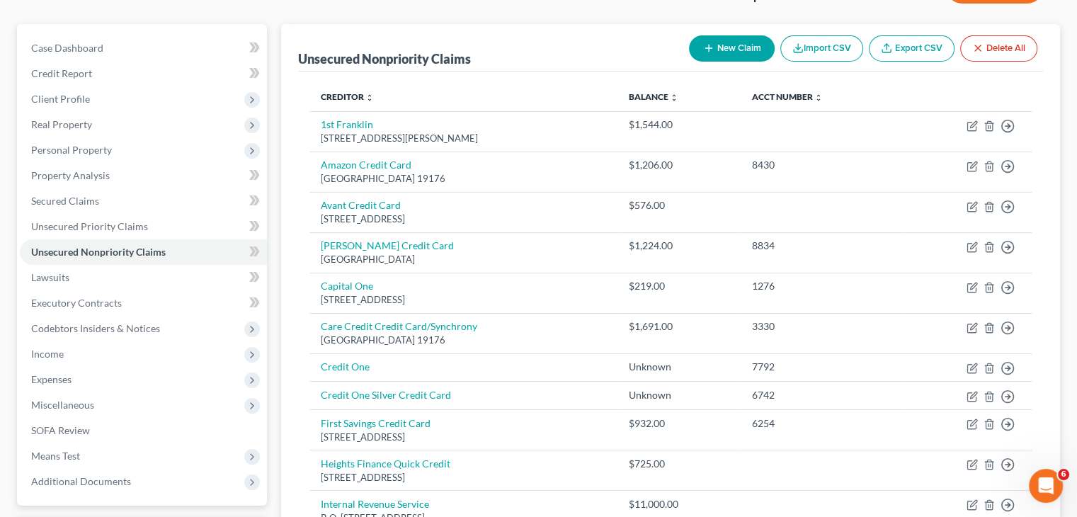
click at [725, 44] on button "New Claim" at bounding box center [732, 48] width 86 height 26
select select "0"
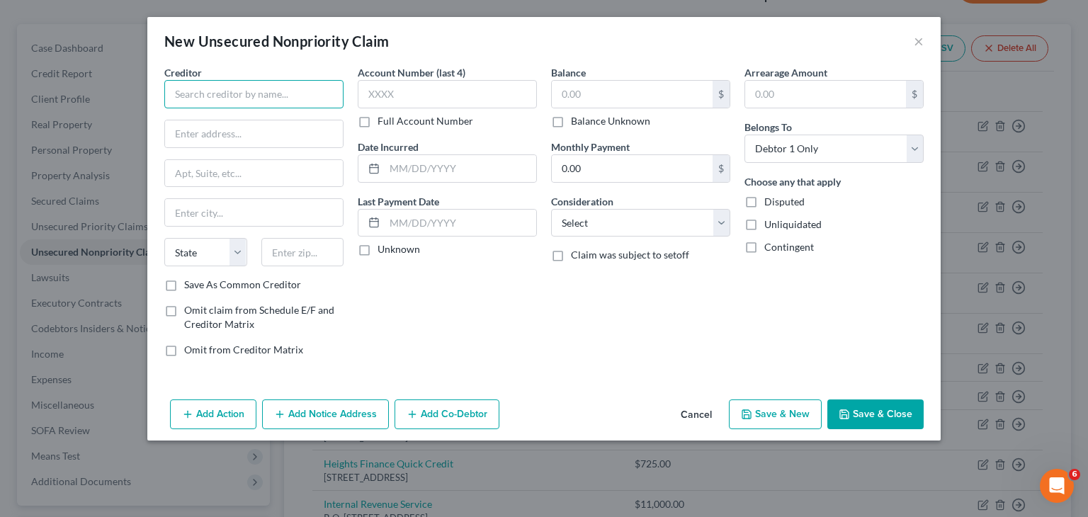
click at [254, 90] on input "text" at bounding box center [253, 94] width 179 height 28
click at [919, 47] on button "×" at bounding box center [919, 41] width 10 height 17
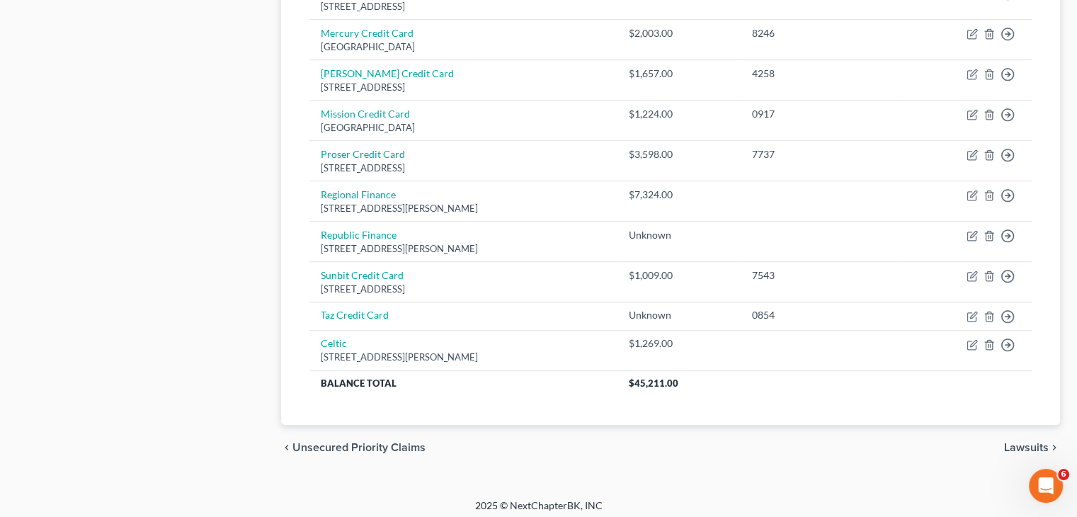
scroll to position [736, 0]
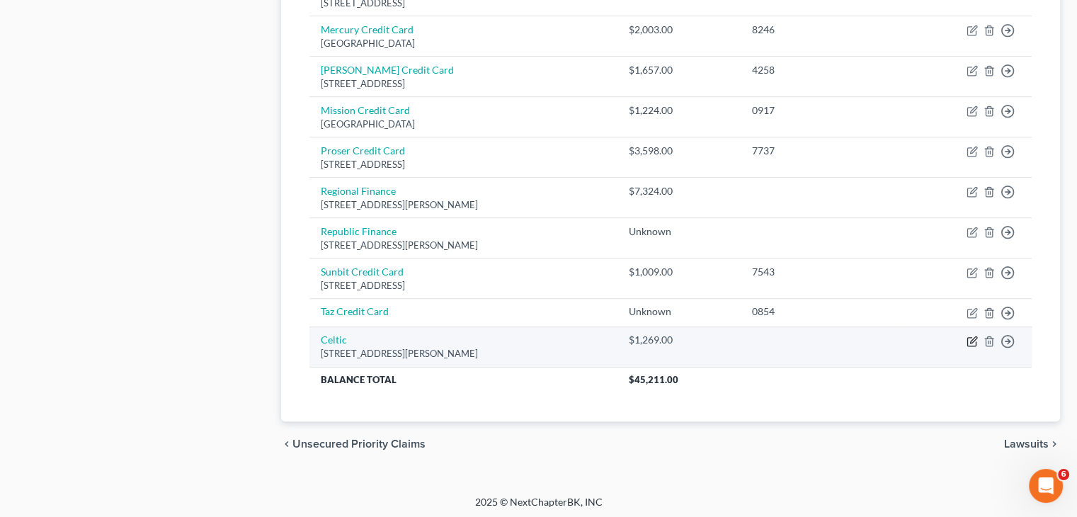
click at [970, 336] on icon "button" at bounding box center [972, 341] width 11 height 11
select select "7"
select select "0"
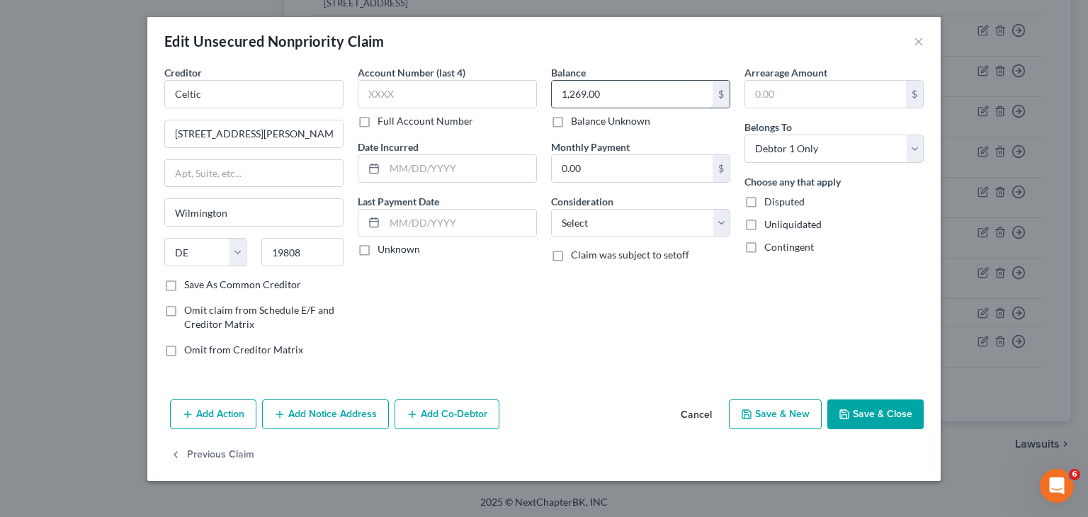
click at [622, 100] on input "1,269.00" at bounding box center [632, 94] width 161 height 27
type input "2,968"
click at [839, 400] on button "Save & Close" at bounding box center [875, 414] width 96 height 30
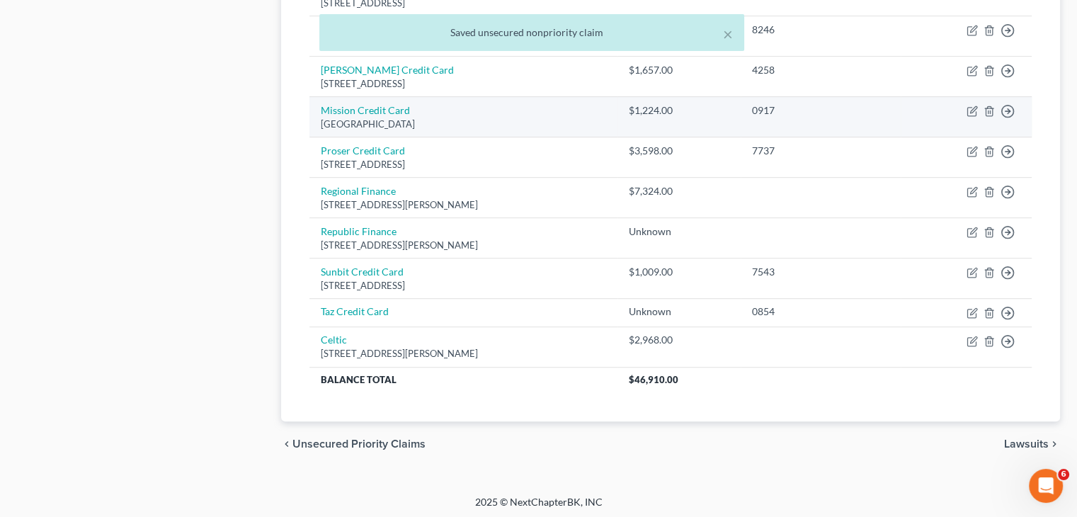
scroll to position [0, 0]
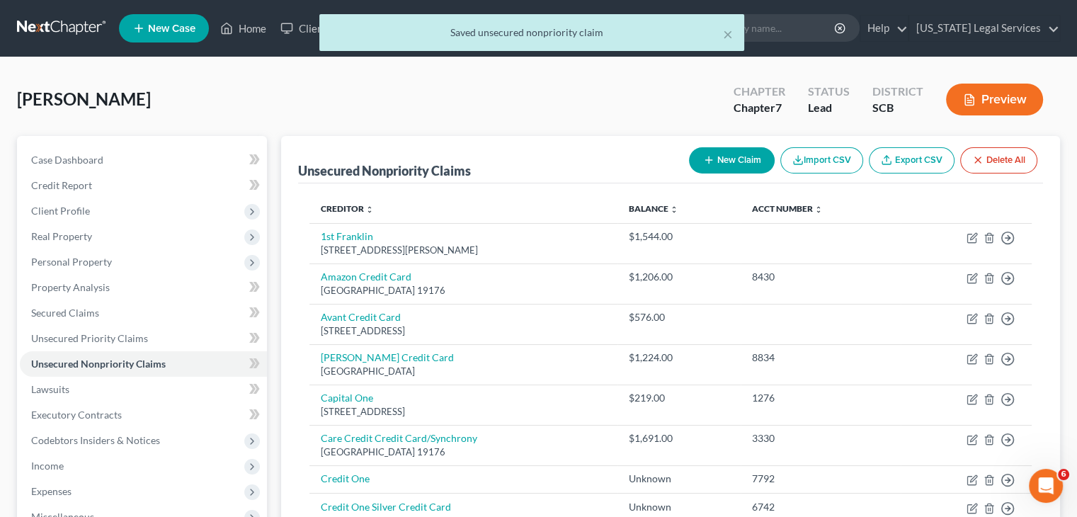
click at [729, 159] on button "New Claim" at bounding box center [732, 160] width 86 height 26
select select "0"
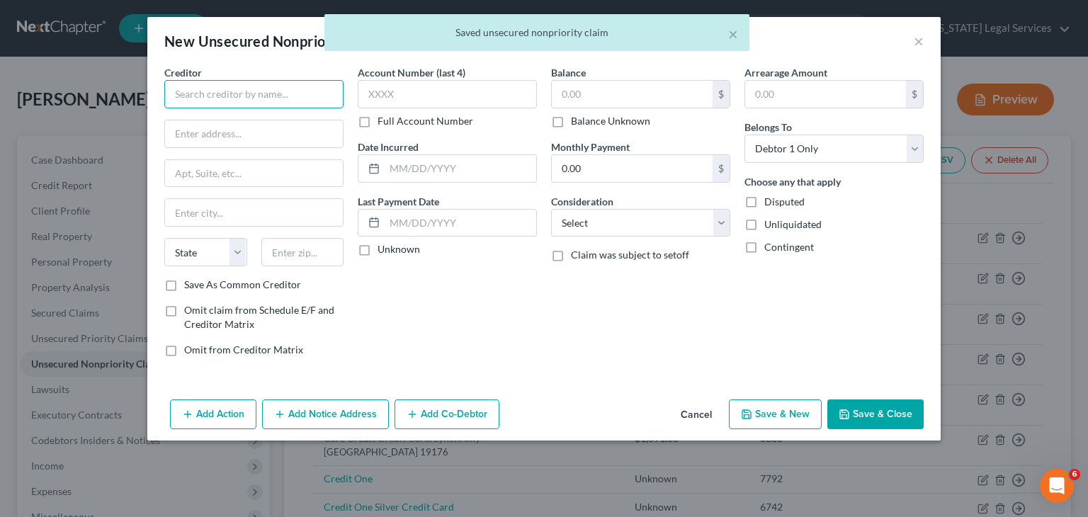
click at [290, 86] on input "text" at bounding box center [253, 94] width 179 height 28
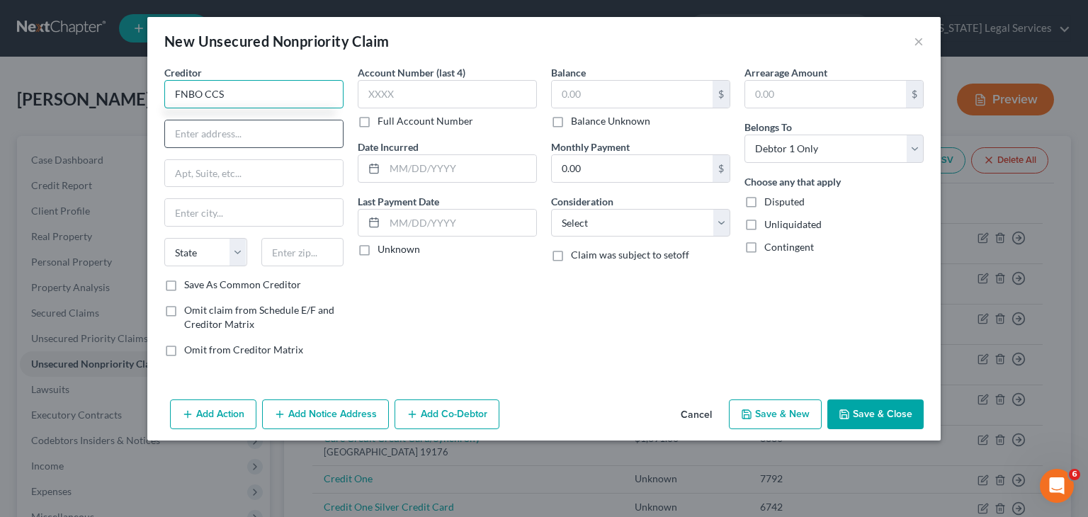
type input "FNBO CCS"
click at [246, 132] on input "text" at bounding box center [254, 133] width 178 height 27
type input "PO Box 5081"
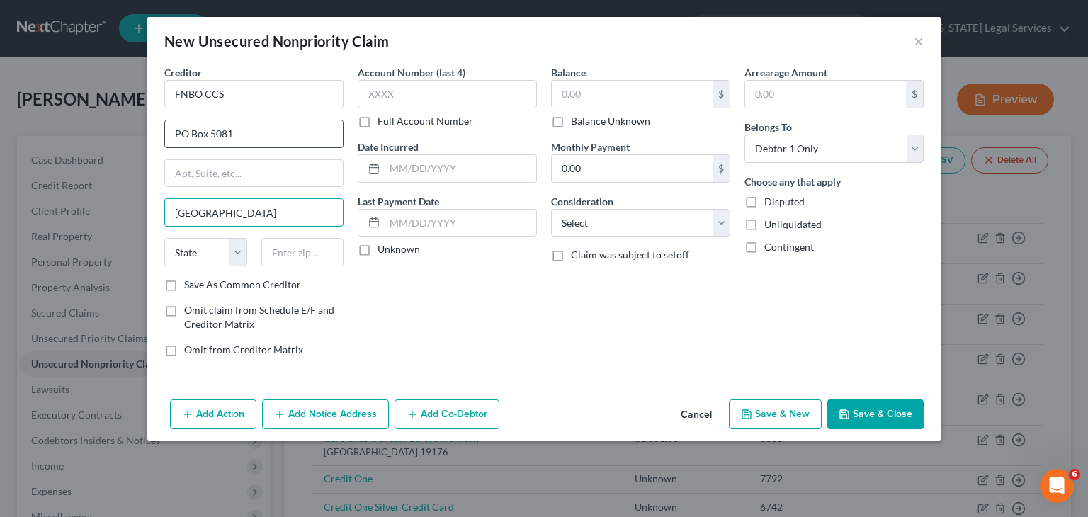
type input "[GEOGRAPHIC_DATA]"
click at [186, 261] on select "State [US_STATE] AK AR AZ CA CO CT DE DC [GEOGRAPHIC_DATA] [GEOGRAPHIC_DATA] GU…" at bounding box center [205, 252] width 83 height 28
select select "43"
click at [312, 250] on input "text" at bounding box center [302, 252] width 83 height 28
type input "57117"
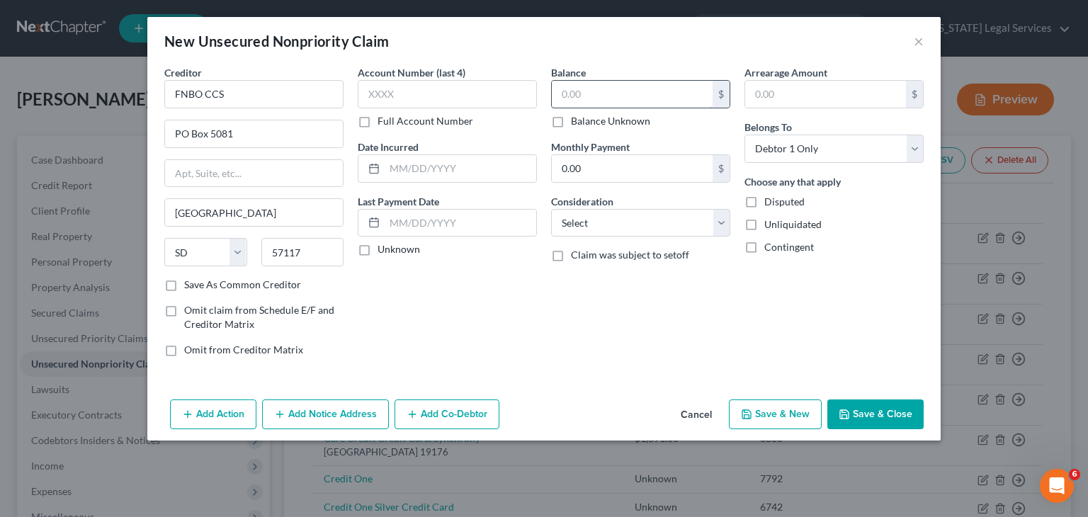
click at [586, 95] on input "text" at bounding box center [632, 94] width 161 height 27
type input "592"
click at [878, 417] on button "Save & Close" at bounding box center [875, 414] width 96 height 30
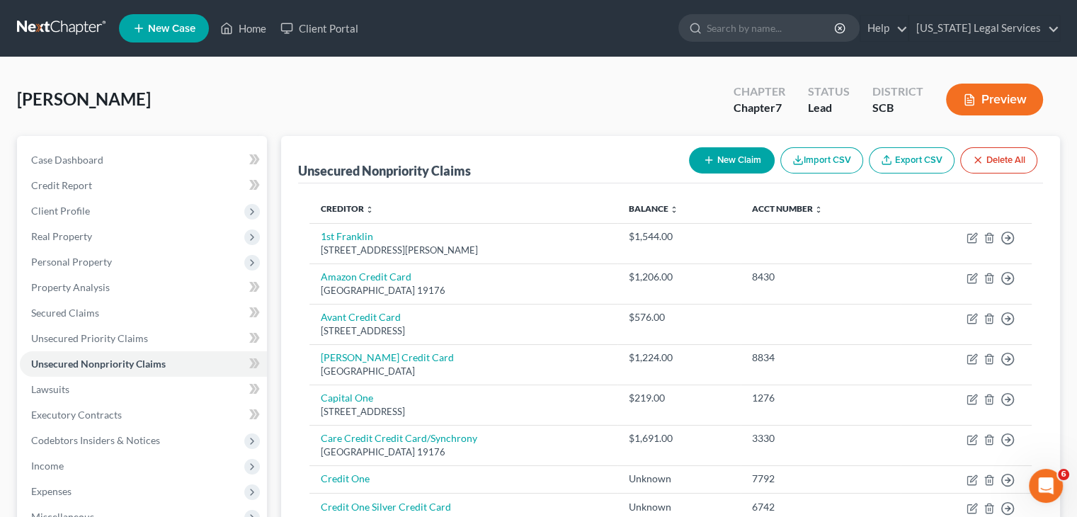
click at [714, 153] on button "New Claim" at bounding box center [732, 160] width 86 height 26
select select "0"
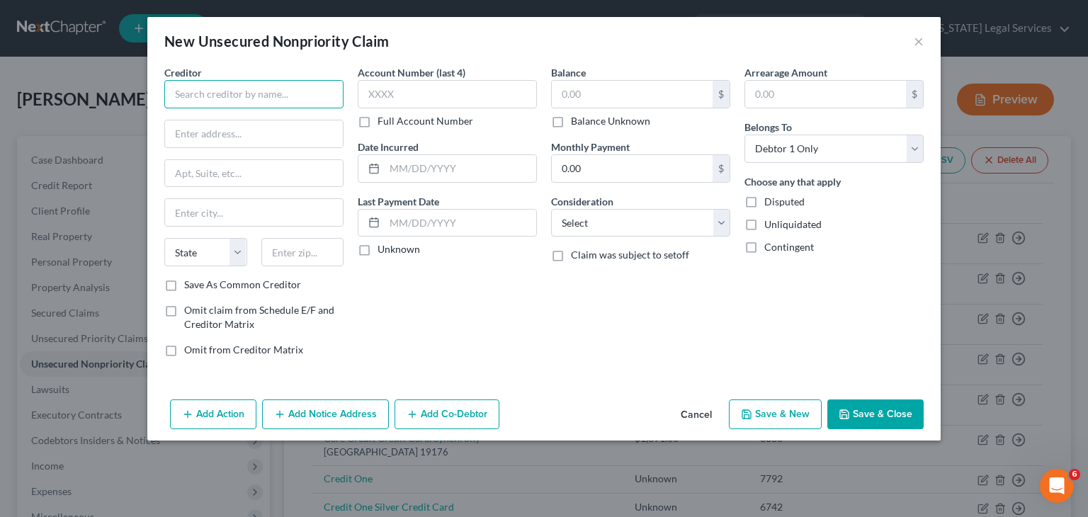
click at [269, 101] on input "text" at bounding box center [253, 94] width 179 height 28
type input "FNCC"
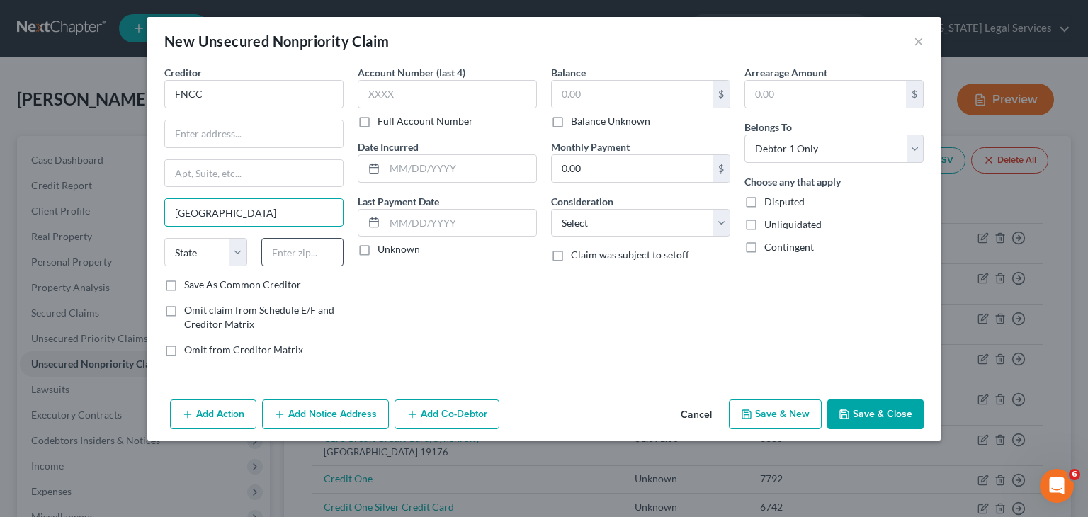
type input "[GEOGRAPHIC_DATA]"
click at [303, 259] on input "text" at bounding box center [302, 252] width 83 height 28
type input "57117"
click at [251, 132] on input "text" at bounding box center [254, 133] width 178 height 27
select select "43"
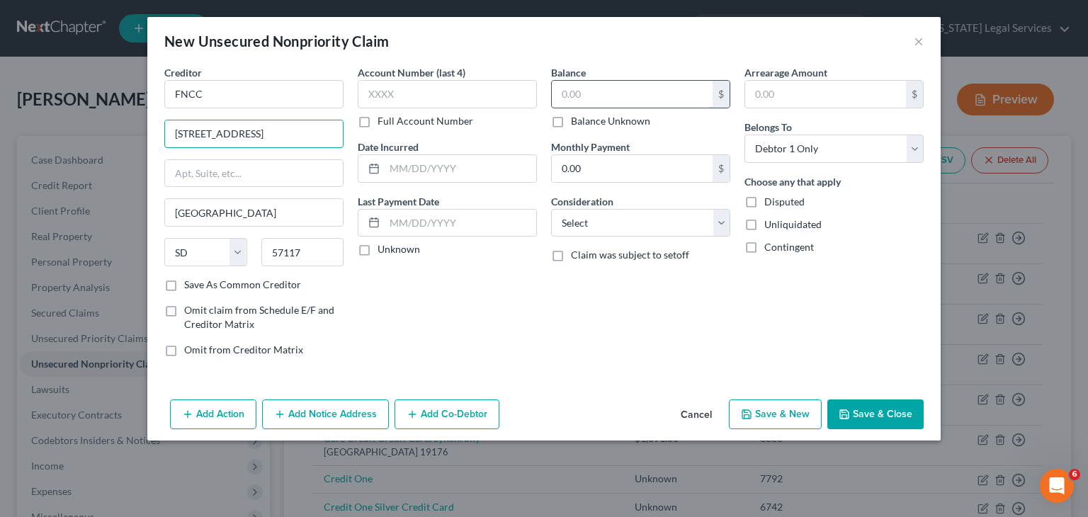
type input "[STREET_ADDRESS]"
click at [603, 98] on input "text" at bounding box center [632, 94] width 161 height 27
type input "735"
click at [866, 429] on div "Add Action Add Notice Address Add Co-Debtor Cancel Save & New Save & Close" at bounding box center [543, 417] width 793 height 47
click at [867, 421] on button "Save & Close" at bounding box center [875, 414] width 96 height 30
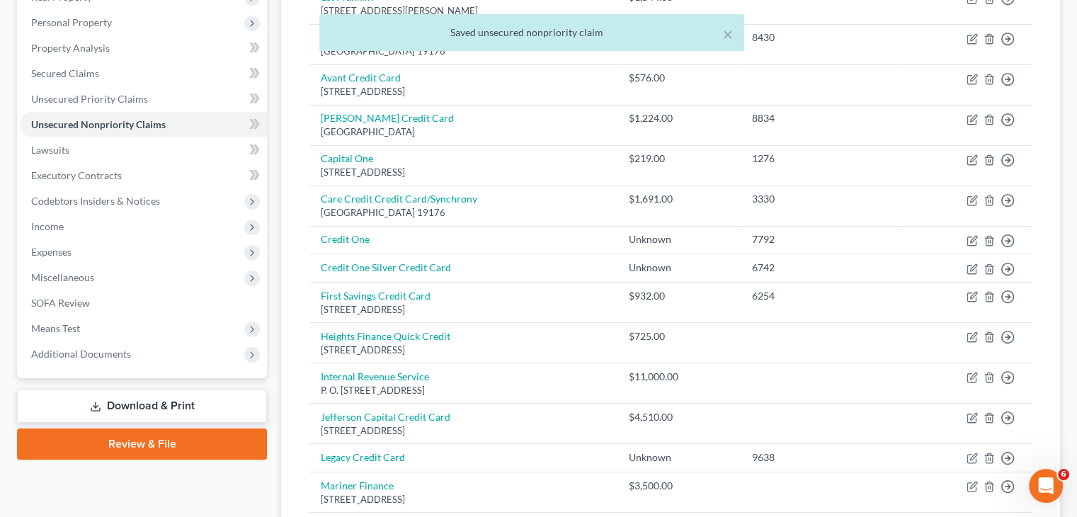
scroll to position [243, 0]
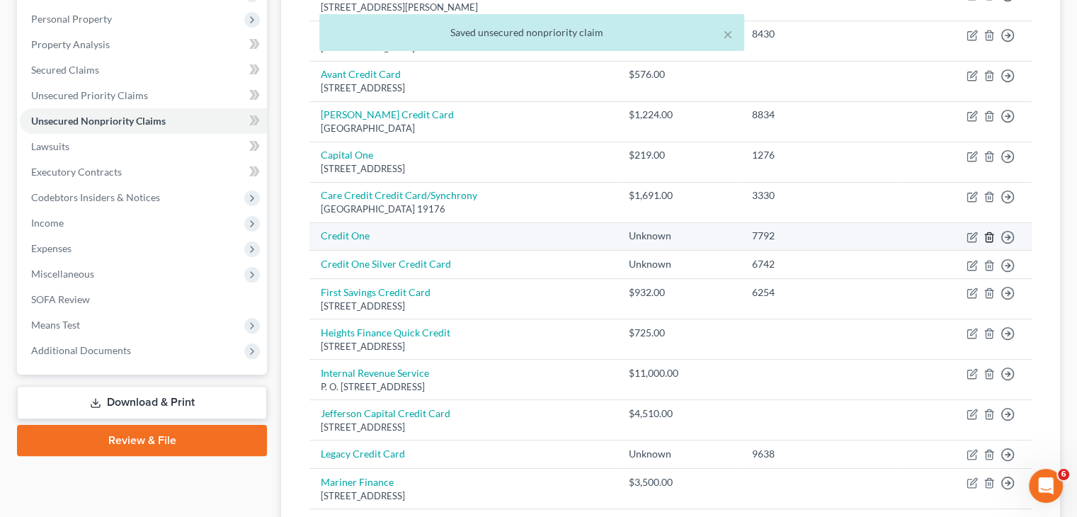
click at [989, 234] on polyline "button" at bounding box center [989, 234] width 8 height 0
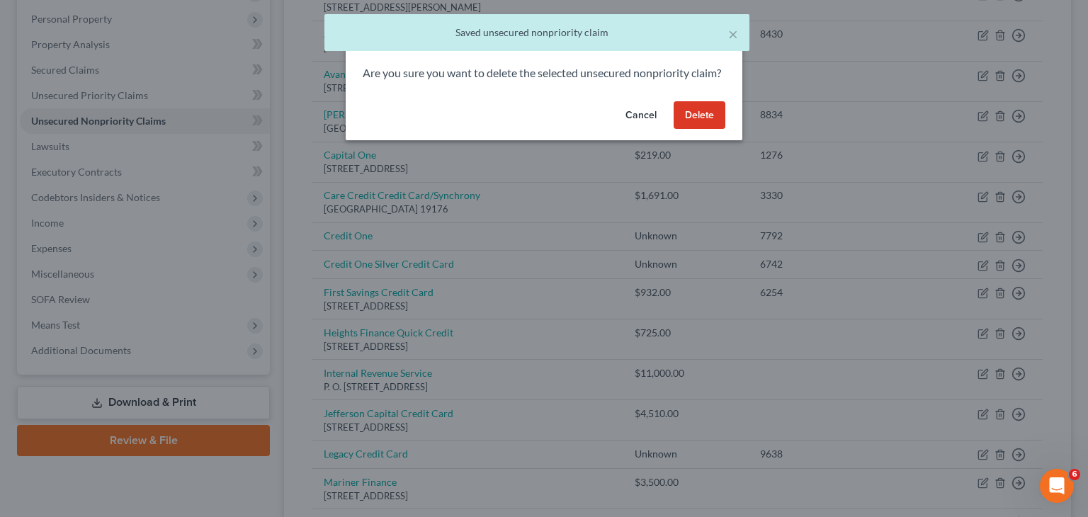
click at [695, 124] on button "Delete" at bounding box center [700, 115] width 52 height 28
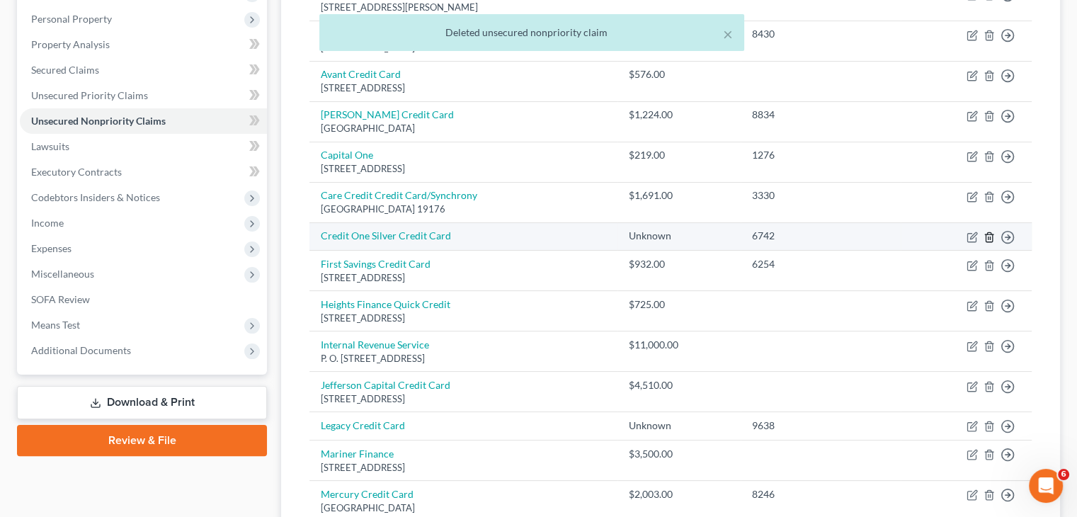
click at [991, 233] on icon "button" at bounding box center [989, 237] width 11 height 11
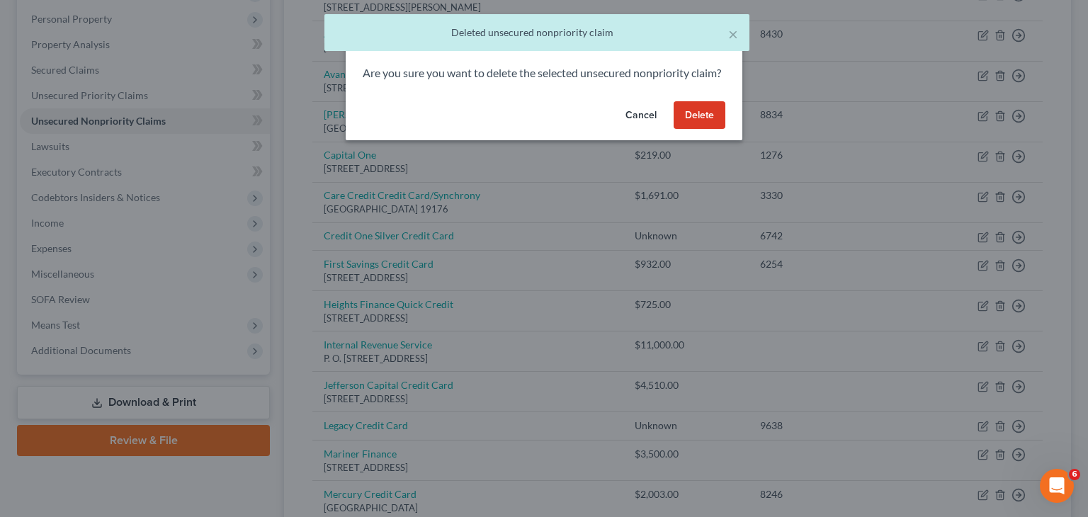
click at [696, 130] on button "Delete" at bounding box center [700, 115] width 52 height 28
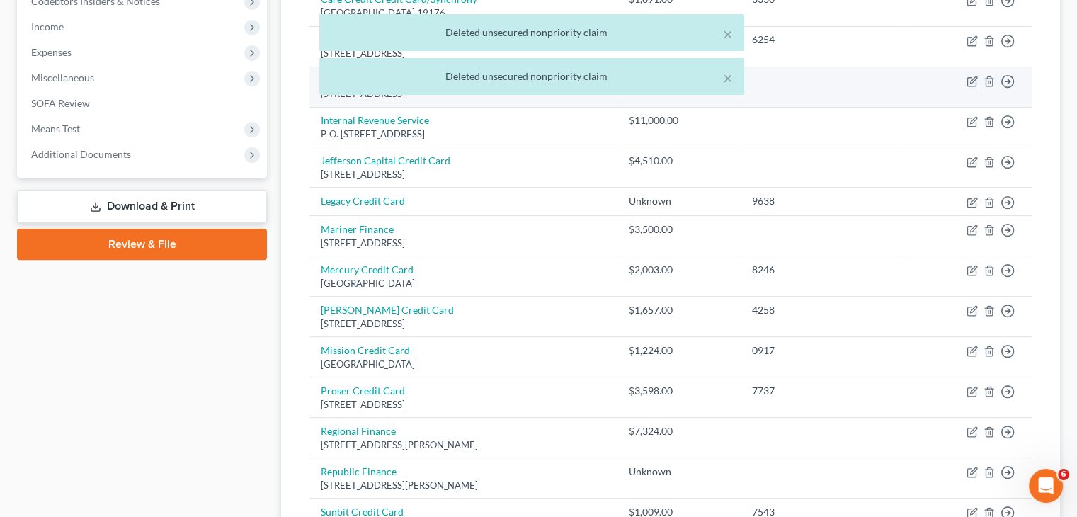
scroll to position [445, 0]
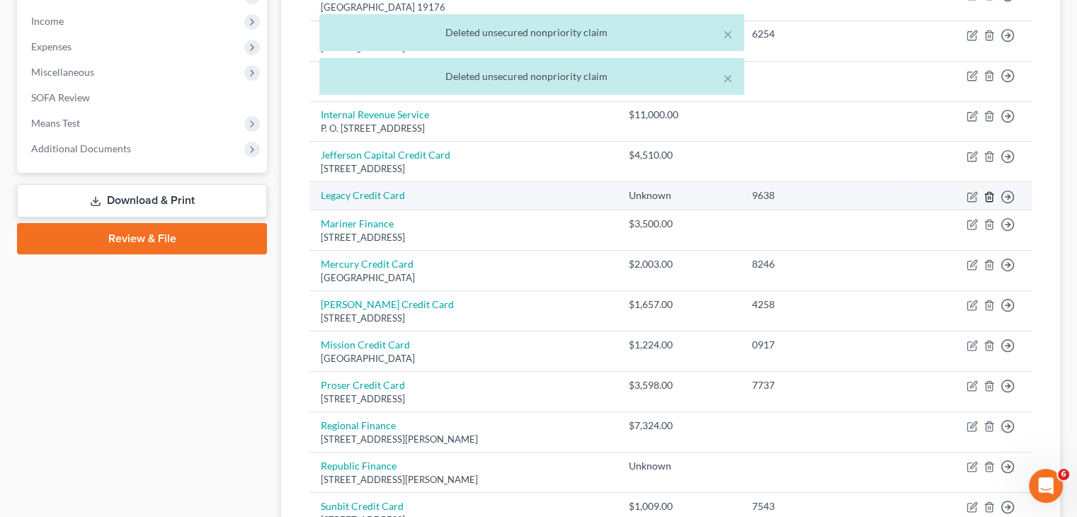
click at [990, 196] on line "button" at bounding box center [990, 197] width 0 height 3
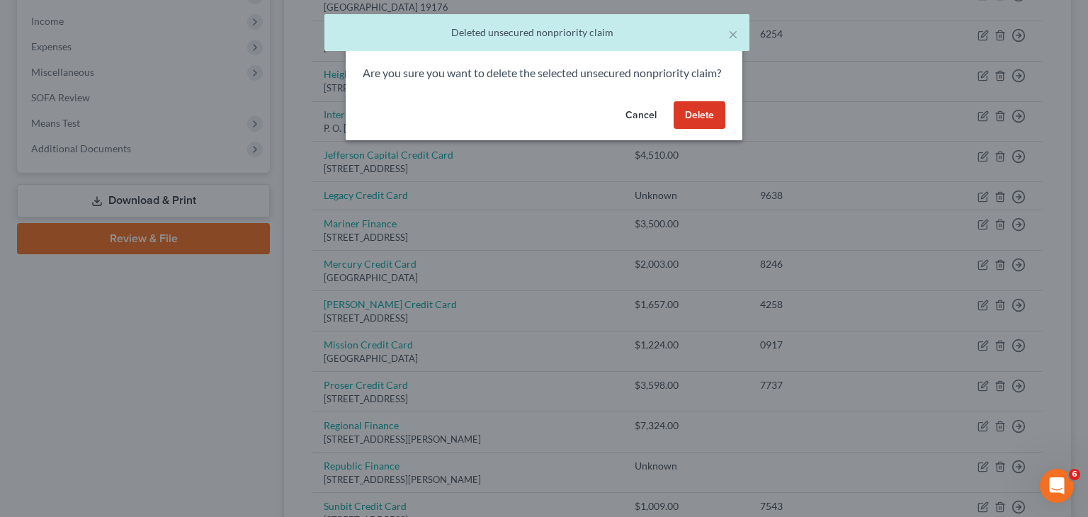
click at [701, 127] on button "Delete" at bounding box center [700, 115] width 52 height 28
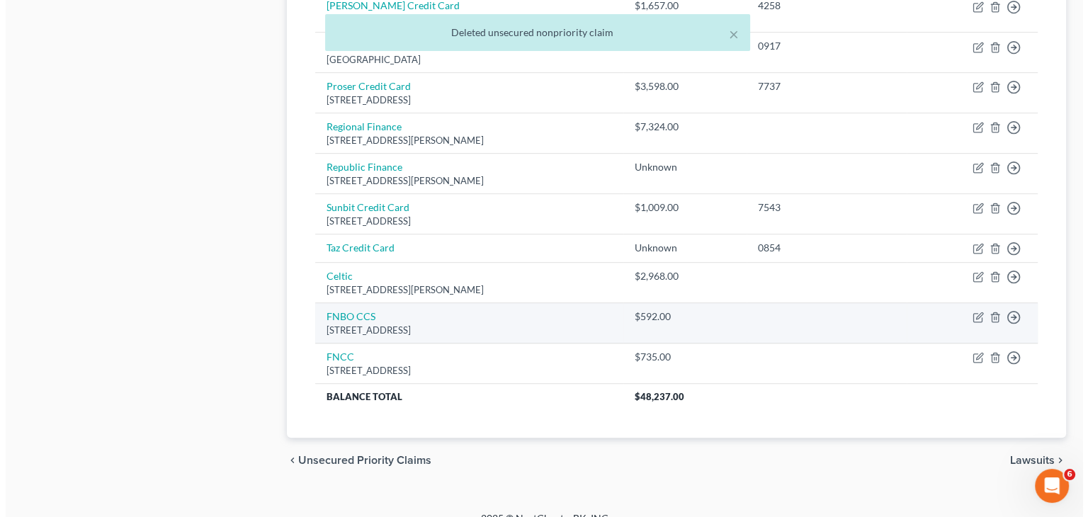
scroll to position [712, 0]
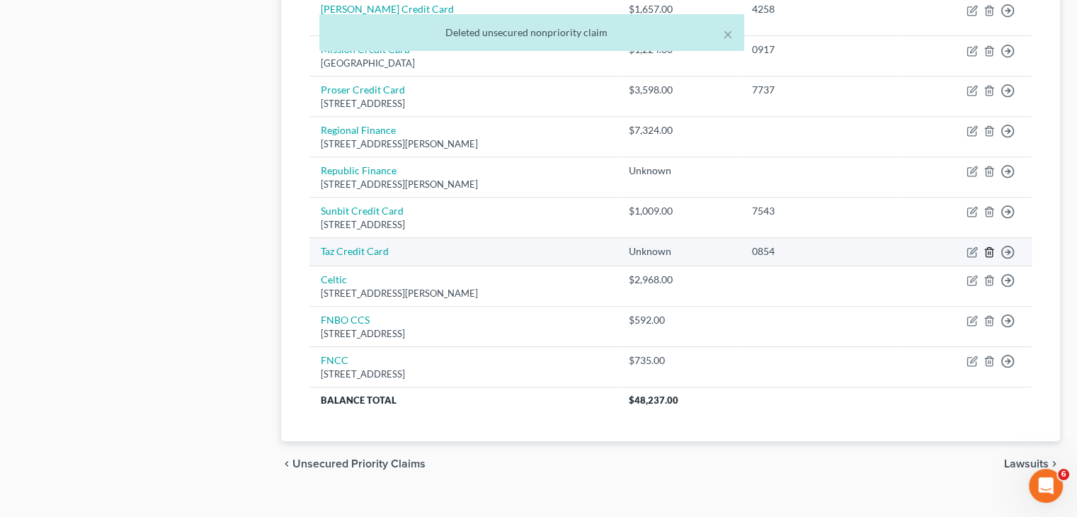
click at [986, 248] on icon "button" at bounding box center [989, 252] width 6 height 9
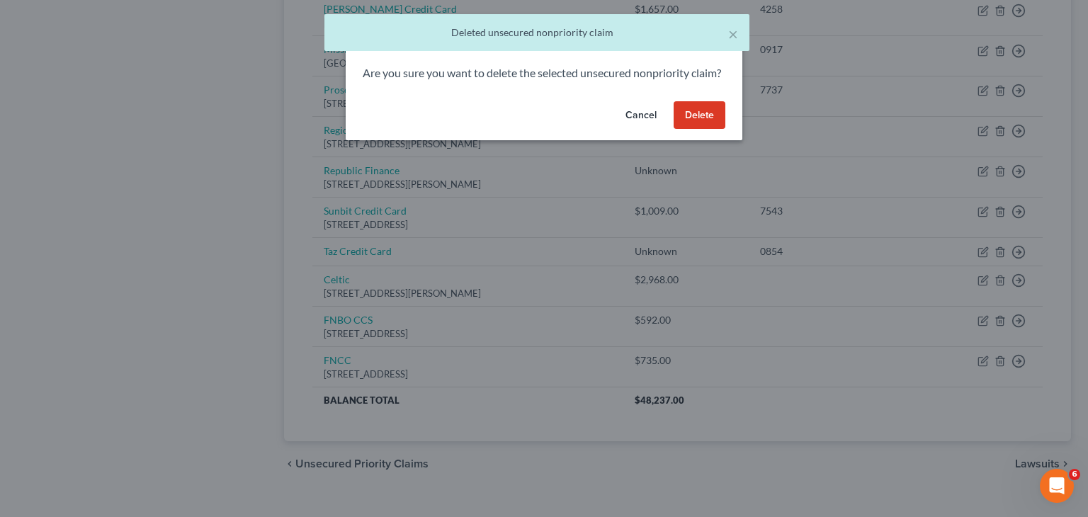
click at [722, 115] on div "Cancel Delete" at bounding box center [544, 118] width 397 height 45
click at [716, 124] on button "Delete" at bounding box center [700, 115] width 52 height 28
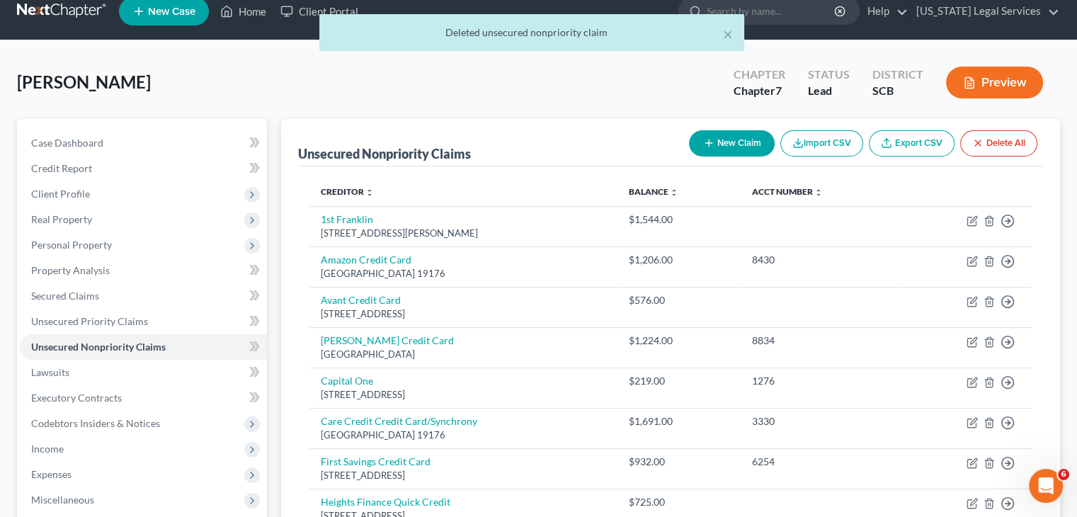
scroll to position [0, 0]
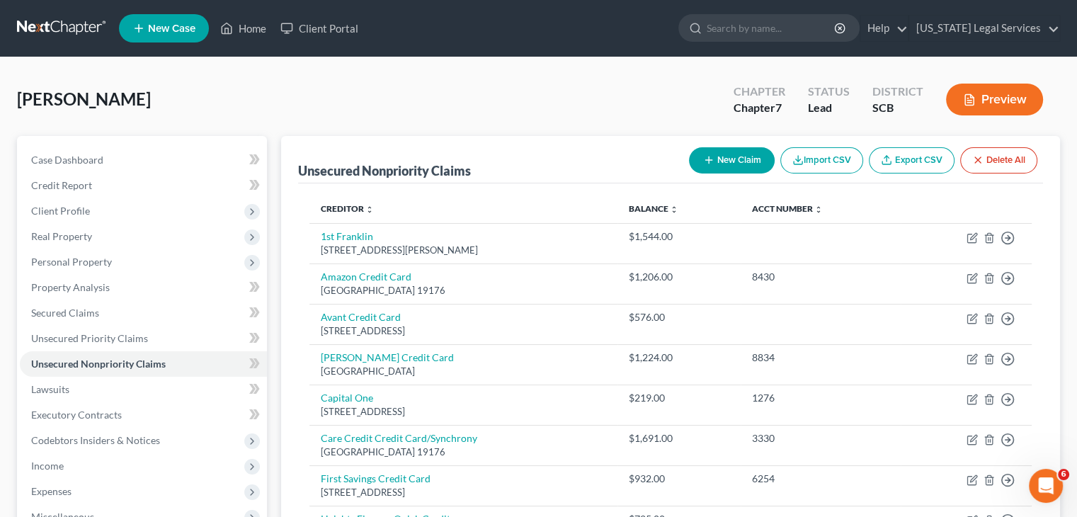
click at [518, 123] on div "[PERSON_NAME] Upgraded Chapter Chapter 7 Status Lead District SCB Preview" at bounding box center [538, 105] width 1043 height 62
click at [261, 22] on link "Home" at bounding box center [243, 28] width 60 height 25
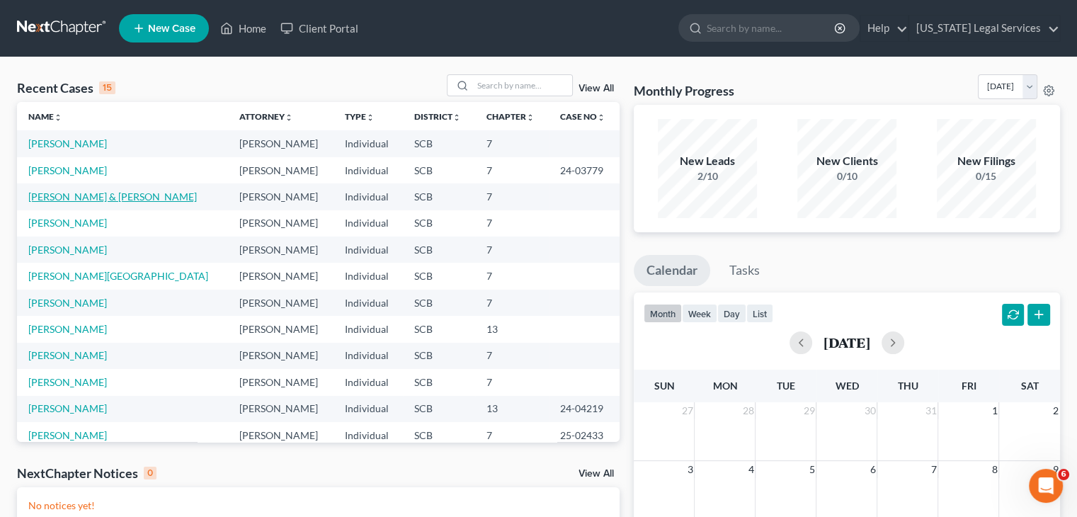
click at [71, 198] on link "[PERSON_NAME] & [PERSON_NAME]" at bounding box center [112, 197] width 169 height 12
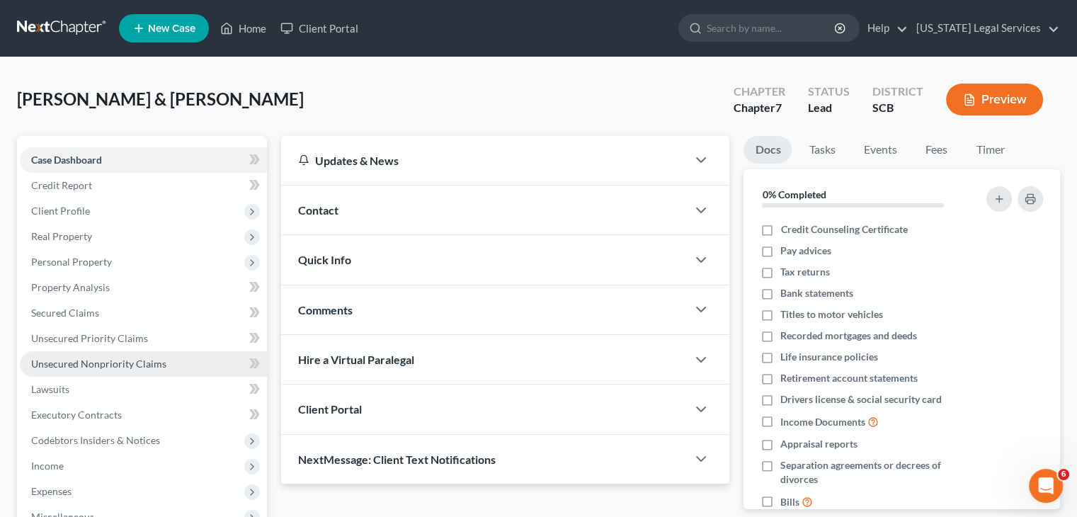
scroll to position [235, 0]
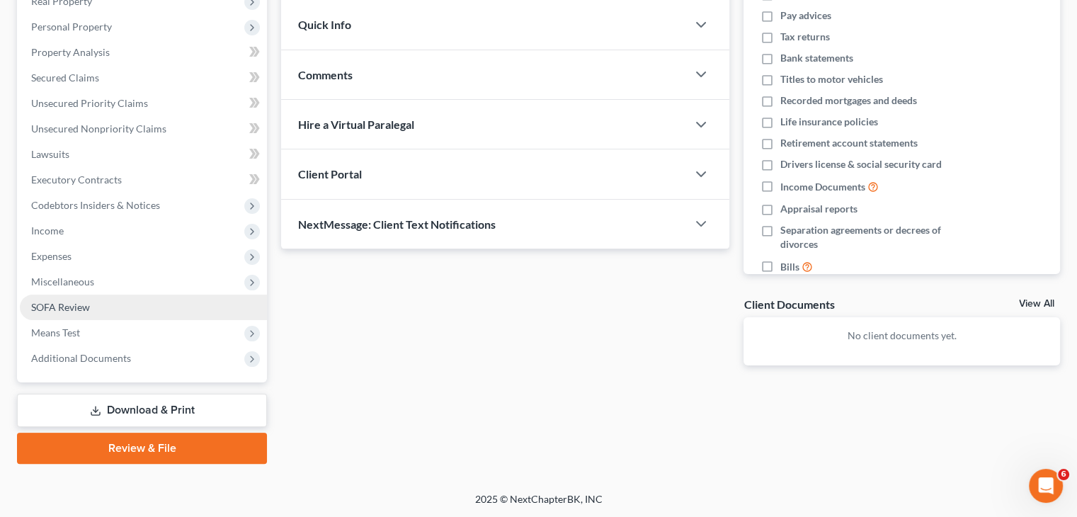
click at [91, 304] on link "SOFA Review" at bounding box center [143, 307] width 247 height 25
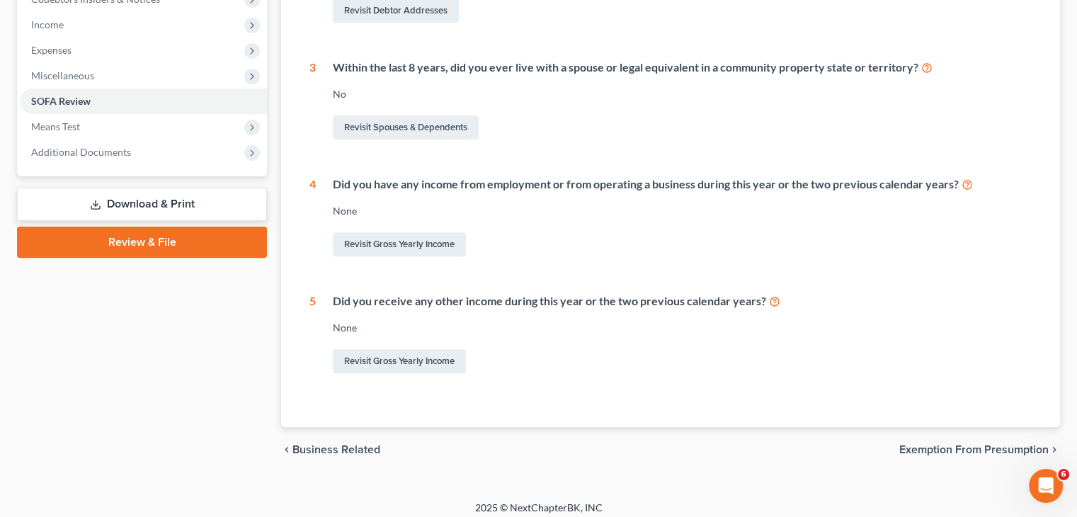
scroll to position [443, 0]
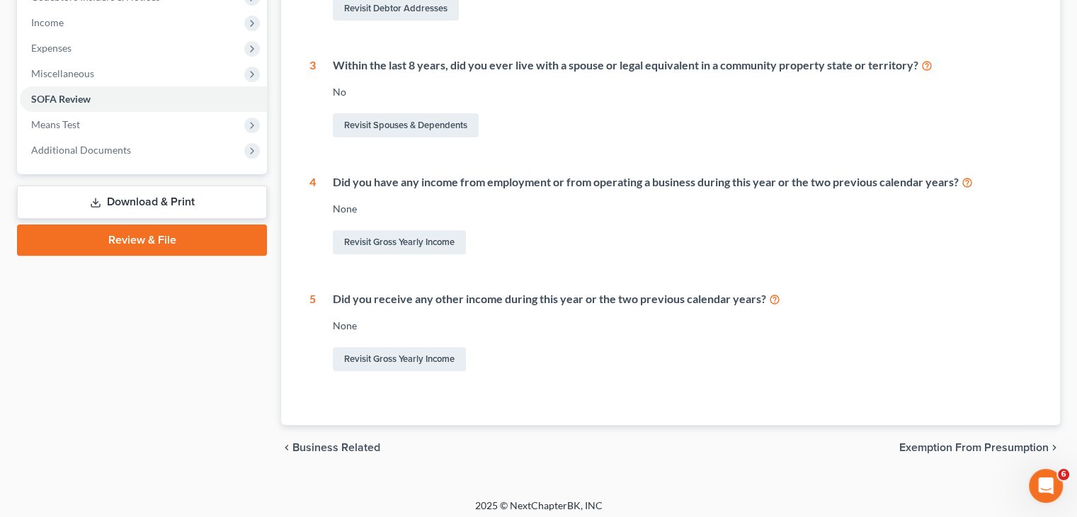
click at [946, 443] on span "Exemption from Presumption" at bounding box center [974, 447] width 149 height 11
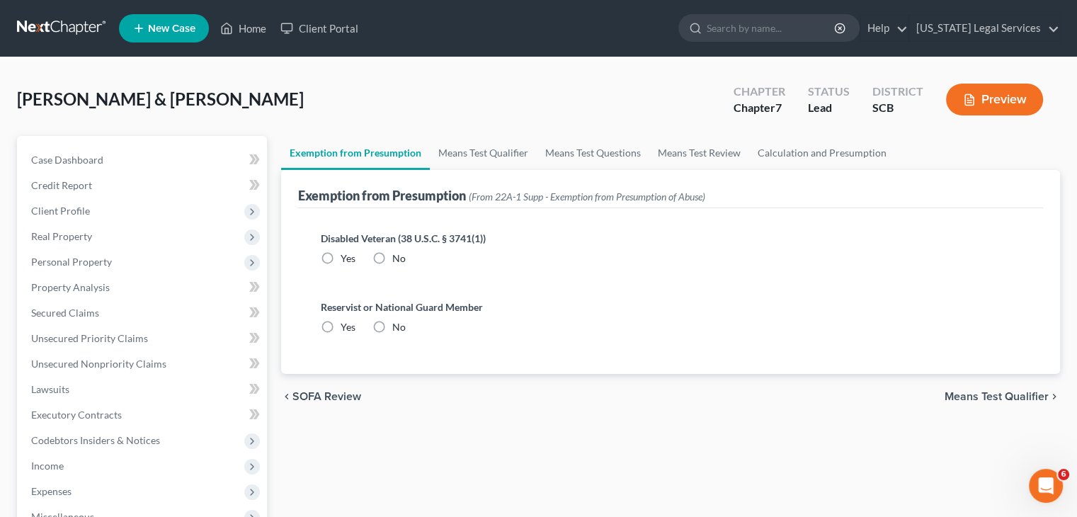
click at [994, 399] on span "Means Test Qualifier" at bounding box center [997, 396] width 104 height 11
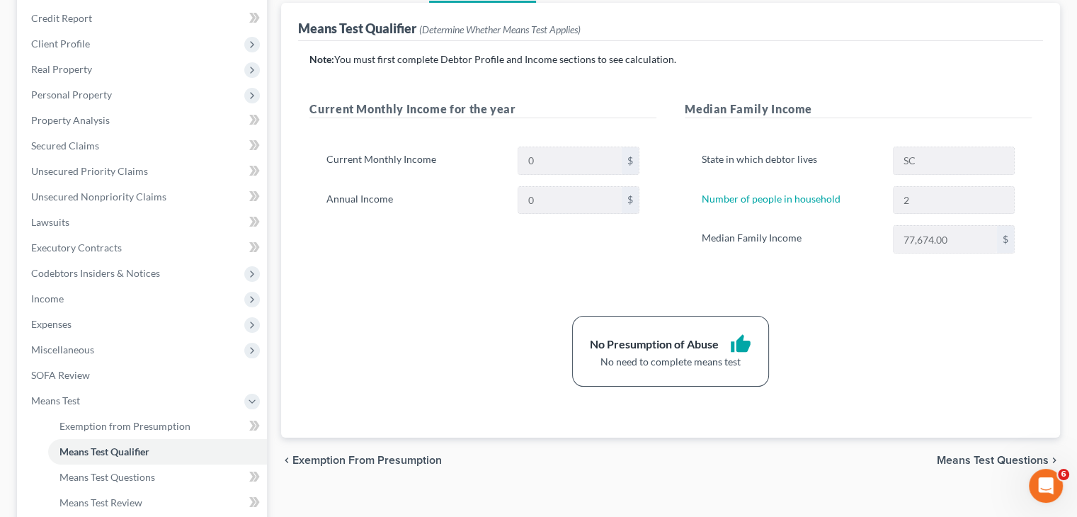
scroll to position [167, 0]
click at [959, 463] on span "Means Test Questions" at bounding box center [993, 460] width 112 height 11
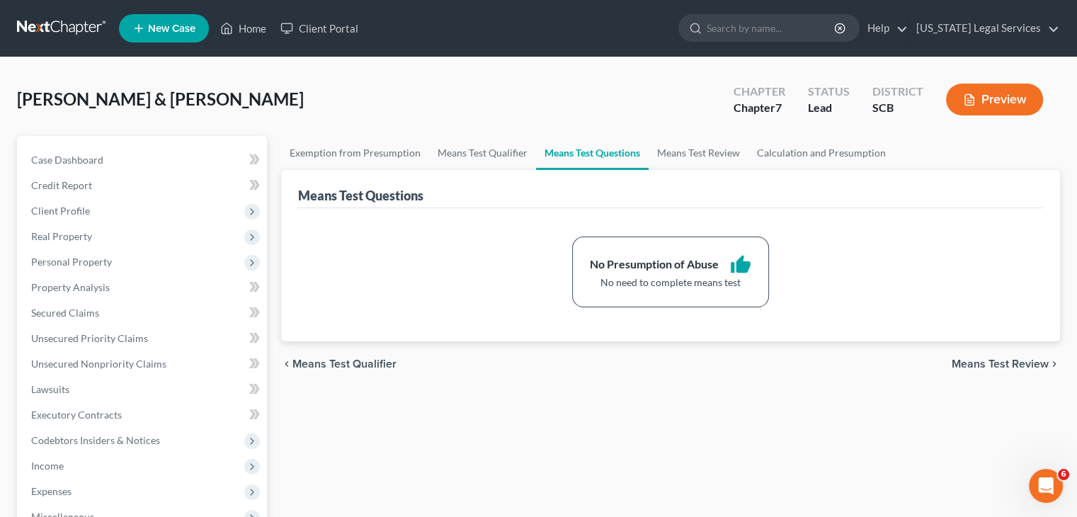
scroll to position [346, 0]
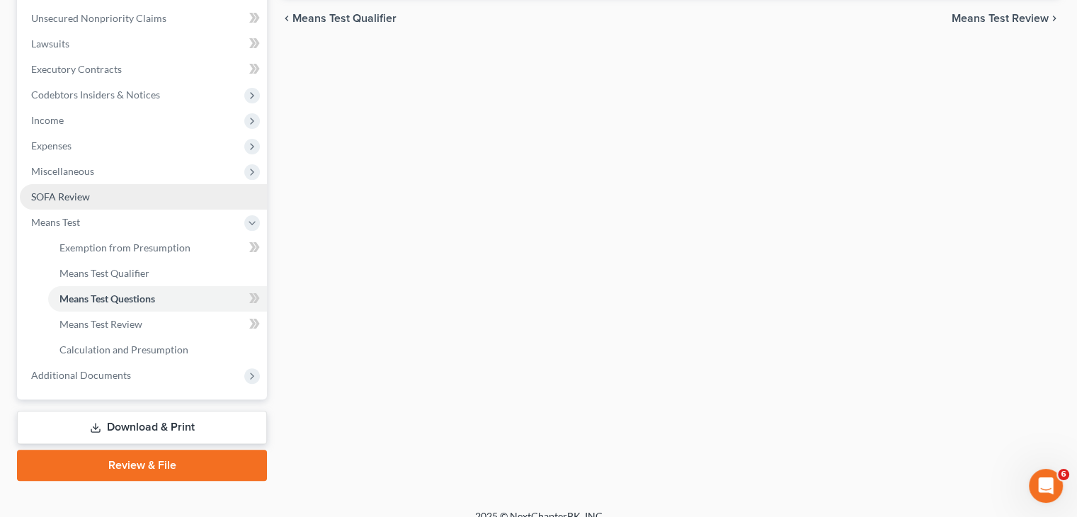
click at [93, 203] on link "SOFA Review" at bounding box center [143, 196] width 247 height 25
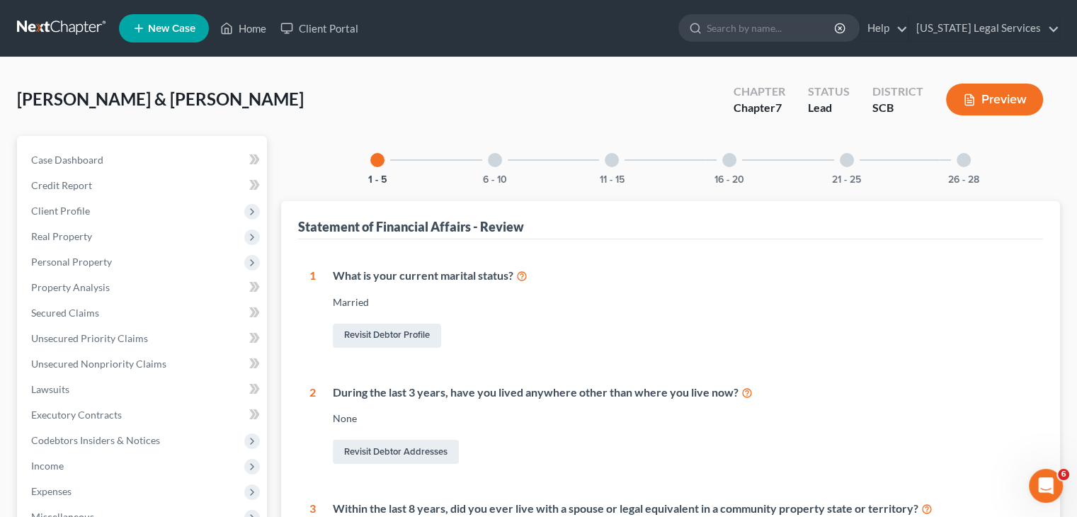
click at [496, 157] on div at bounding box center [495, 160] width 14 height 14
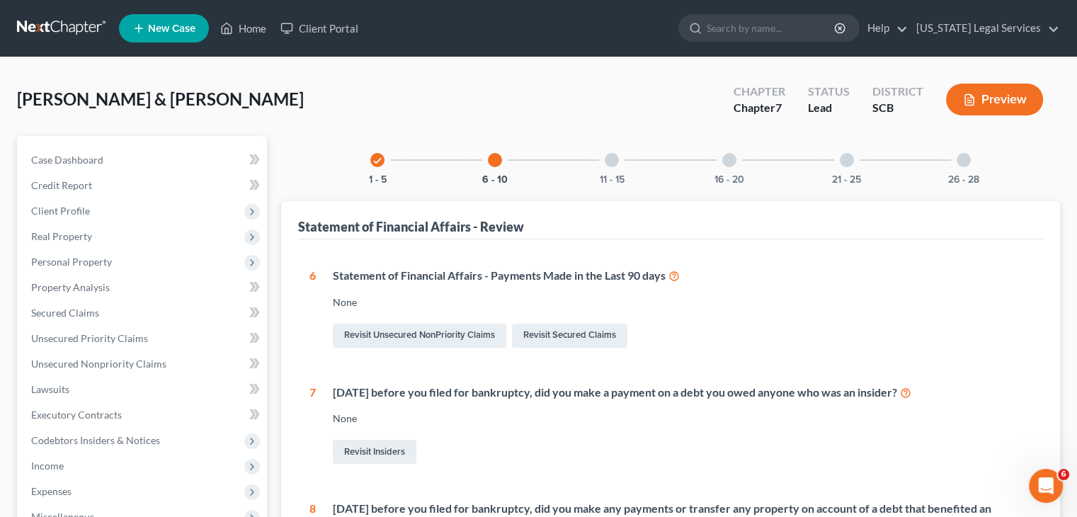
click at [611, 171] on div "11 - 15" at bounding box center [612, 160] width 48 height 48
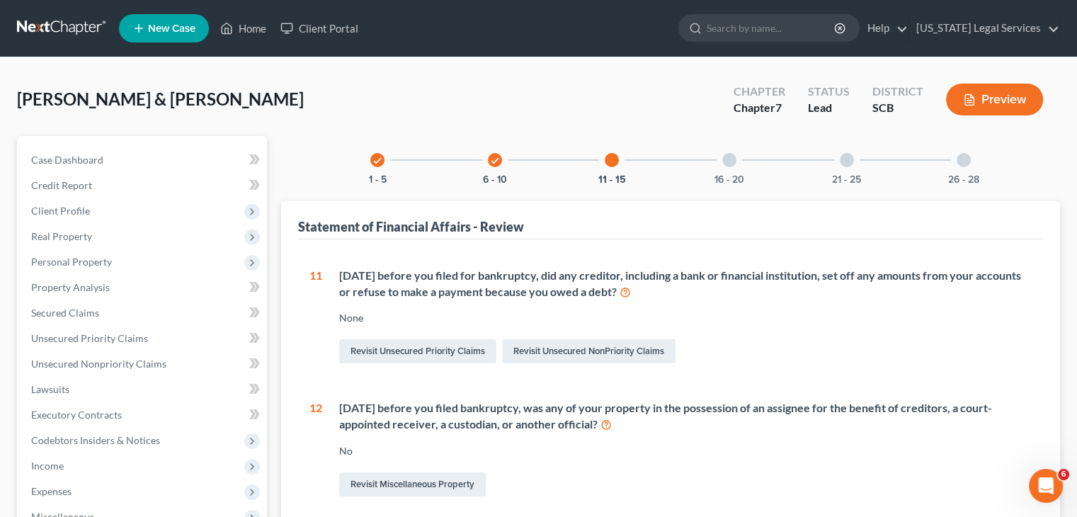
click at [378, 159] on icon "check" at bounding box center [378, 161] width 10 height 10
